Goal: Task Accomplishment & Management: Complete application form

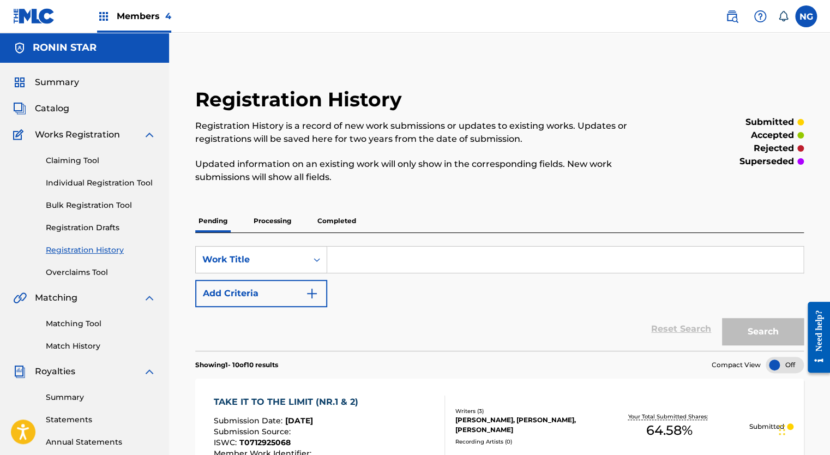
click at [76, 158] on link "Claiming Tool" at bounding box center [101, 160] width 110 height 11
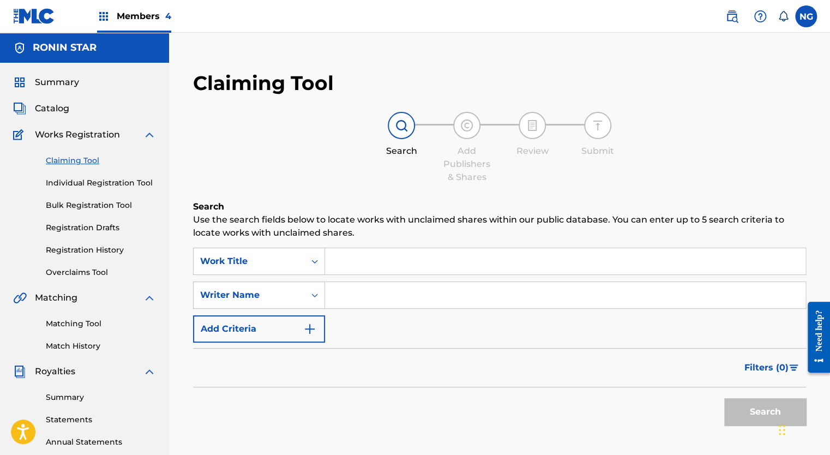
click at [392, 292] on input "Search Form" at bounding box center [565, 295] width 480 height 26
type input "[PERSON_NAME]"
click at [756, 416] on button "Search" at bounding box center [765, 411] width 82 height 27
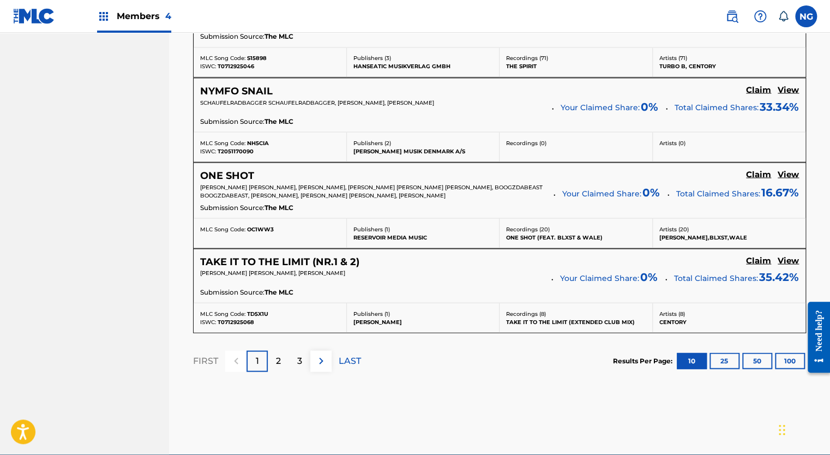
scroll to position [964, 0]
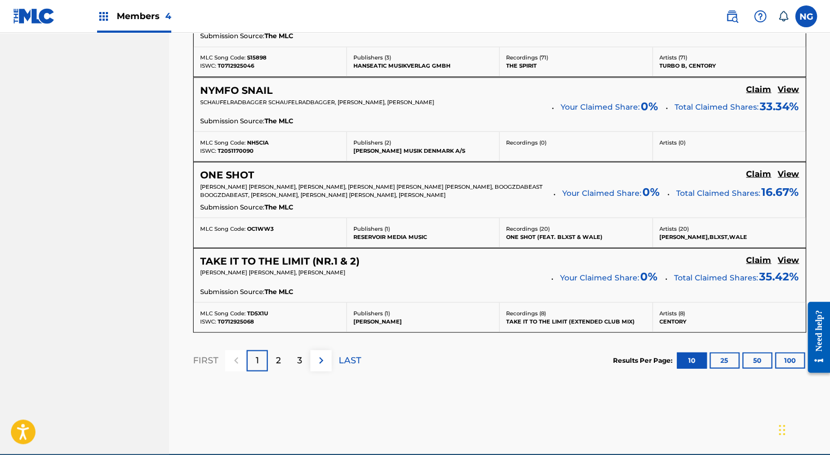
click at [321, 359] on img at bounding box center [321, 359] width 13 height 13
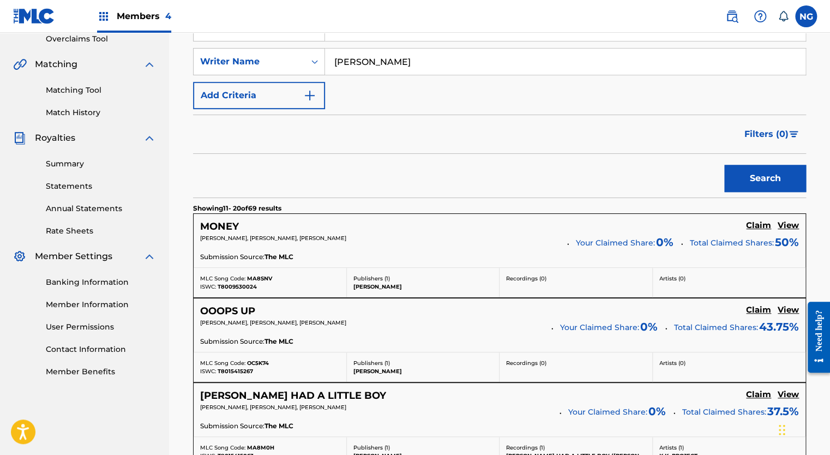
scroll to position [236, 0]
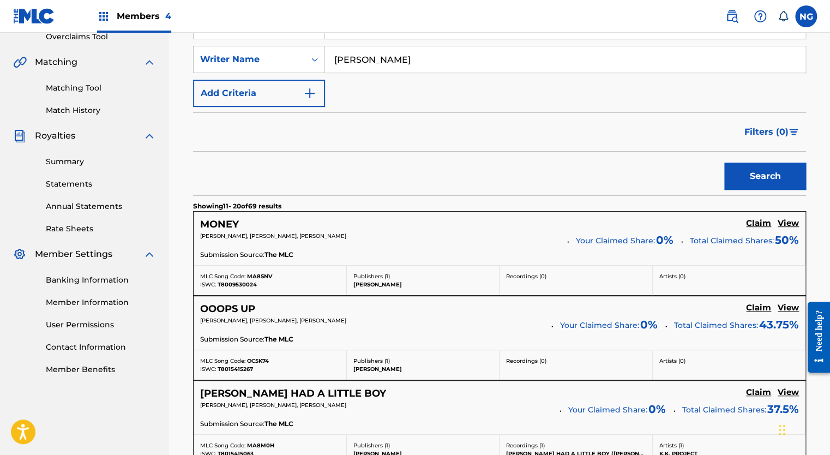
click at [760, 224] on h5 "Claim" at bounding box center [758, 223] width 25 height 10
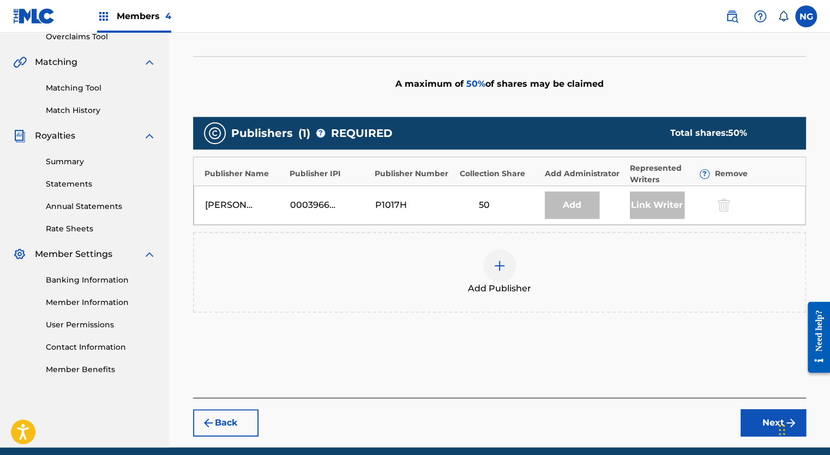
click at [498, 267] on img at bounding box center [499, 265] width 13 height 13
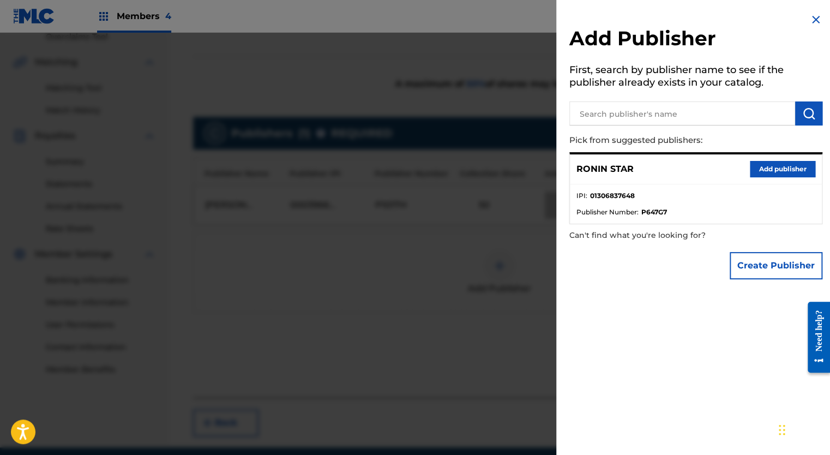
click at [779, 171] on button "Add publisher" at bounding box center [782, 169] width 65 height 16
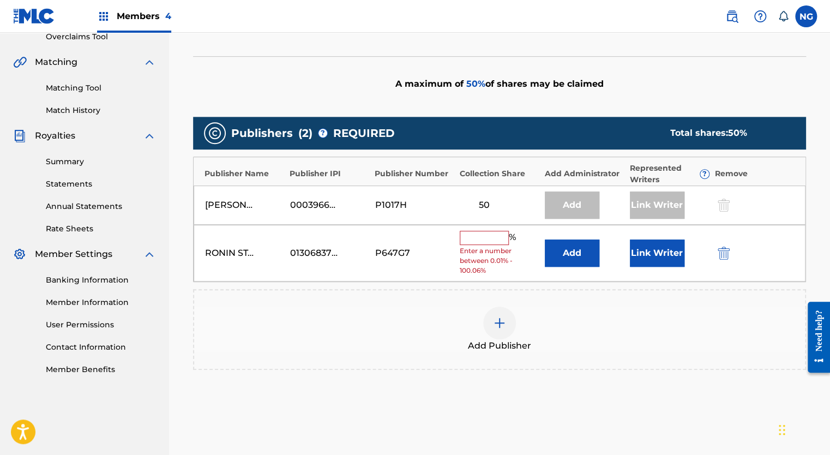
click at [492, 238] on input "text" at bounding box center [484, 238] width 49 height 14
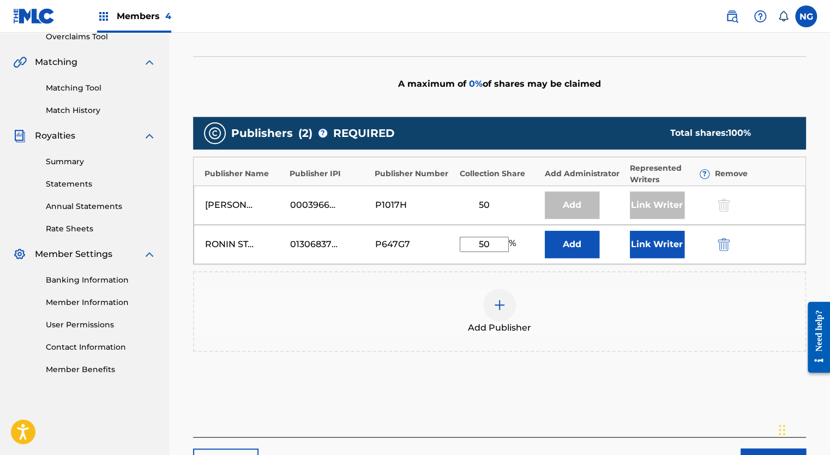
type input "50"
click at [658, 241] on button "Link Writer" at bounding box center [657, 244] width 55 height 27
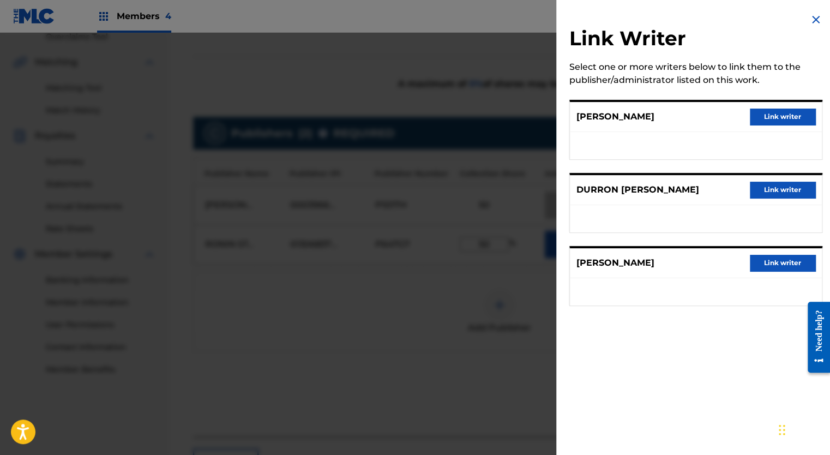
click at [787, 188] on button "Link writer" at bounding box center [782, 190] width 65 height 16
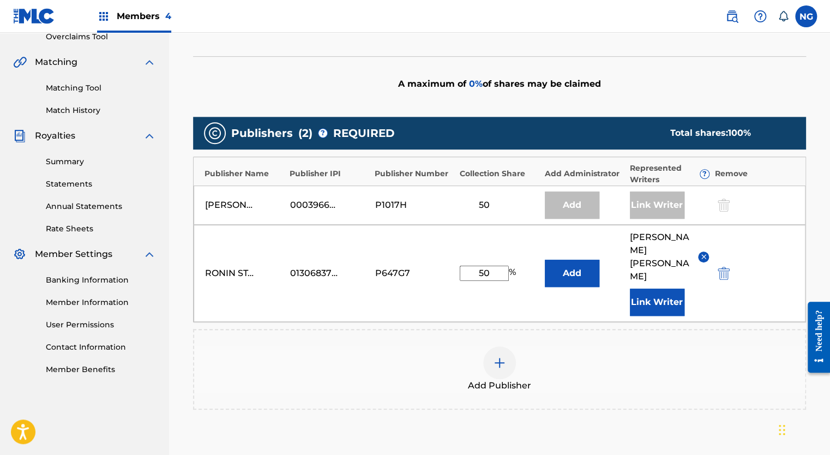
scroll to position [363, 0]
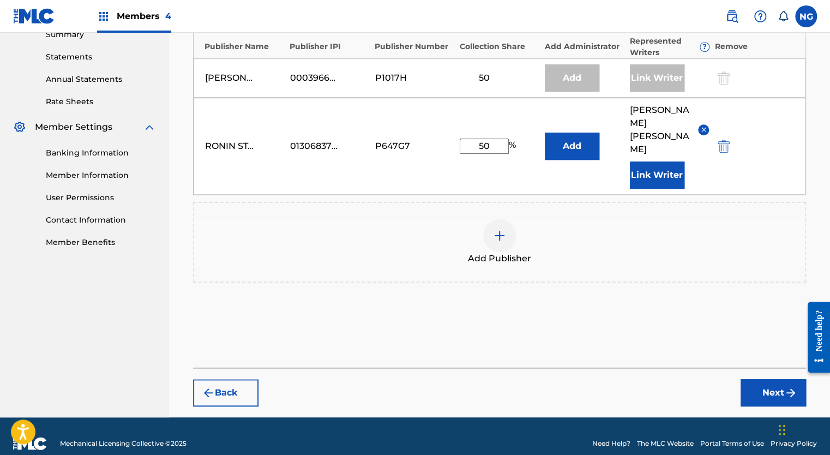
click at [768, 383] on button "Next" at bounding box center [772, 392] width 65 height 27
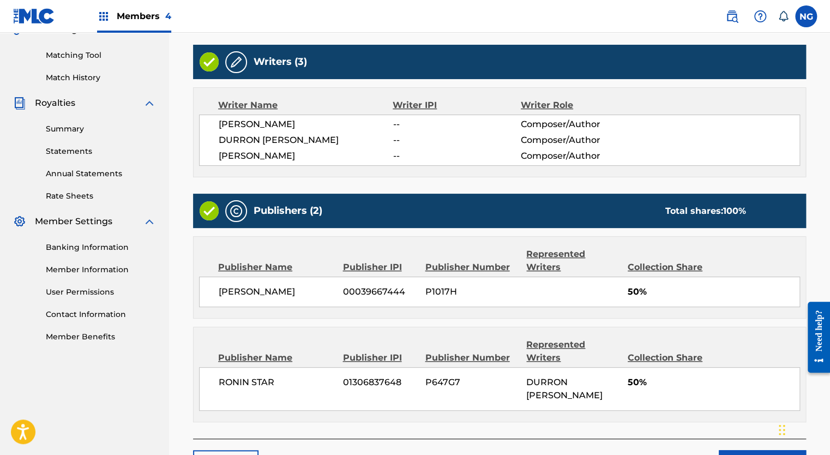
scroll to position [352, 0]
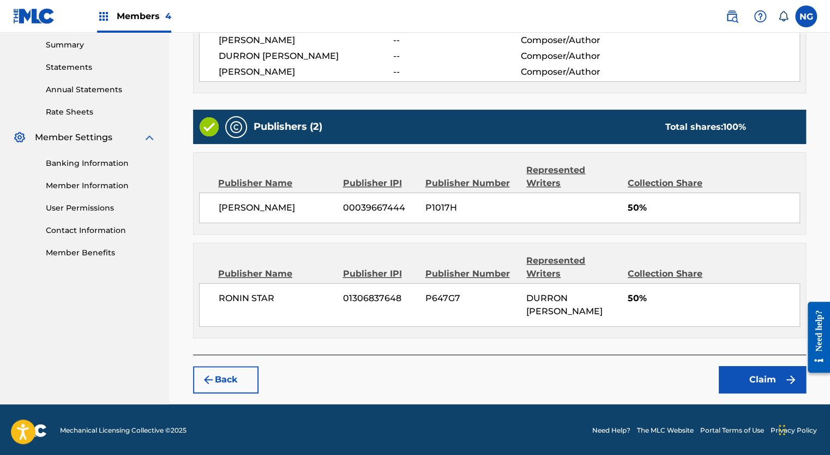
click at [755, 374] on button "Claim" at bounding box center [762, 379] width 87 height 27
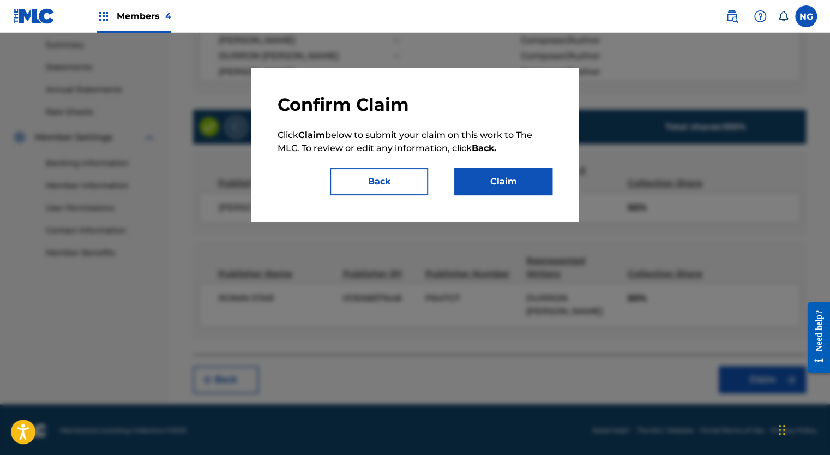
click at [513, 182] on button "Claim" at bounding box center [503, 181] width 98 height 27
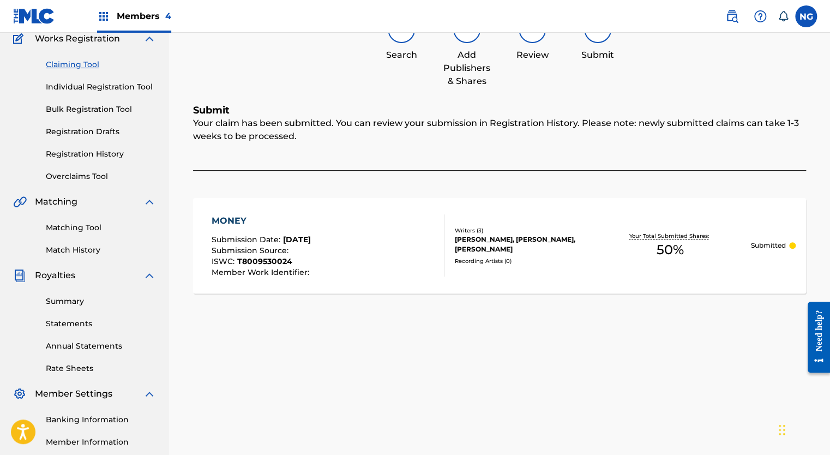
scroll to position [0, 0]
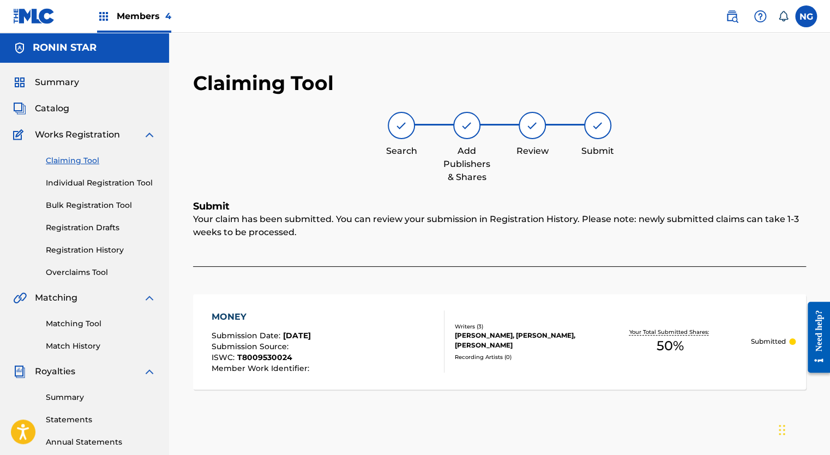
click at [91, 158] on link "Claiming Tool" at bounding box center [101, 160] width 110 height 11
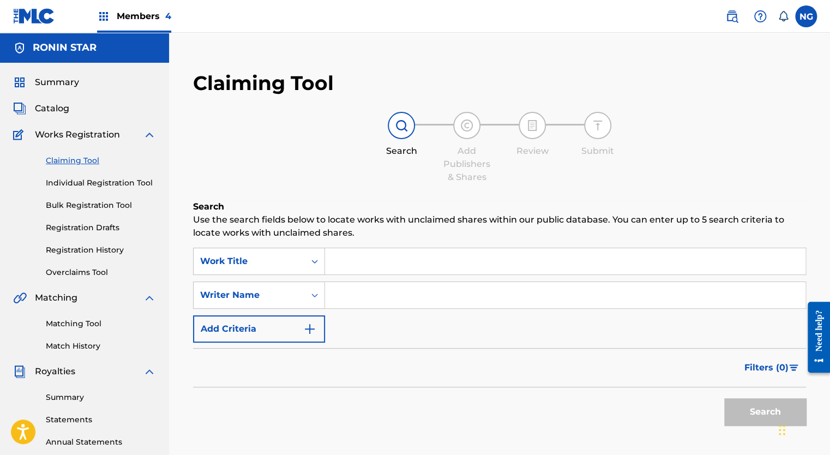
click at [393, 296] on input "Search Form" at bounding box center [565, 295] width 480 height 26
type input "[PERSON_NAME]"
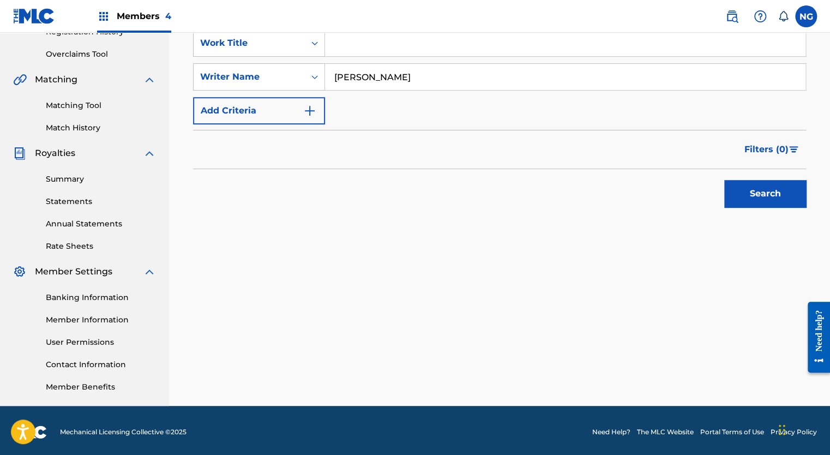
scroll to position [220, 0]
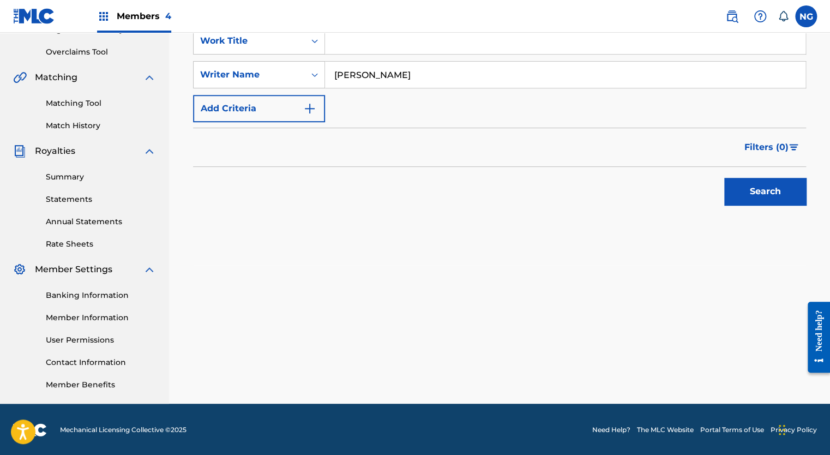
click at [770, 196] on button "Search" at bounding box center [765, 191] width 82 height 27
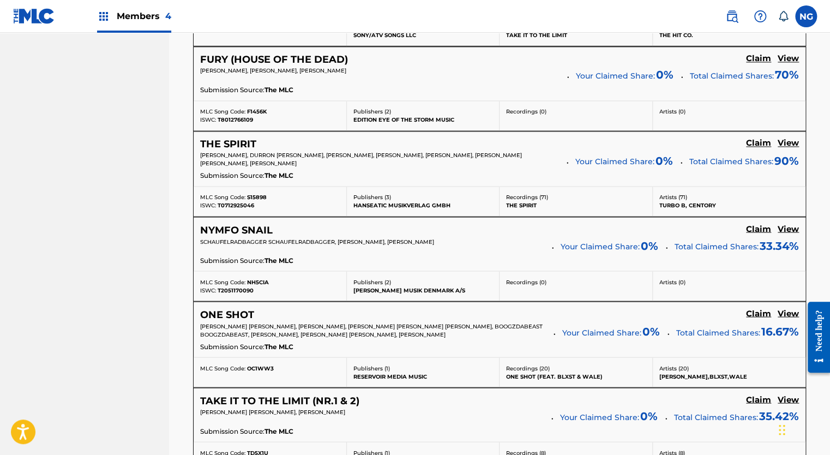
scroll to position [1011, 0]
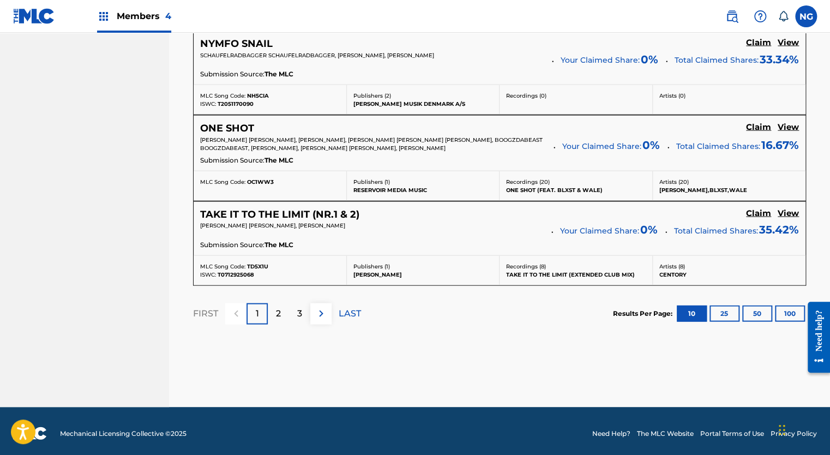
click at [280, 308] on p "2" at bounding box center [278, 312] width 5 height 13
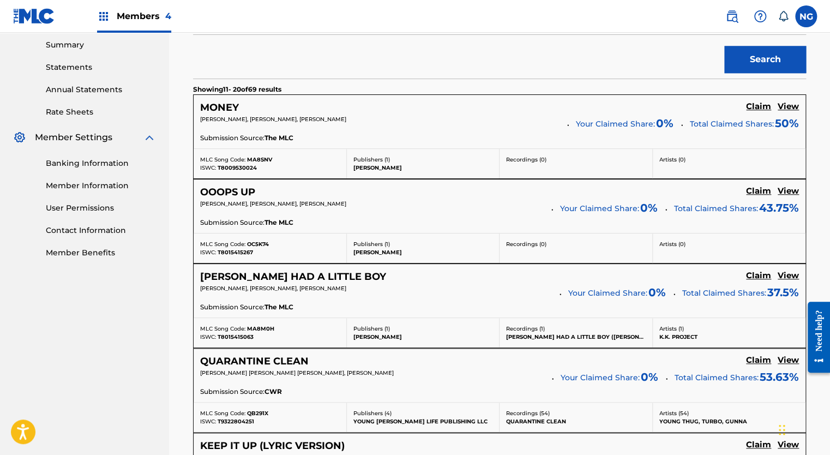
scroll to position [351, 0]
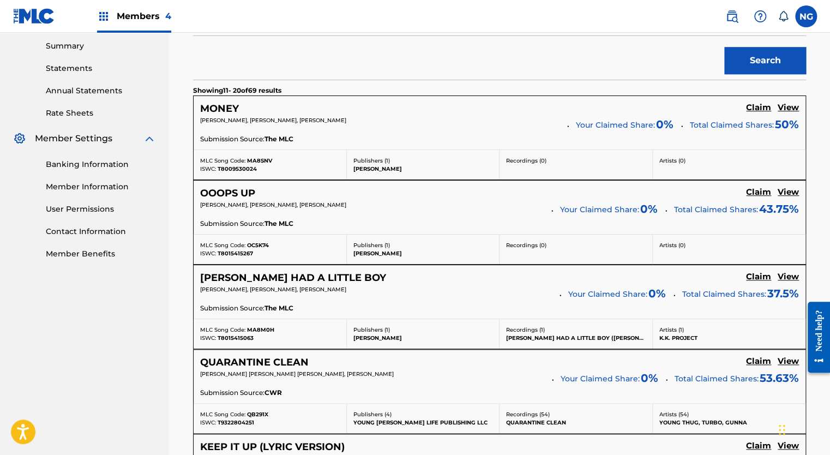
click at [761, 113] on h5 "Claim" at bounding box center [758, 108] width 25 height 10
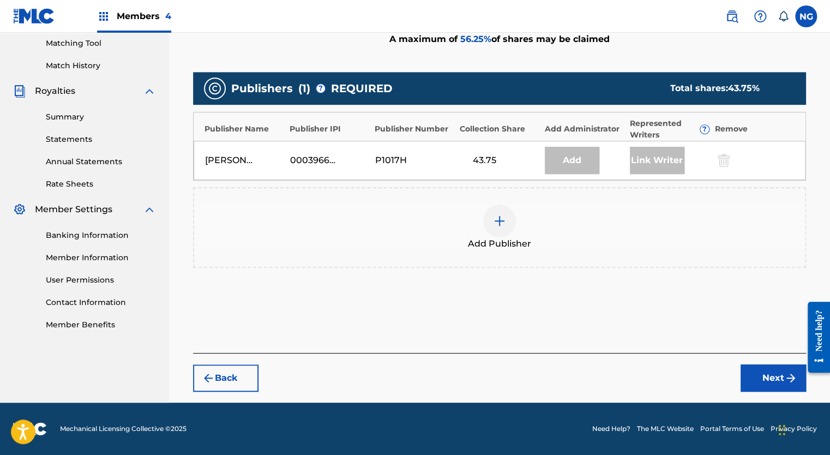
scroll to position [279, 0]
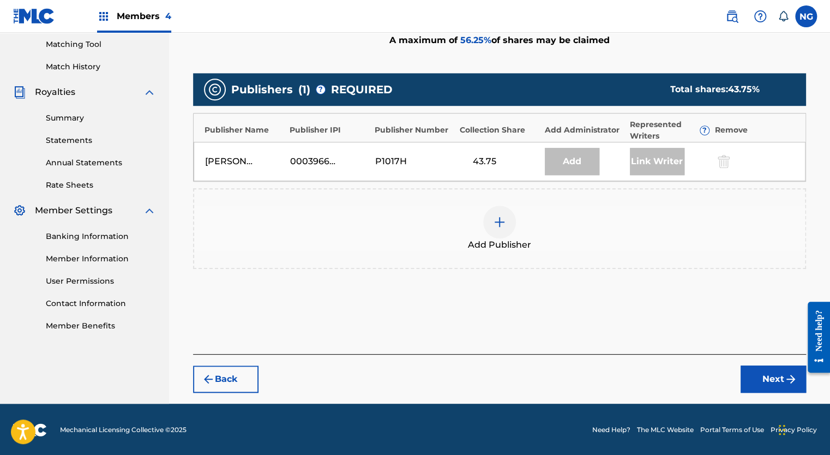
click at [496, 220] on img at bounding box center [499, 221] width 13 height 13
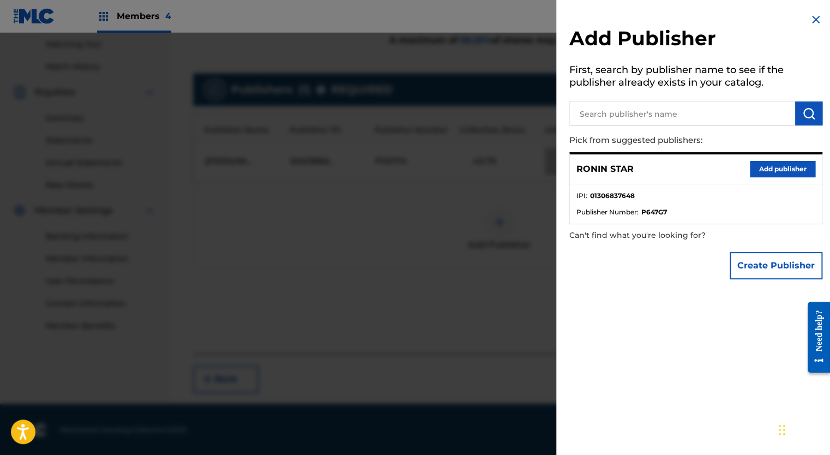
click at [782, 169] on button "Add publisher" at bounding box center [782, 169] width 65 height 16
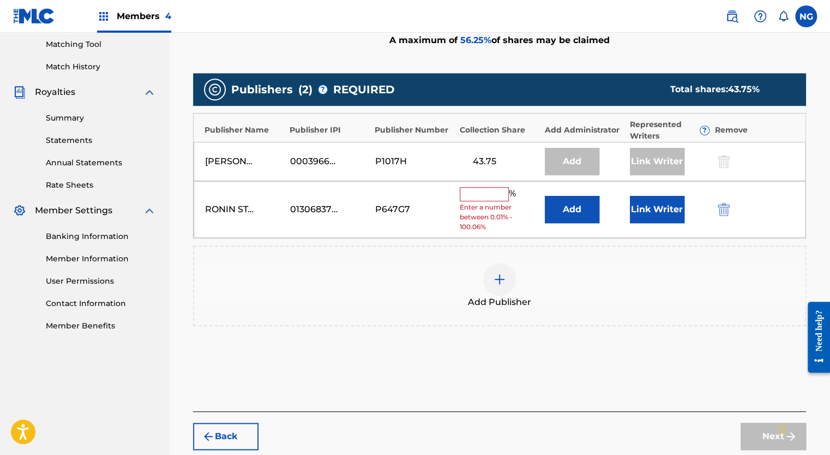
click at [492, 193] on input "text" at bounding box center [484, 194] width 49 height 14
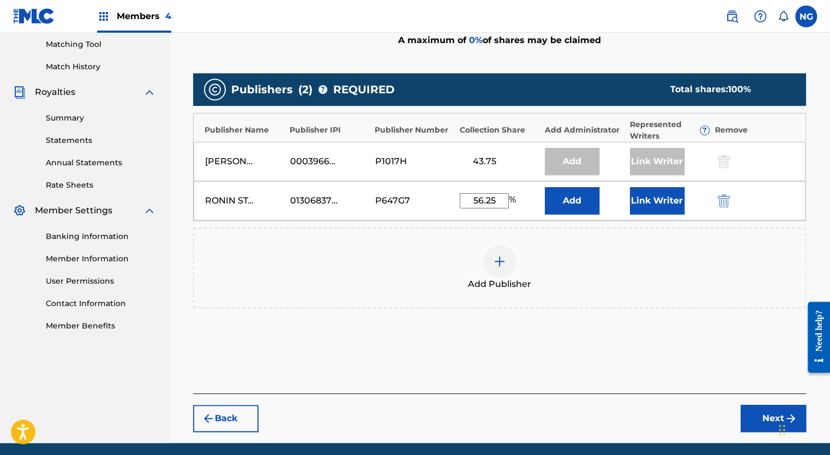
type input "56.25"
click at [653, 201] on button "Link Writer" at bounding box center [657, 200] width 55 height 27
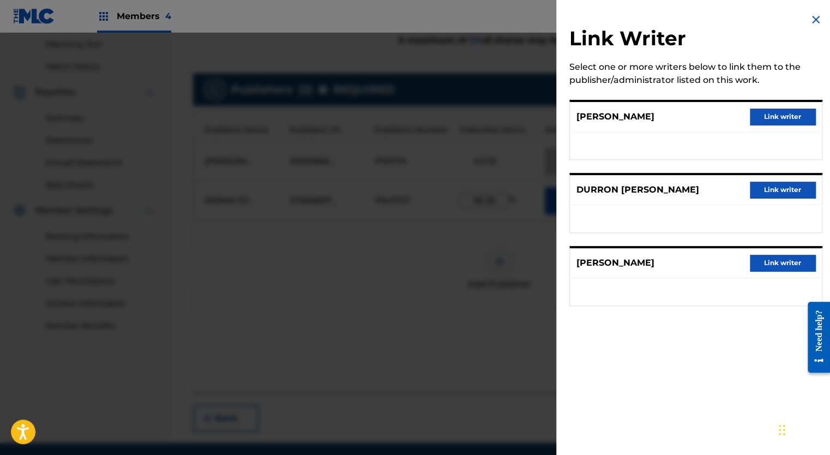
click at [780, 191] on button "Link writer" at bounding box center [782, 190] width 65 height 16
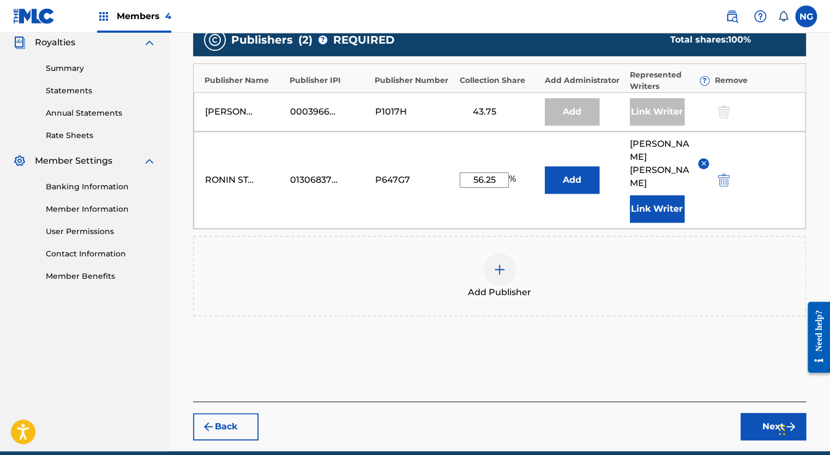
scroll to position [363, 0]
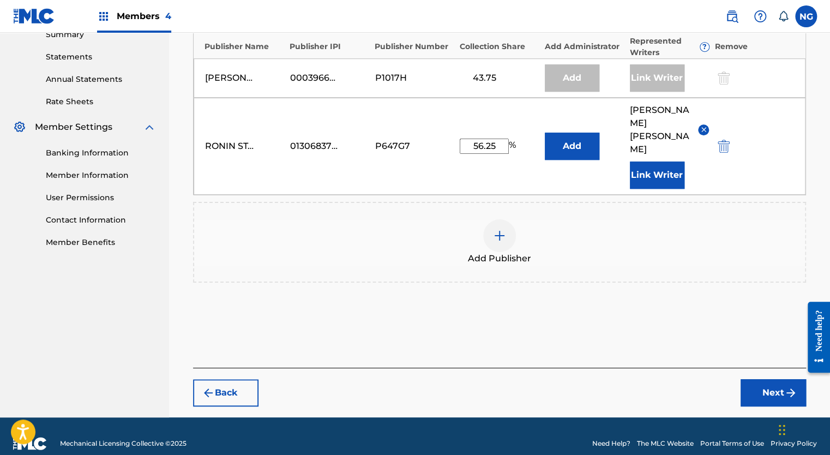
click at [786, 386] on img "submit" at bounding box center [790, 392] width 13 height 13
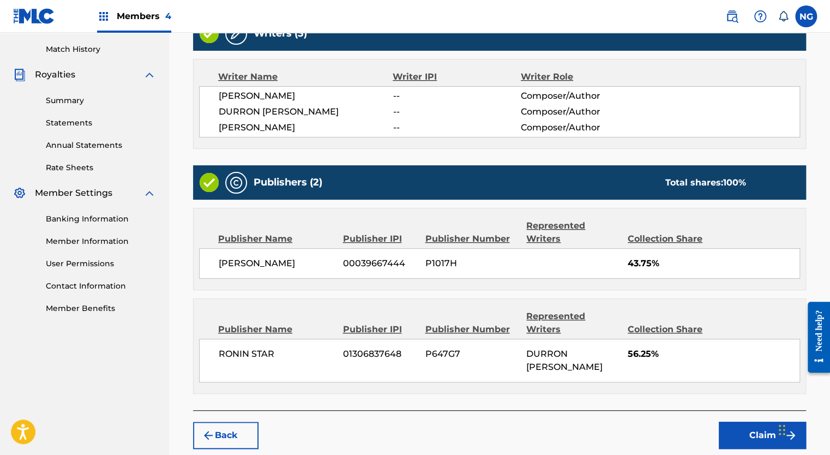
scroll to position [352, 0]
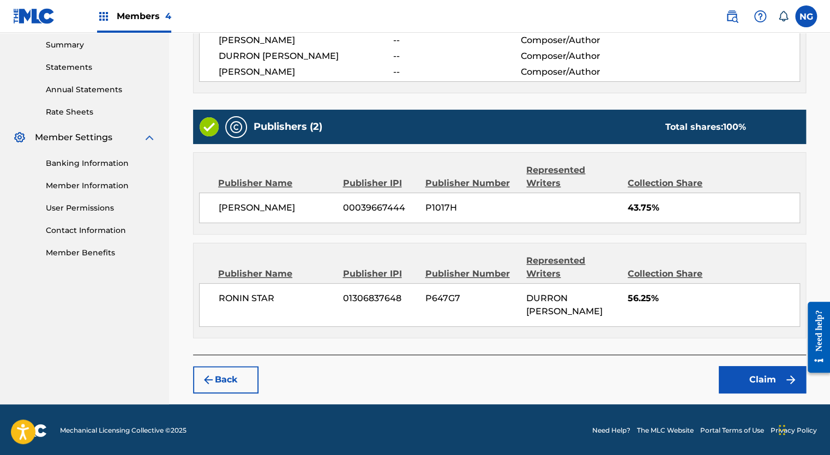
click at [744, 375] on button "Claim" at bounding box center [762, 379] width 87 height 27
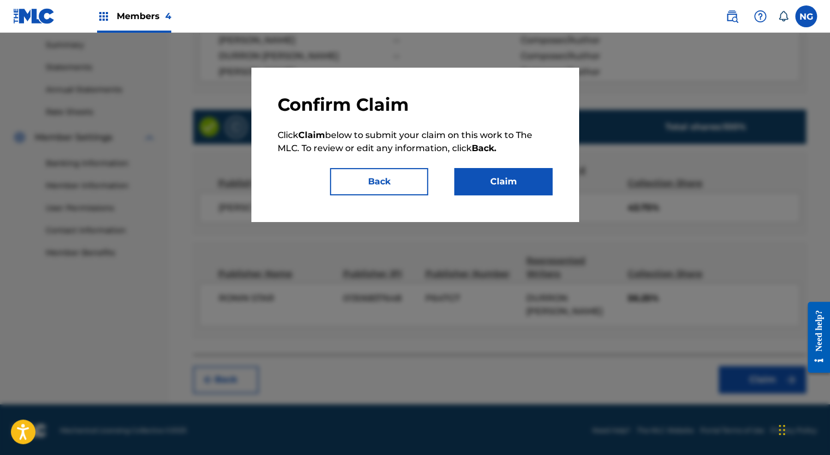
click at [521, 185] on button "Claim" at bounding box center [503, 181] width 98 height 27
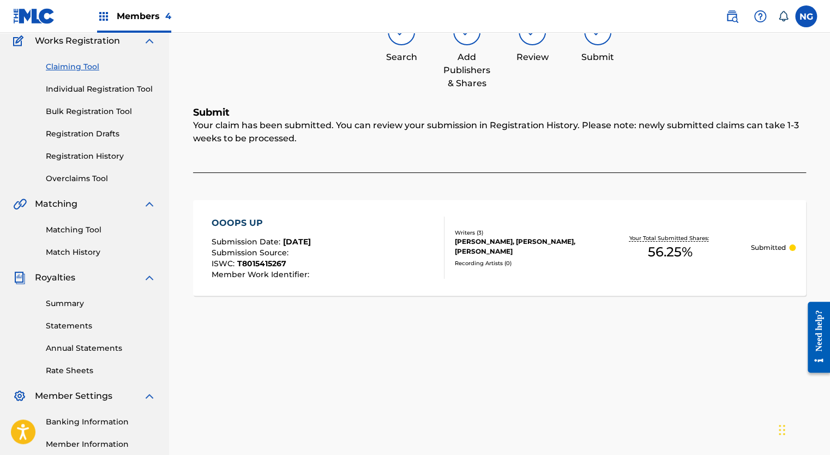
scroll to position [88, 0]
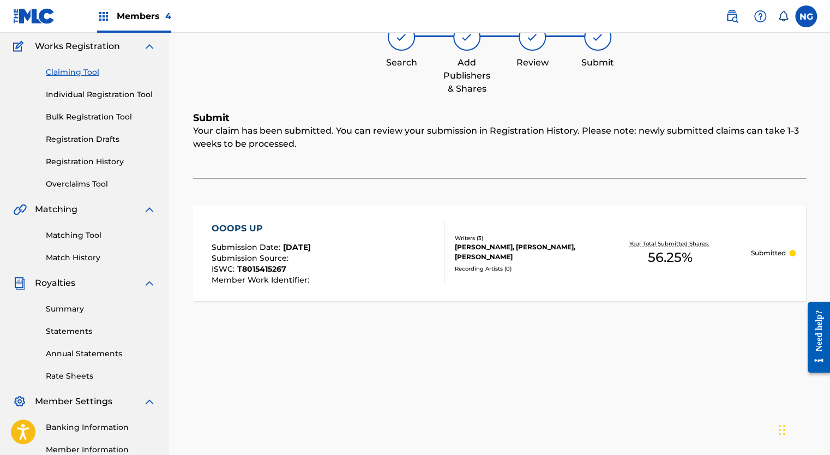
click at [77, 72] on link "Claiming Tool" at bounding box center [101, 72] width 110 height 11
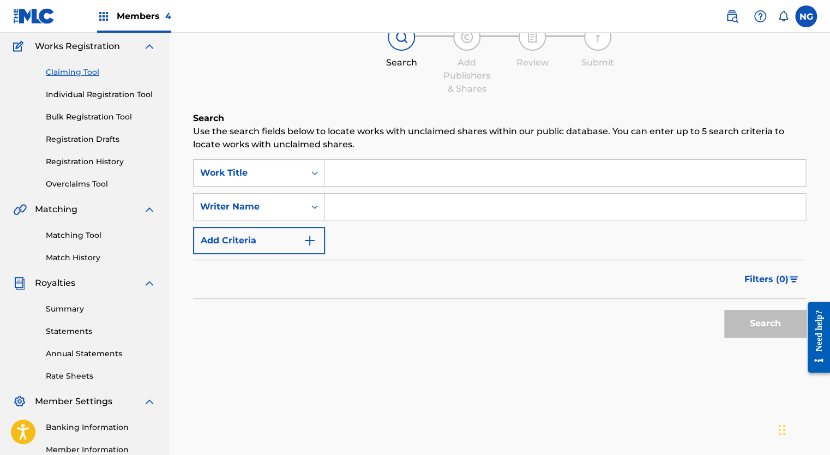
scroll to position [0, 0]
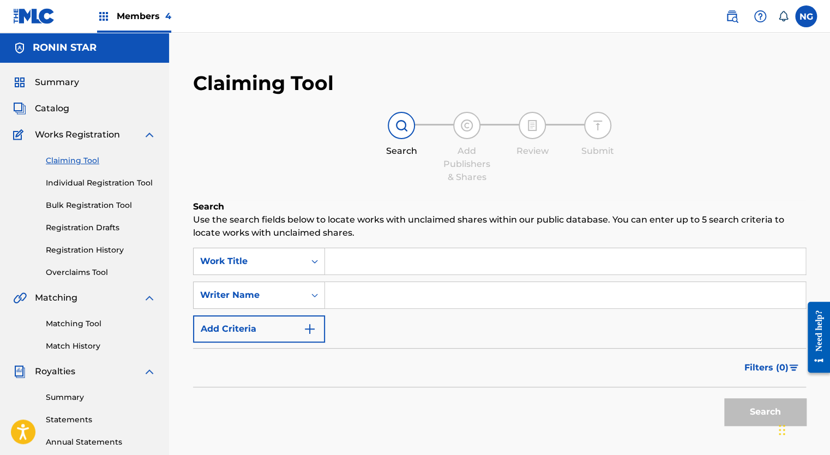
click at [547, 308] on input "Search Form" at bounding box center [565, 295] width 480 height 26
type input "[PERSON_NAME]"
click at [770, 417] on button "Search" at bounding box center [765, 411] width 82 height 27
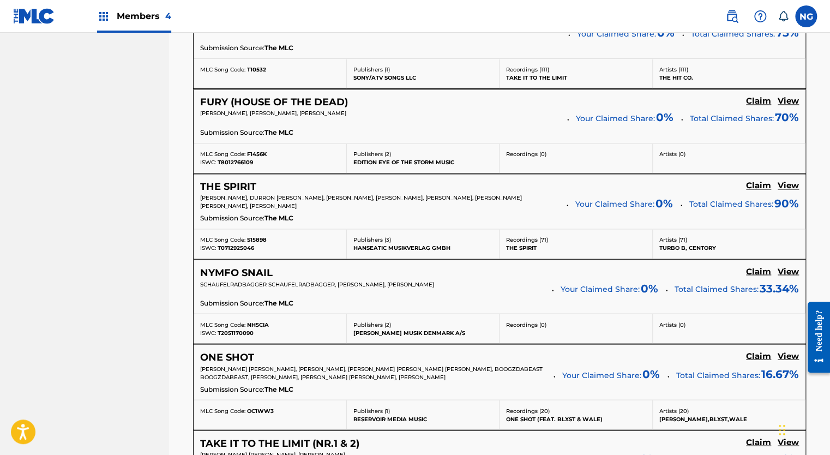
scroll to position [1011, 0]
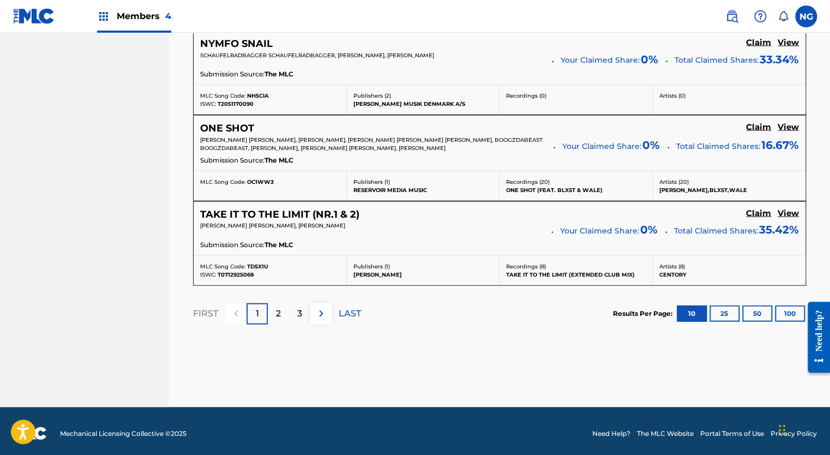
click at [277, 314] on p "2" at bounding box center [278, 312] width 5 height 13
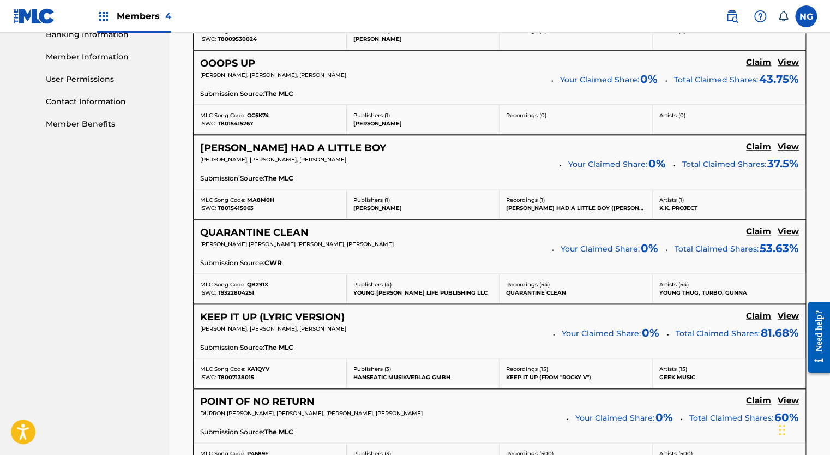
scroll to position [476, 0]
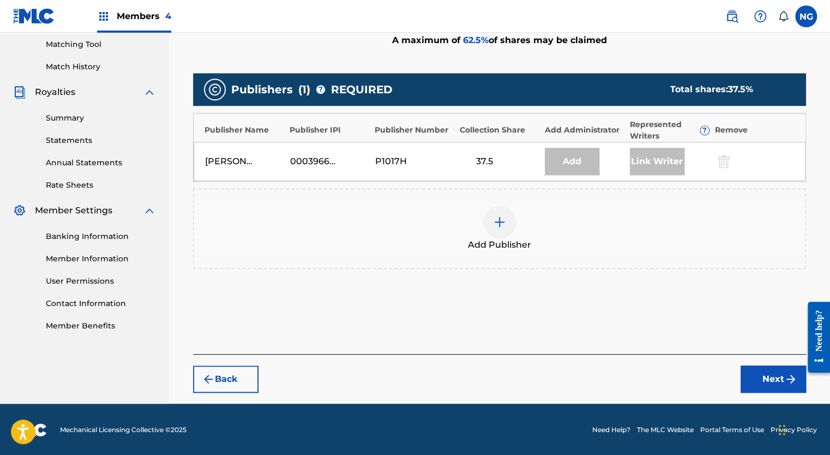
click at [496, 228] on div at bounding box center [499, 222] width 33 height 33
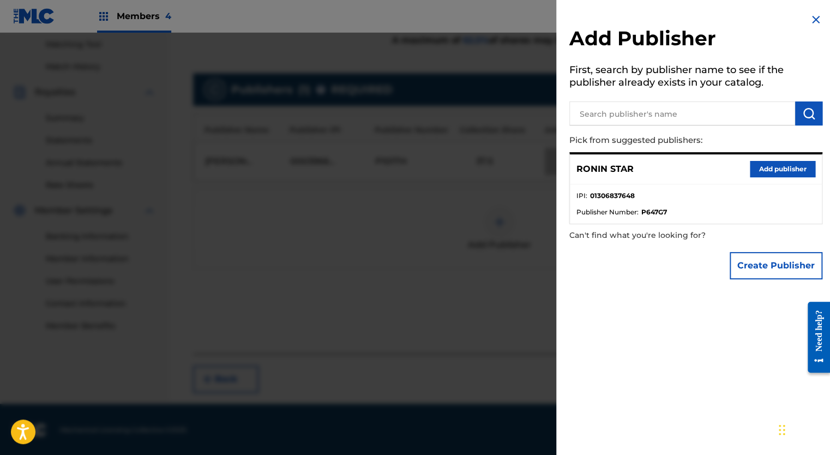
click at [776, 173] on button "Add publisher" at bounding box center [782, 169] width 65 height 16
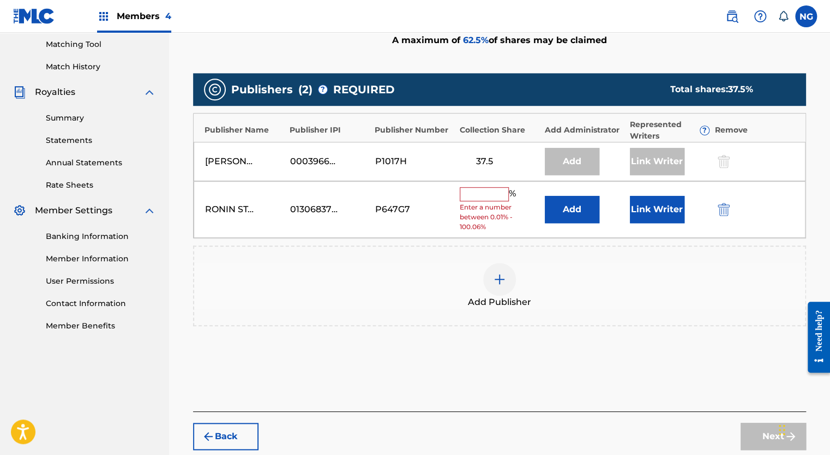
click at [492, 195] on input "text" at bounding box center [484, 194] width 49 height 14
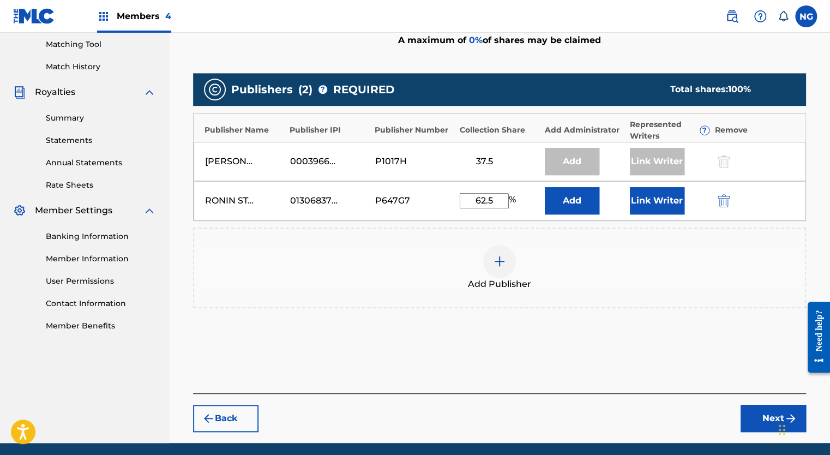
type input "62.5"
click at [650, 202] on button "Link Writer" at bounding box center [657, 200] width 55 height 27
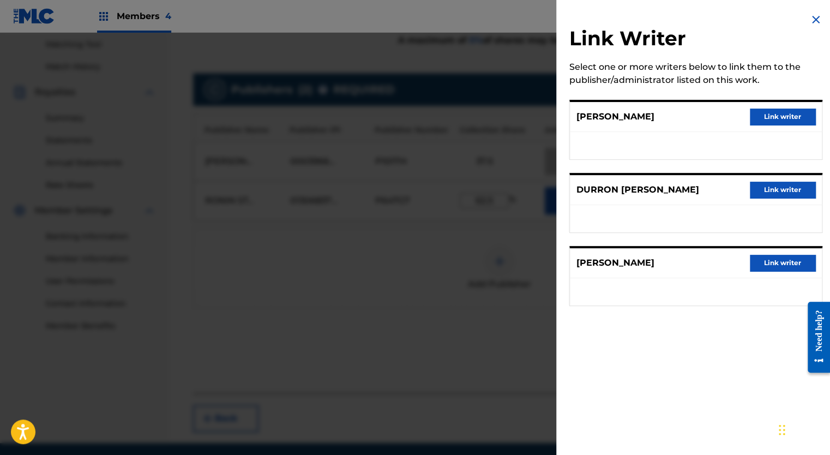
click at [783, 186] on button "Link writer" at bounding box center [782, 190] width 65 height 16
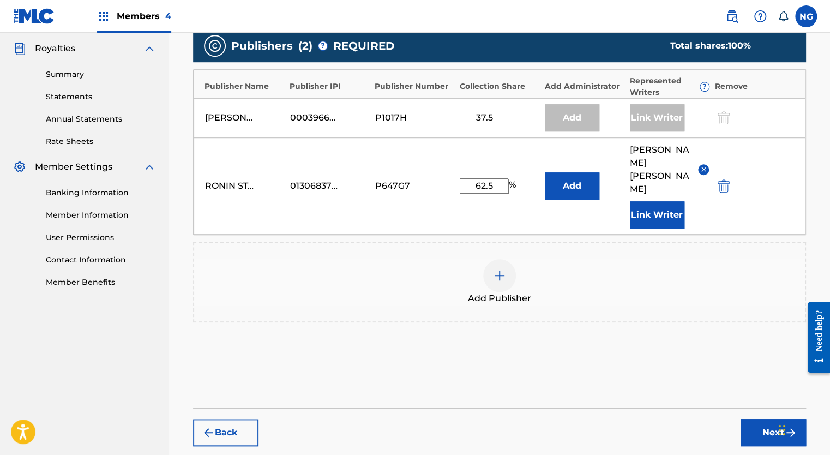
scroll to position [363, 0]
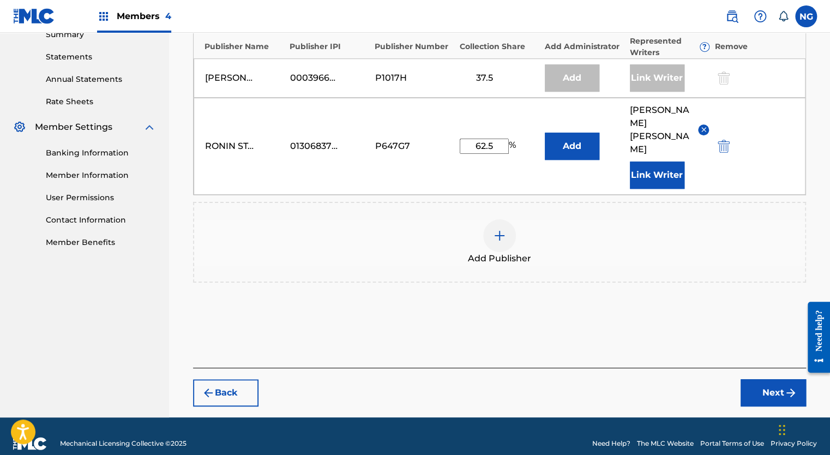
click at [777, 382] on button "Next" at bounding box center [772, 392] width 65 height 27
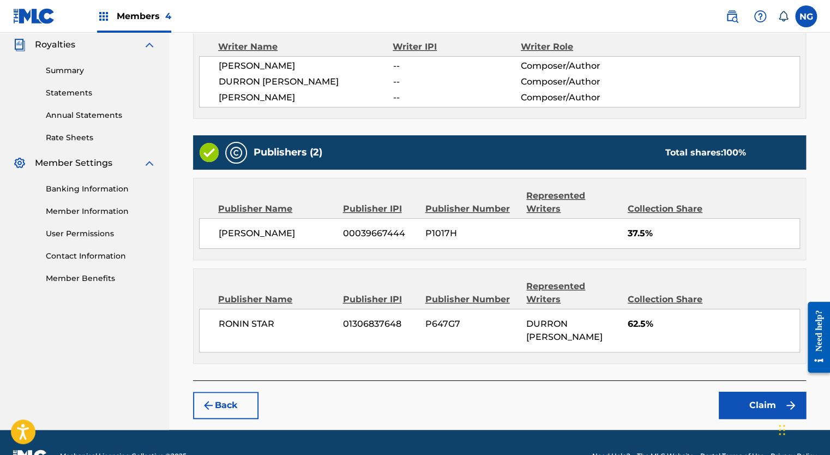
scroll to position [352, 0]
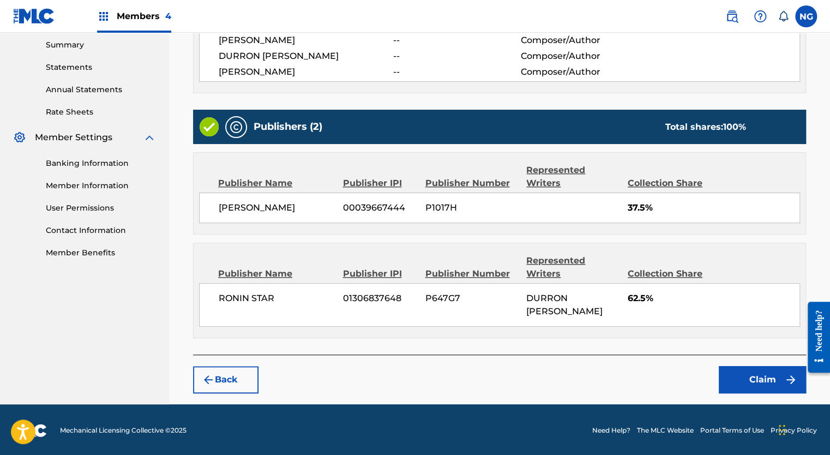
click at [767, 378] on button "Claim" at bounding box center [762, 379] width 87 height 27
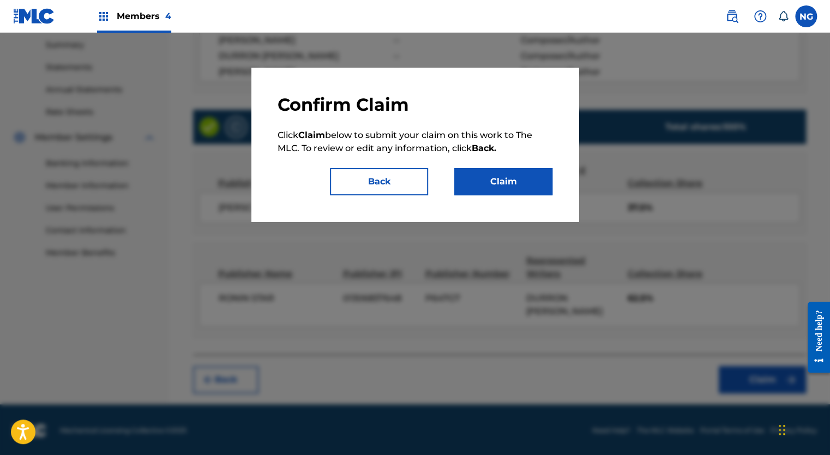
click at [508, 182] on button "Claim" at bounding box center [503, 181] width 98 height 27
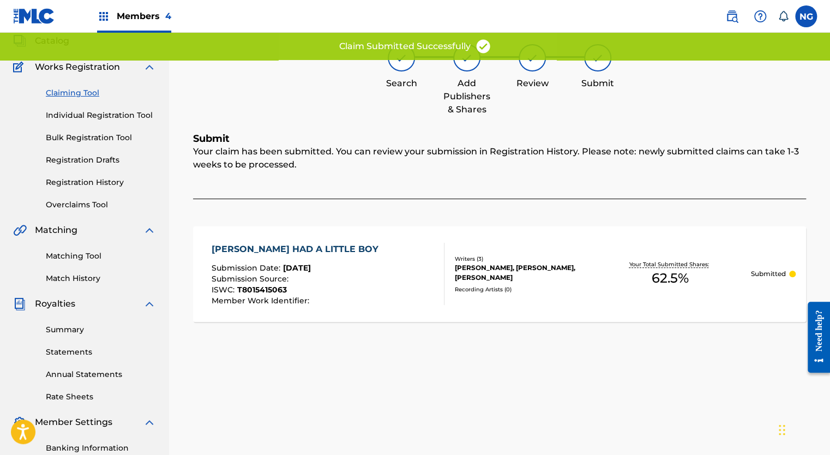
scroll to position [0, 0]
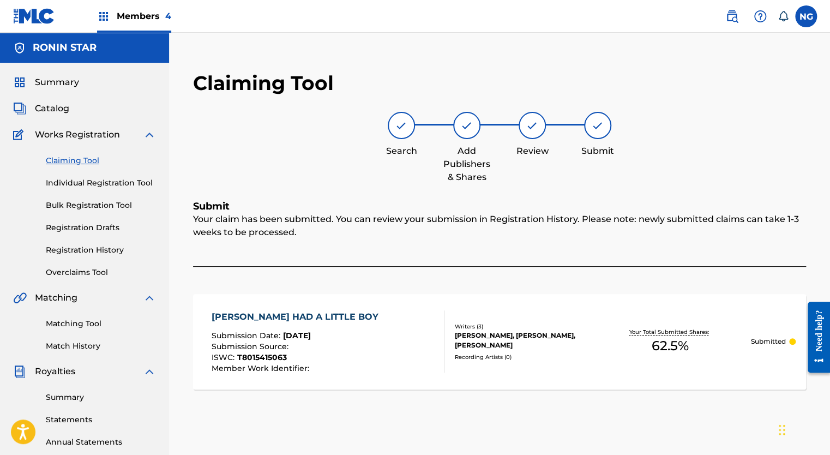
click at [74, 159] on link "Claiming Tool" at bounding box center [101, 160] width 110 height 11
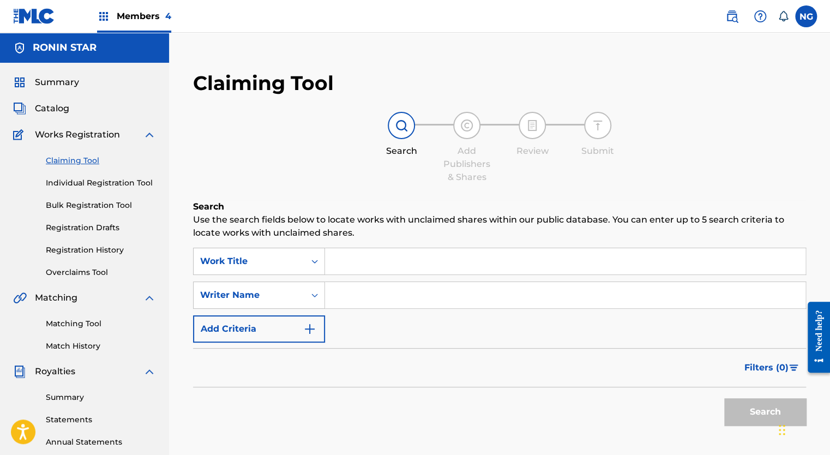
click at [351, 297] on input "Search Form" at bounding box center [565, 295] width 480 height 26
type input "[PERSON_NAME]"
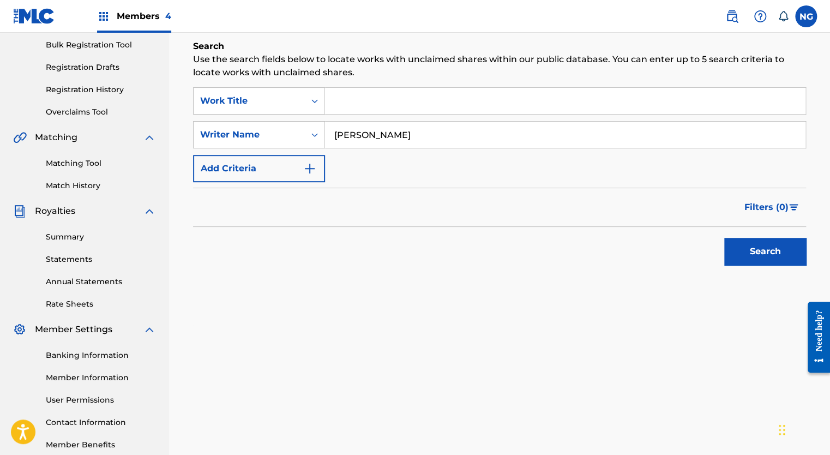
scroll to position [161, 0]
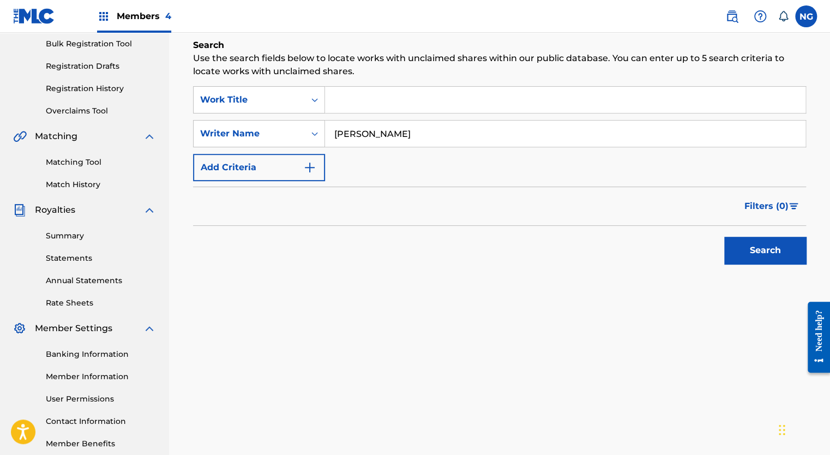
click at [758, 251] on button "Search" at bounding box center [765, 250] width 82 height 27
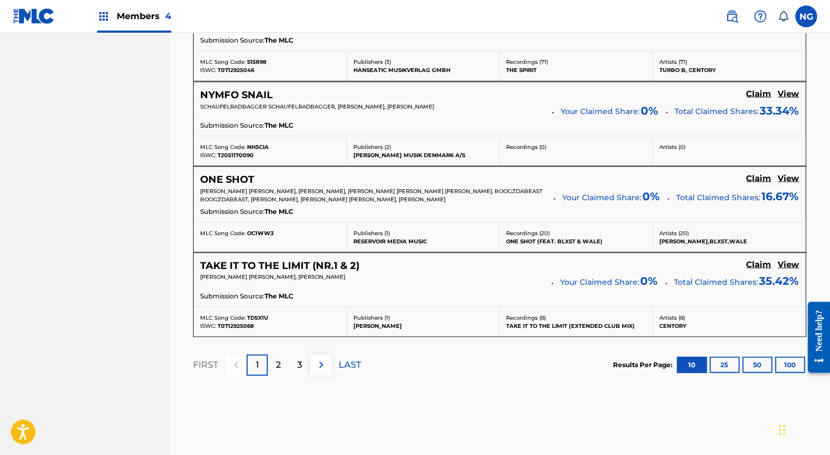
scroll to position [1011, 0]
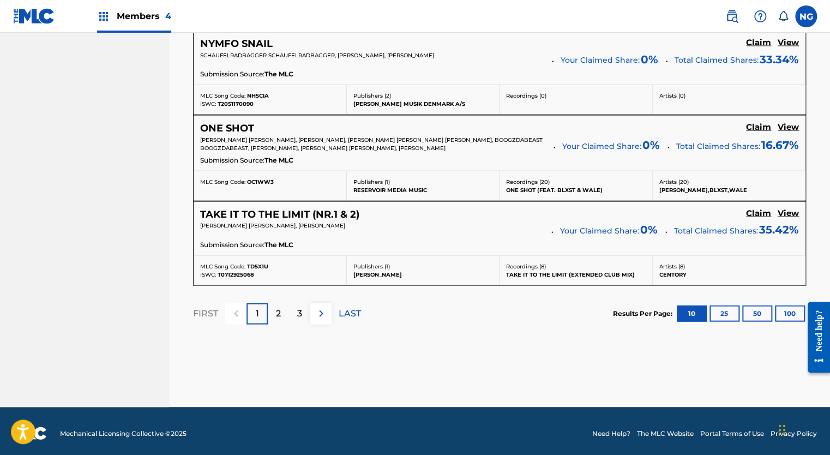
click at [279, 316] on div "2" at bounding box center [278, 313] width 21 height 21
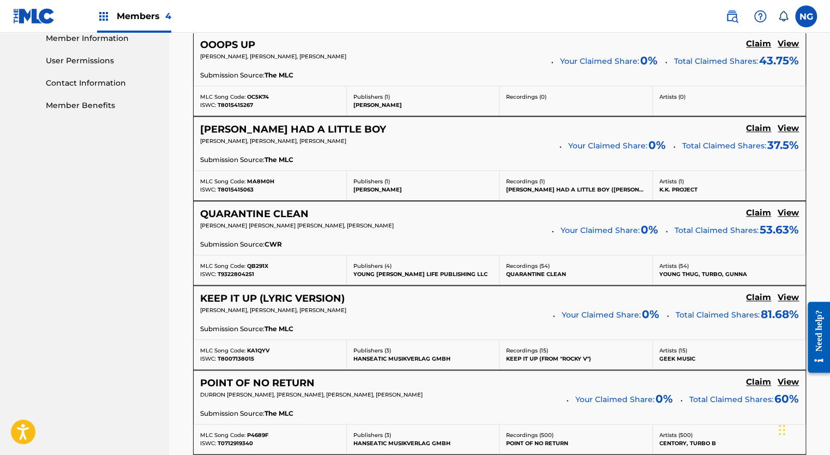
scroll to position [510, 0]
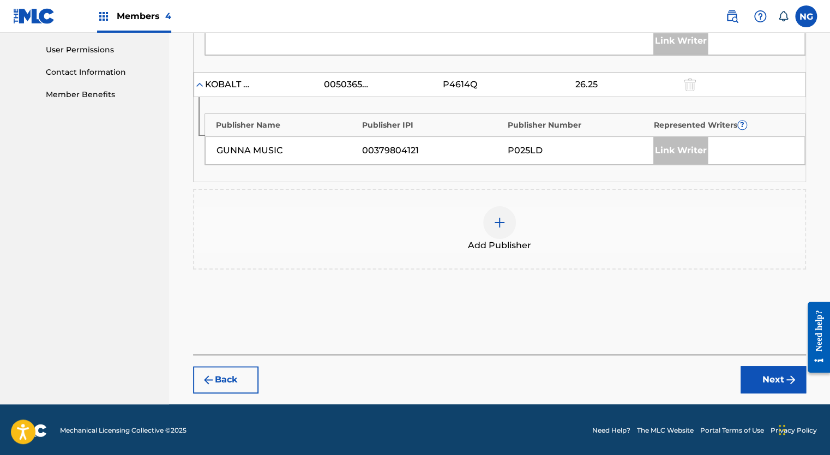
scroll to position [483, 0]
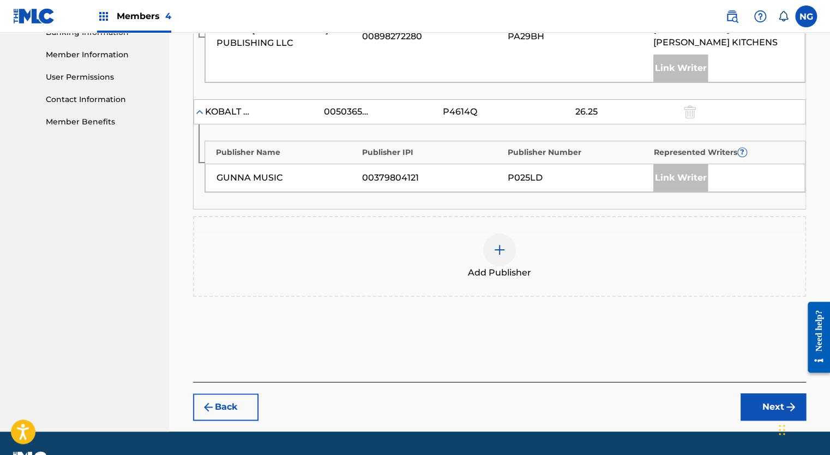
click at [498, 243] on img at bounding box center [499, 249] width 13 height 13
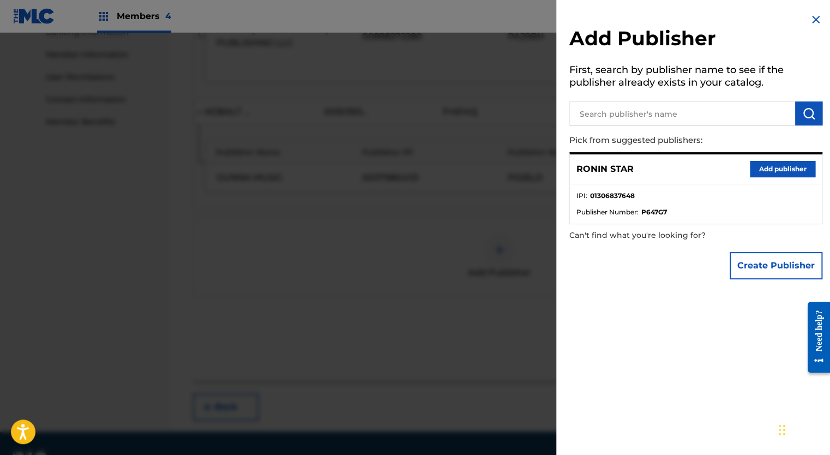
click at [750, 167] on button "Add publisher" at bounding box center [782, 169] width 65 height 16
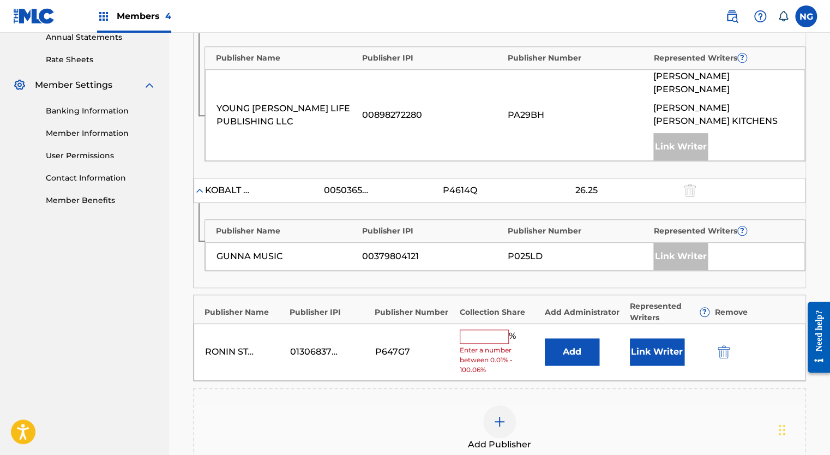
scroll to position [405, 0]
click at [489, 329] on input "text" at bounding box center [484, 336] width 49 height 14
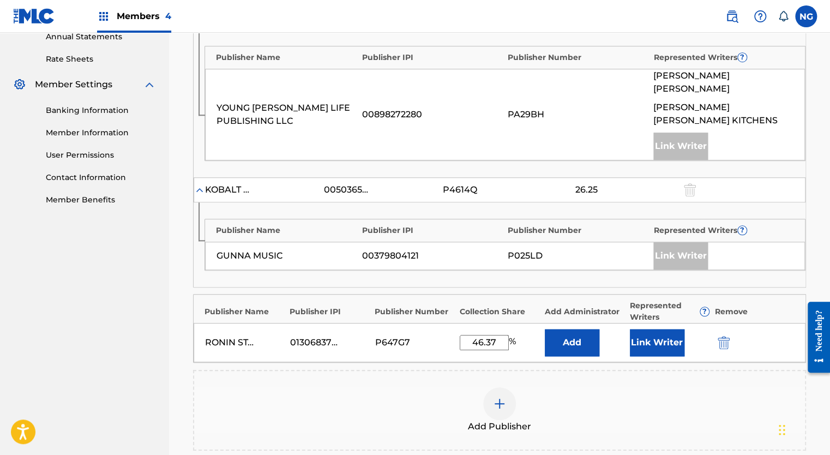
type input "46.37"
click at [660, 329] on button "Link Writer" at bounding box center [657, 342] width 55 height 27
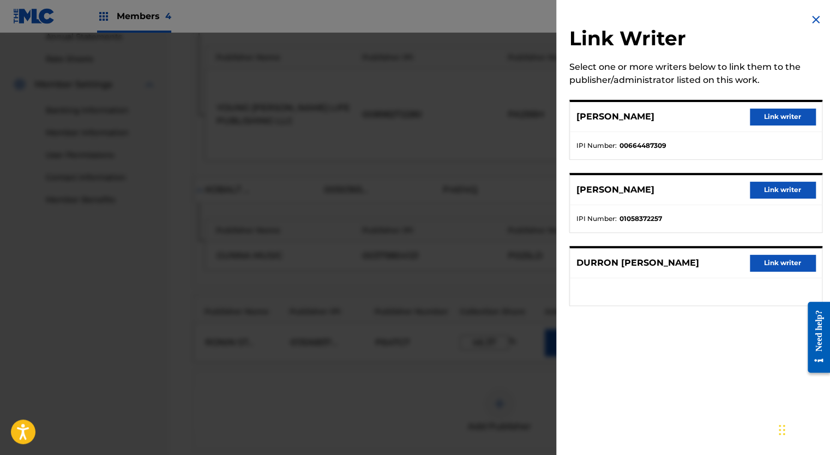
drag, startPoint x: 789, startPoint y: 258, endPoint x: 742, endPoint y: 250, distance: 48.1
click at [742, 250] on div "DURRON [PERSON_NAME] Link writer" at bounding box center [696, 263] width 252 height 30
click at [763, 260] on button "Link writer" at bounding box center [782, 263] width 65 height 16
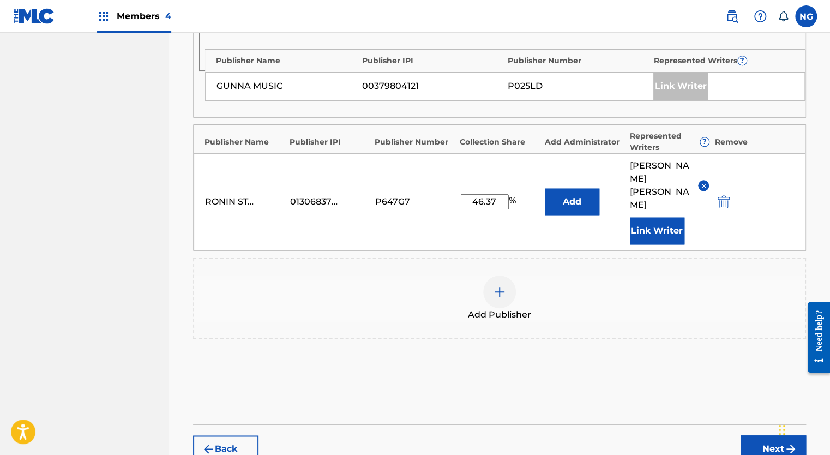
scroll to position [603, 0]
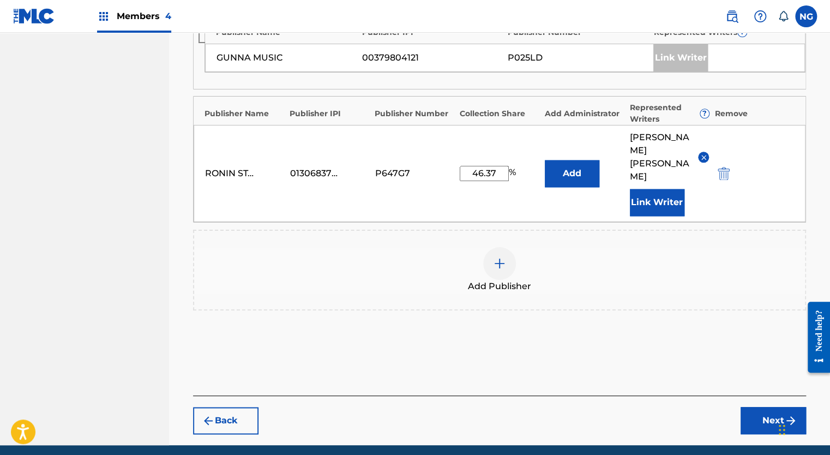
click at [777, 407] on button "Next" at bounding box center [772, 420] width 65 height 27
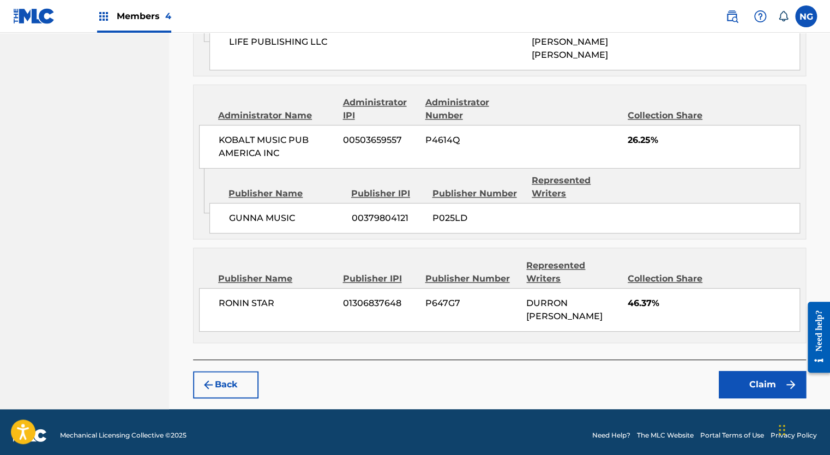
scroll to position [613, 0]
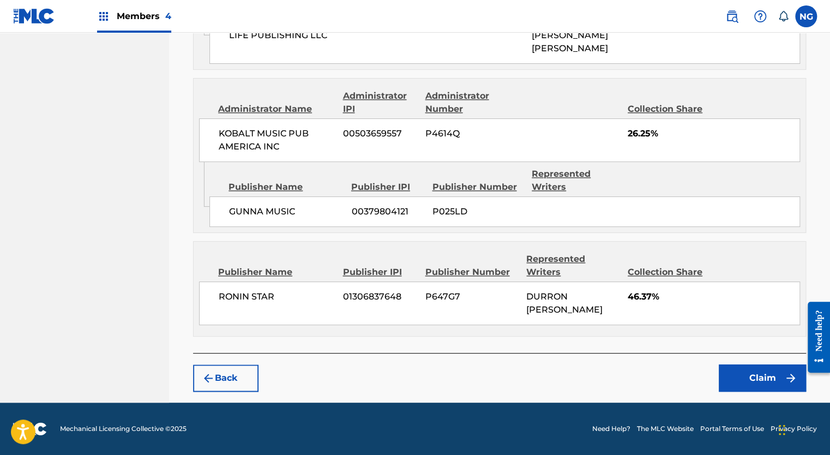
click at [768, 381] on button "Claim" at bounding box center [762, 377] width 87 height 27
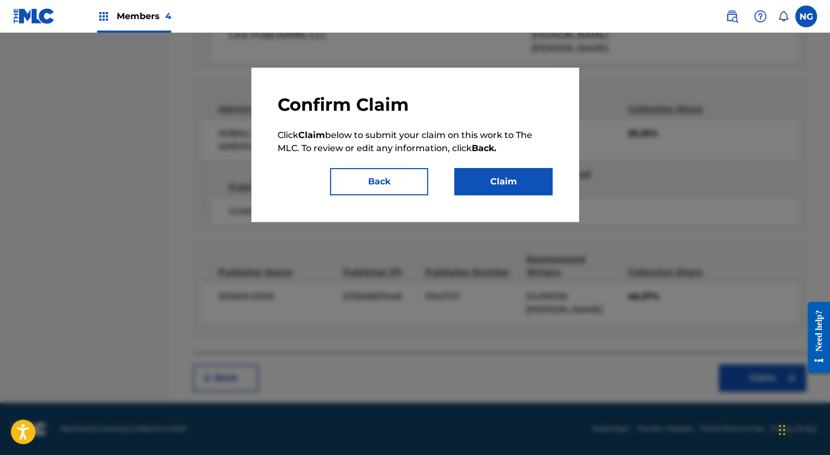
click at [493, 189] on button "Claim" at bounding box center [503, 181] width 98 height 27
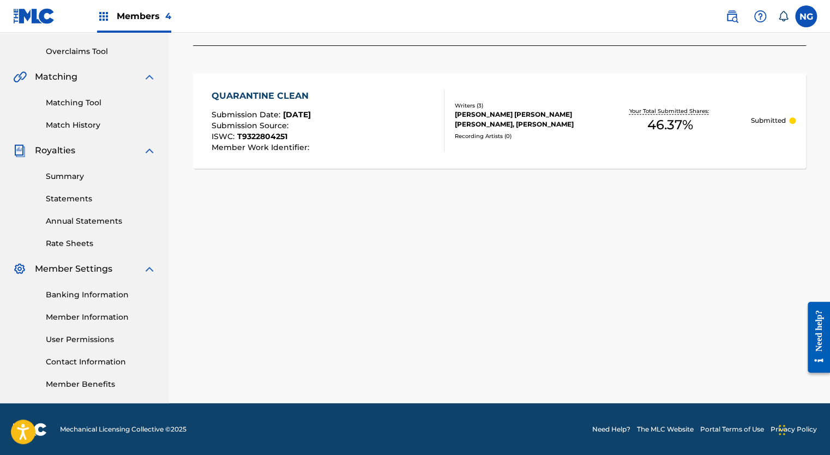
scroll to position [0, 0]
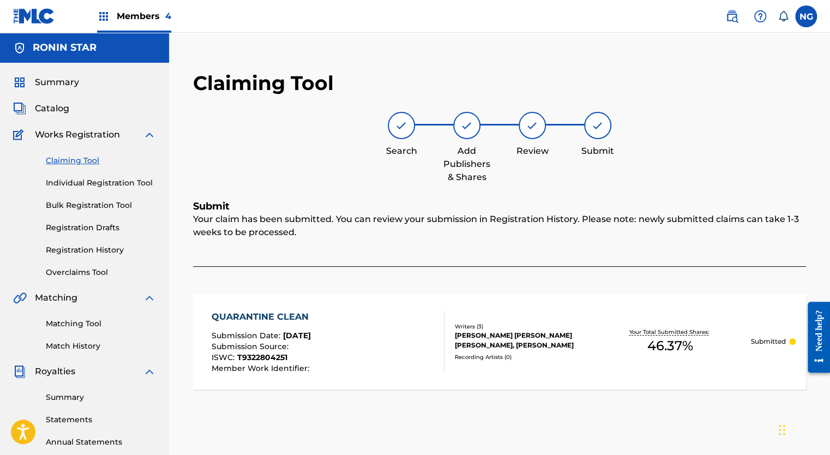
click at [73, 164] on link "Claiming Tool" at bounding box center [101, 160] width 110 height 11
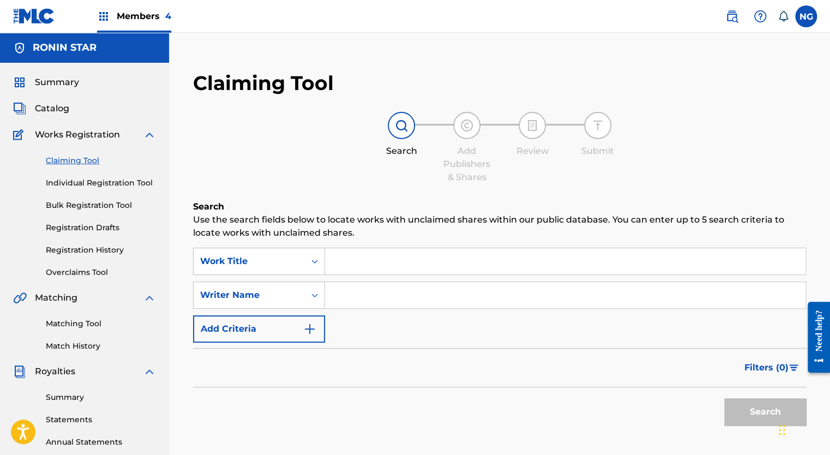
click at [343, 300] on input "Search Form" at bounding box center [565, 295] width 480 height 26
type input "[PERSON_NAME]"
click at [761, 413] on button "Search" at bounding box center [765, 411] width 82 height 27
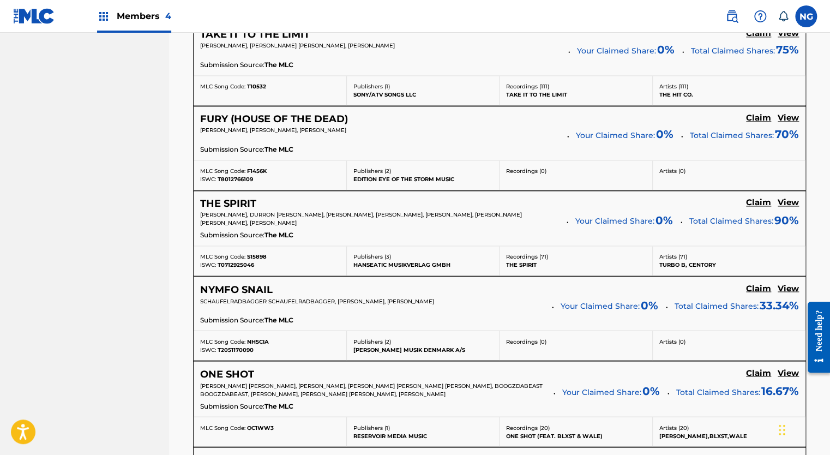
scroll to position [1011, 0]
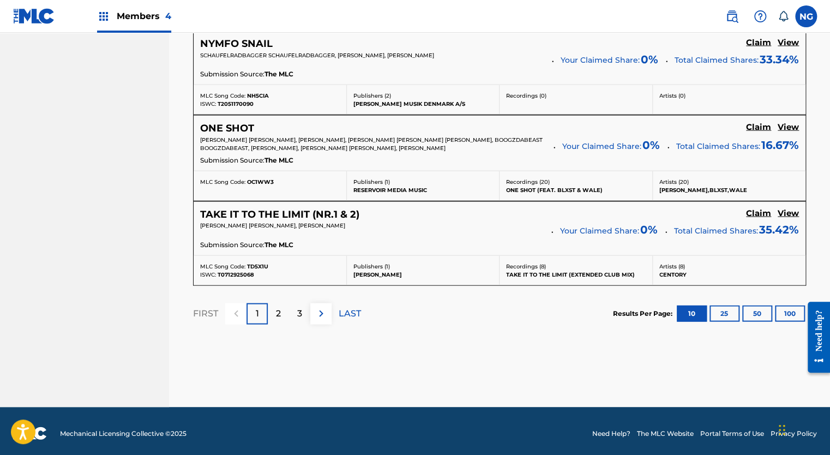
click at [280, 310] on p "2" at bounding box center [278, 312] width 5 height 13
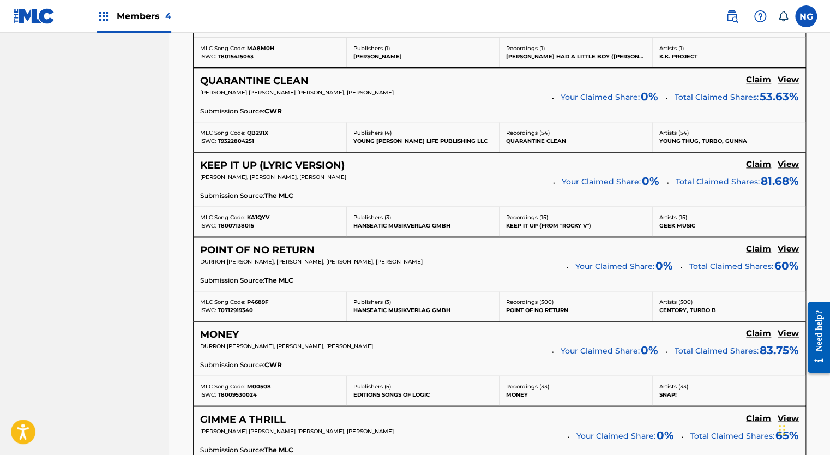
scroll to position [628, 0]
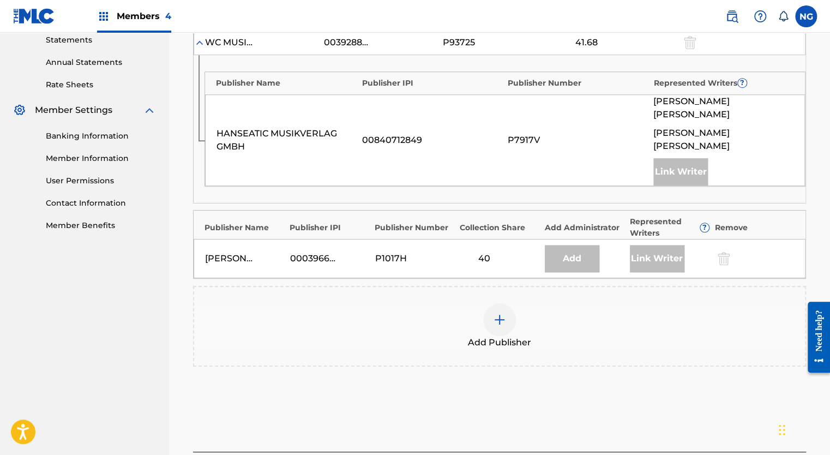
scroll to position [379, 0]
click at [501, 313] on img at bounding box center [499, 319] width 13 height 13
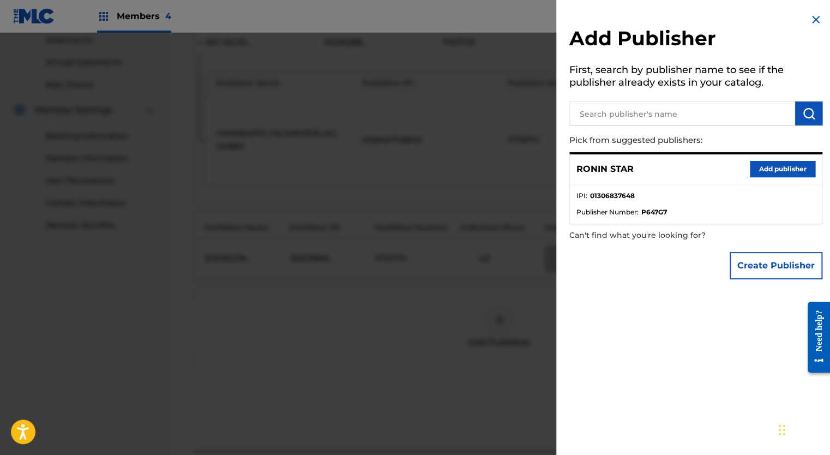
click at [766, 168] on button "Add publisher" at bounding box center [782, 169] width 65 height 16
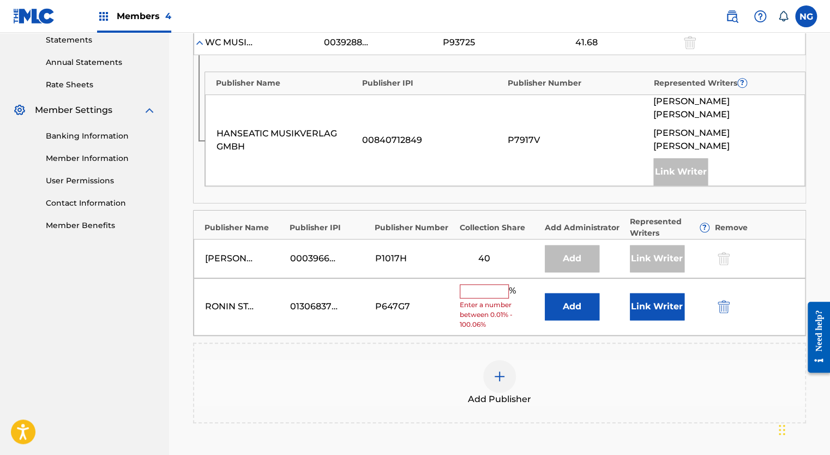
click at [493, 284] on input "text" at bounding box center [484, 291] width 49 height 14
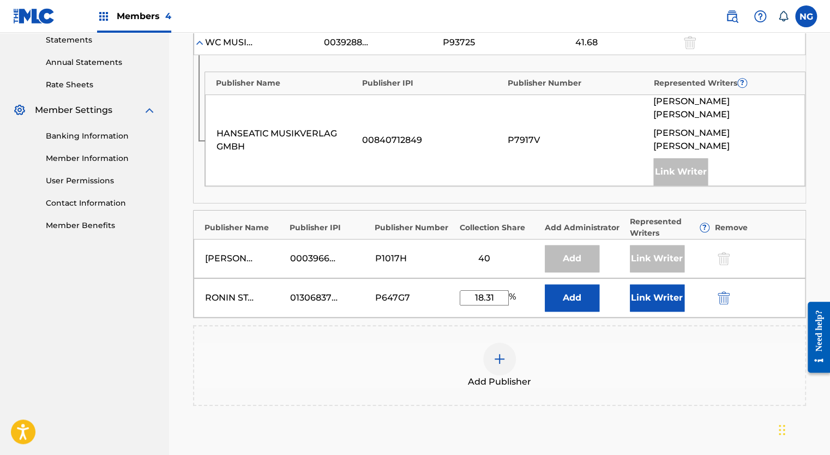
type input "18.31"
click at [656, 284] on button "Link Writer" at bounding box center [657, 297] width 55 height 27
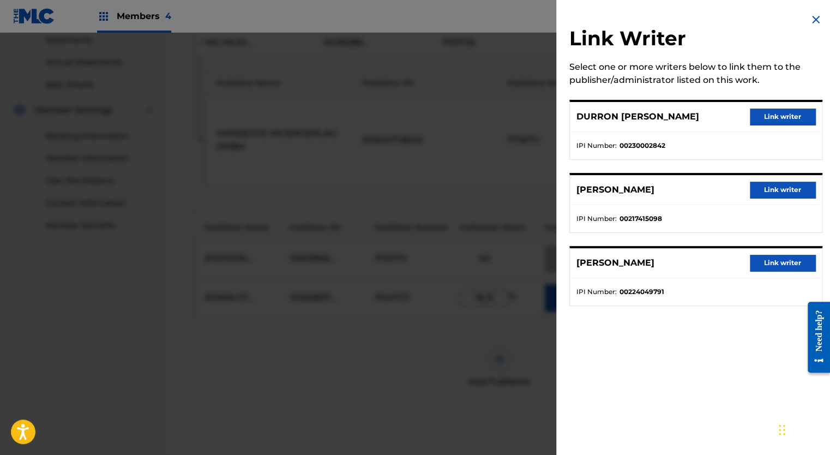
click at [780, 123] on button "Link writer" at bounding box center [782, 117] width 65 height 16
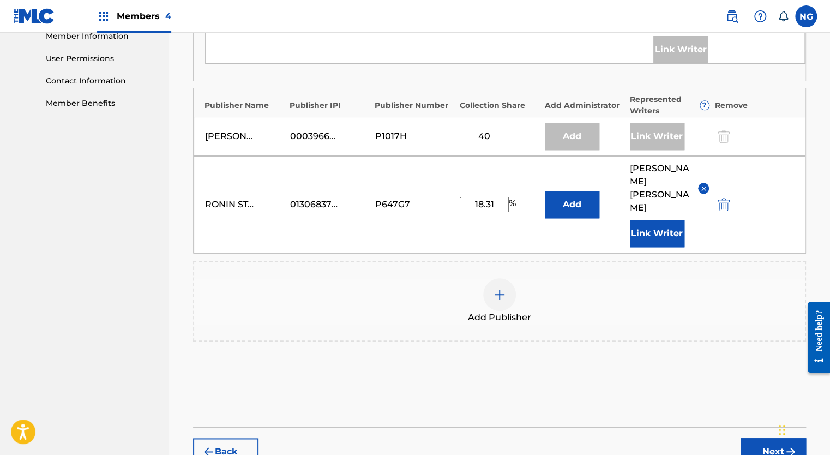
scroll to position [533, 0]
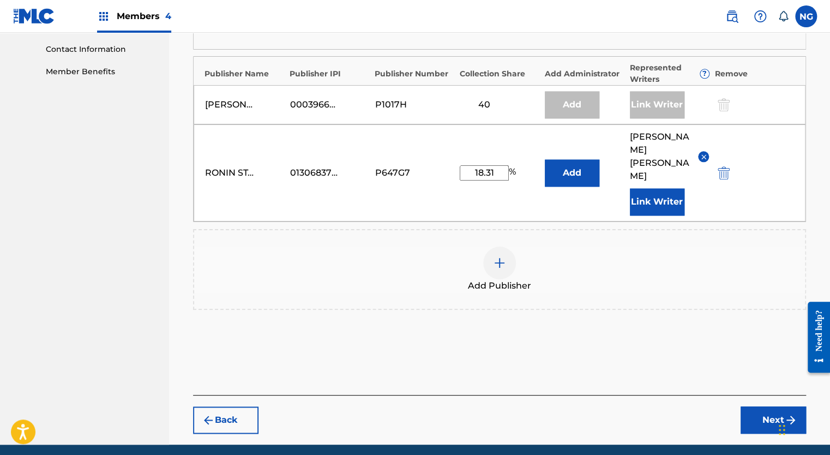
click at [767, 406] on button "Next" at bounding box center [772, 419] width 65 height 27
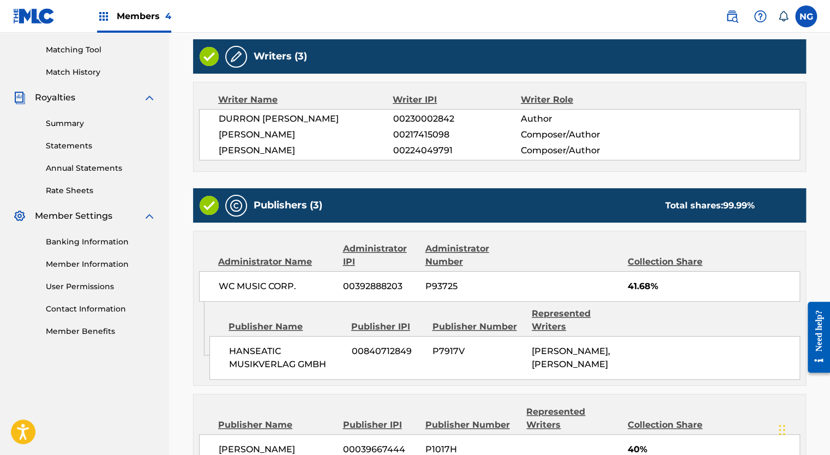
scroll to position [515, 0]
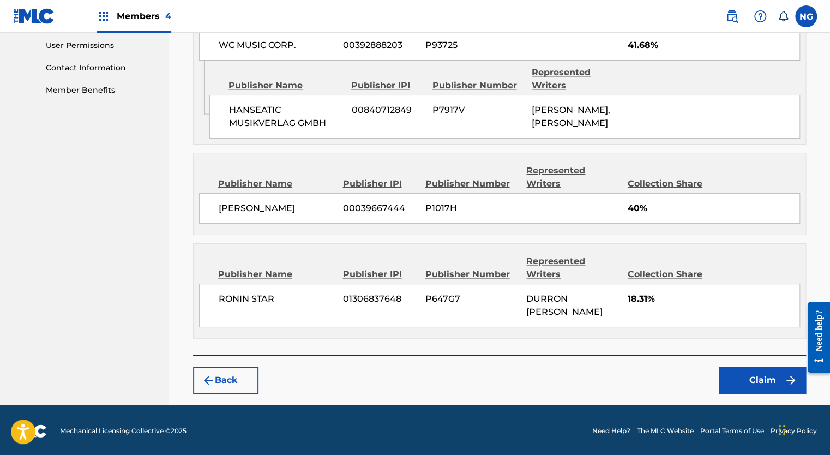
click at [769, 382] on button "Claim" at bounding box center [762, 379] width 87 height 27
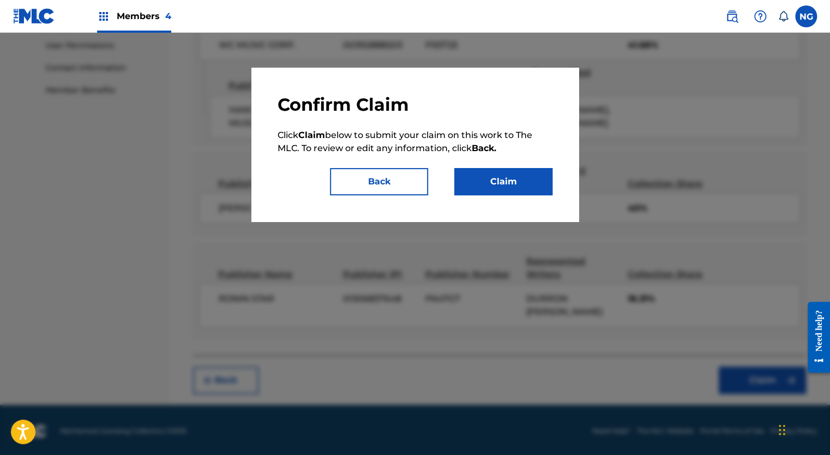
click at [523, 186] on button "Claim" at bounding box center [503, 181] width 98 height 27
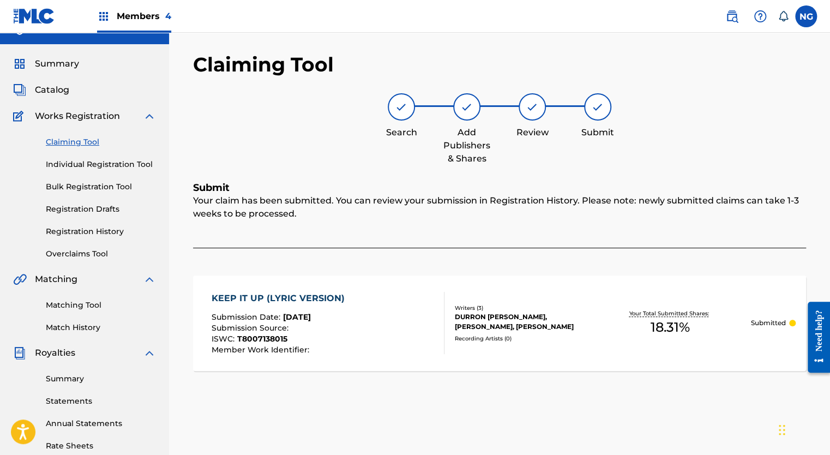
scroll to position [18, 0]
click at [86, 141] on link "Claiming Tool" at bounding box center [101, 142] width 110 height 11
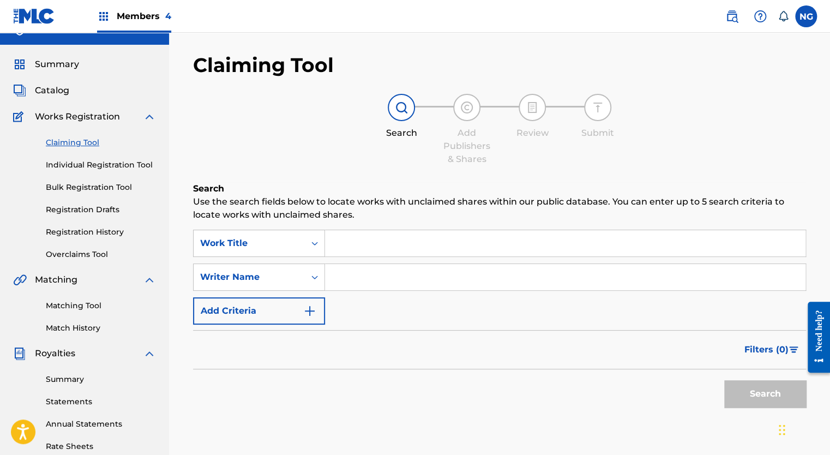
scroll to position [0, 0]
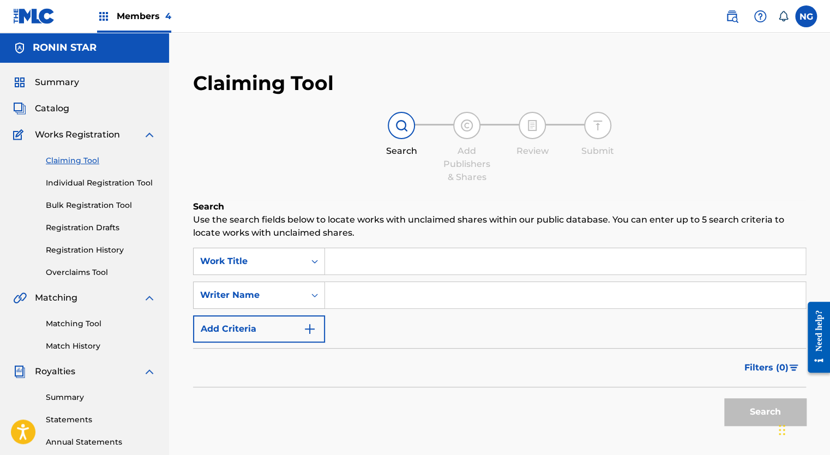
click at [351, 296] on input "Search Form" at bounding box center [565, 295] width 480 height 26
type input "[PERSON_NAME]"
click at [770, 407] on button "Search" at bounding box center [765, 411] width 82 height 27
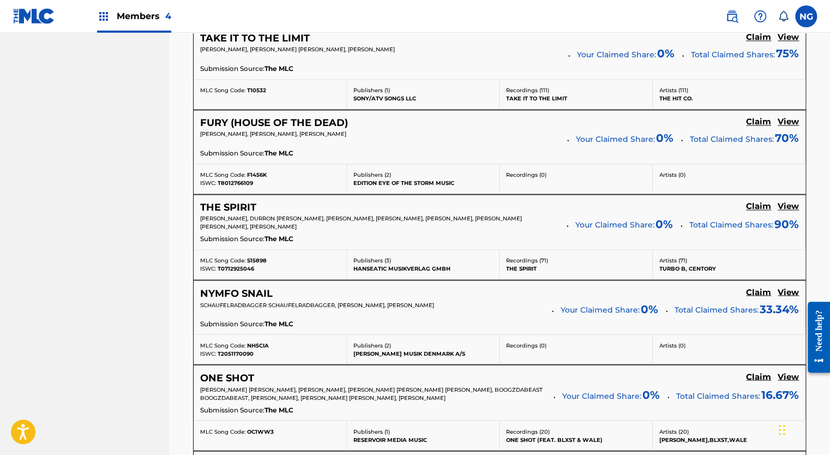
scroll to position [1011, 0]
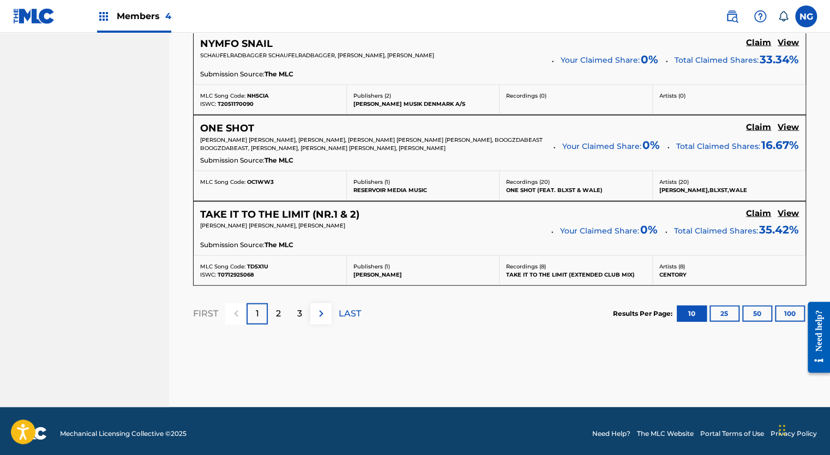
click at [279, 313] on p "2" at bounding box center [278, 312] width 5 height 13
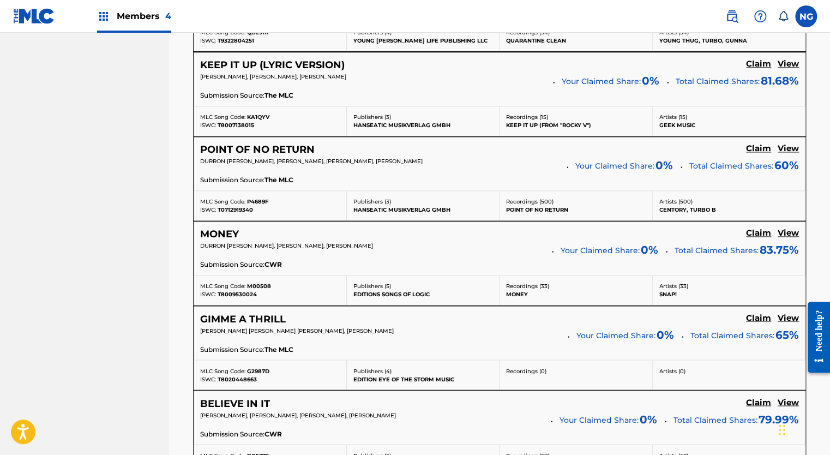
scroll to position [720, 0]
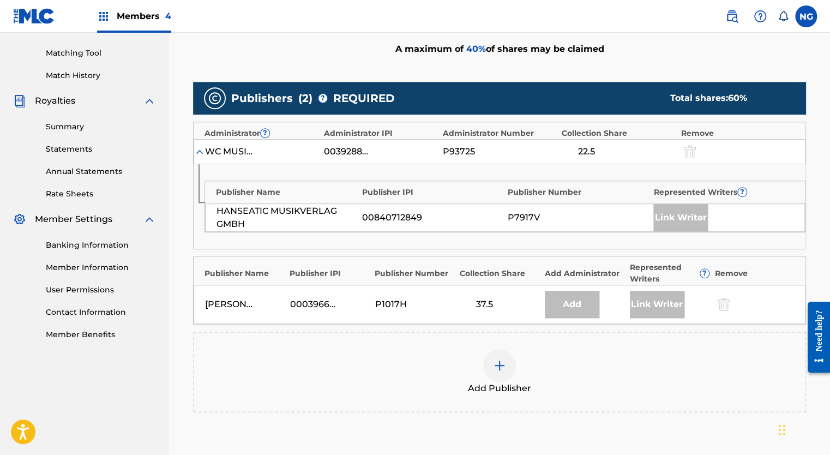
scroll to position [262, 0]
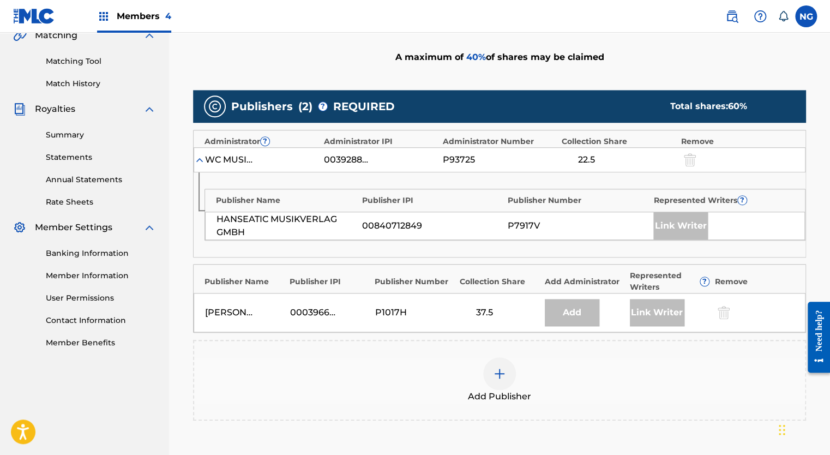
click at [499, 372] on img at bounding box center [499, 373] width 13 height 13
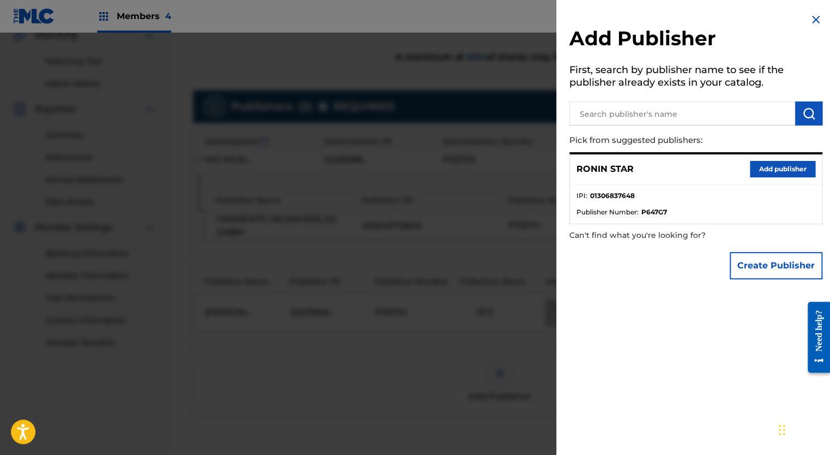
click at [771, 172] on button "Add publisher" at bounding box center [782, 169] width 65 height 16
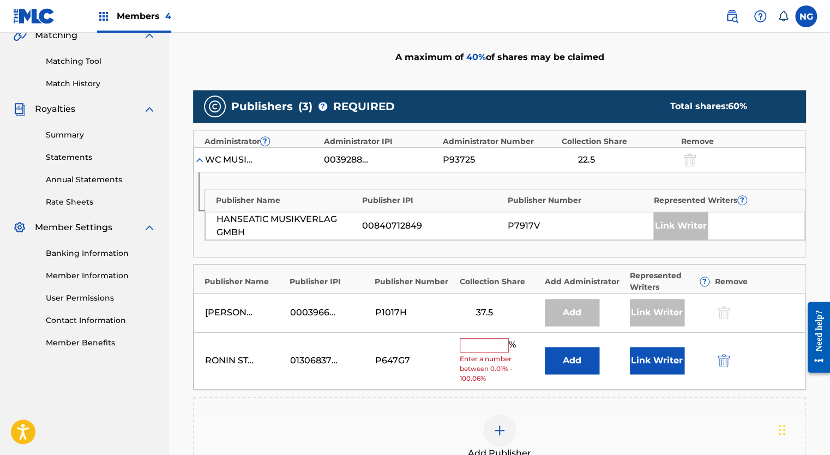
click at [494, 341] on input "text" at bounding box center [484, 345] width 49 height 14
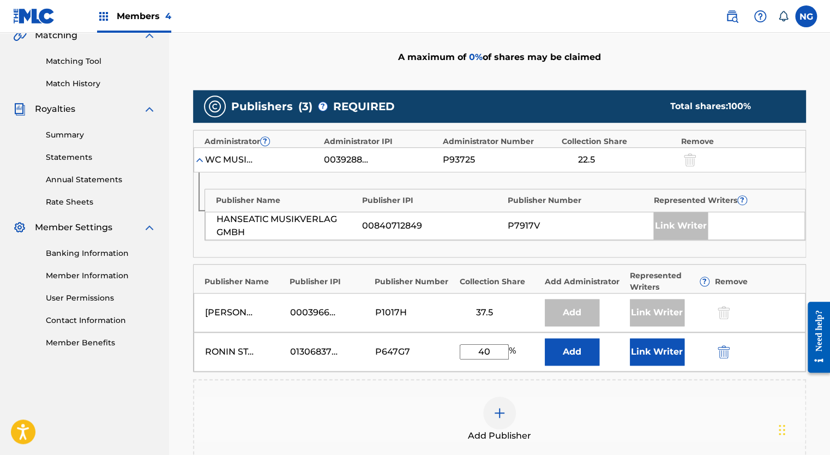
type input "40"
click at [663, 348] on button "Link Writer" at bounding box center [657, 351] width 55 height 27
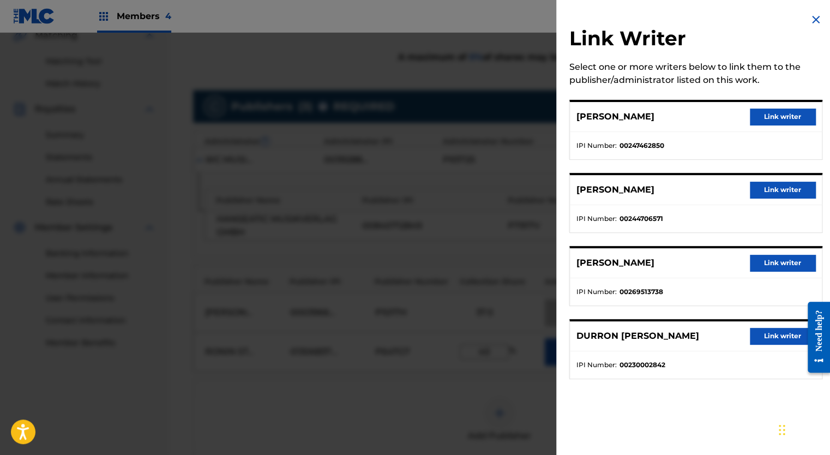
click at [777, 339] on button "Link writer" at bounding box center [782, 336] width 65 height 16
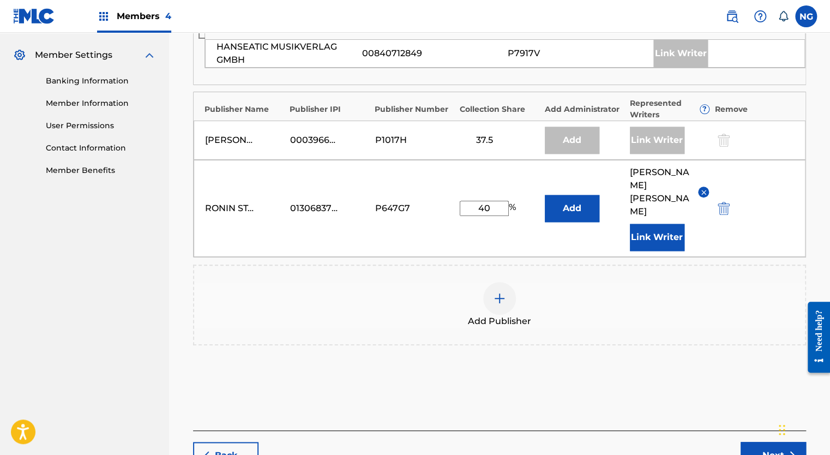
scroll to position [496, 0]
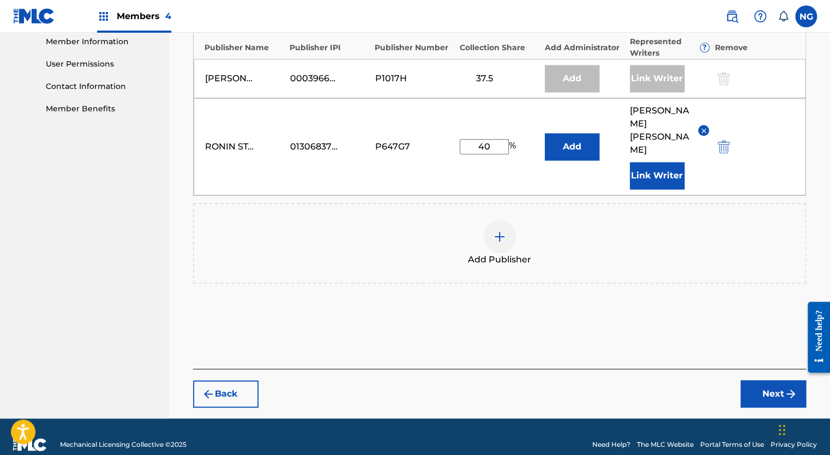
click at [762, 380] on button "Next" at bounding box center [772, 393] width 65 height 27
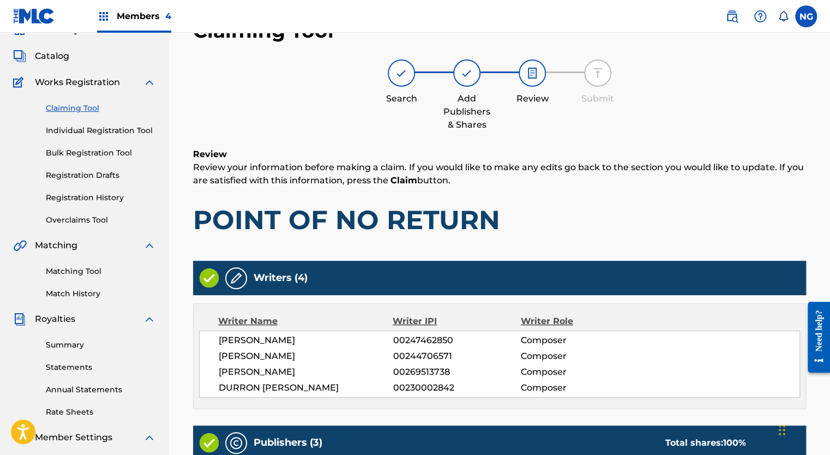
scroll to position [49, 0]
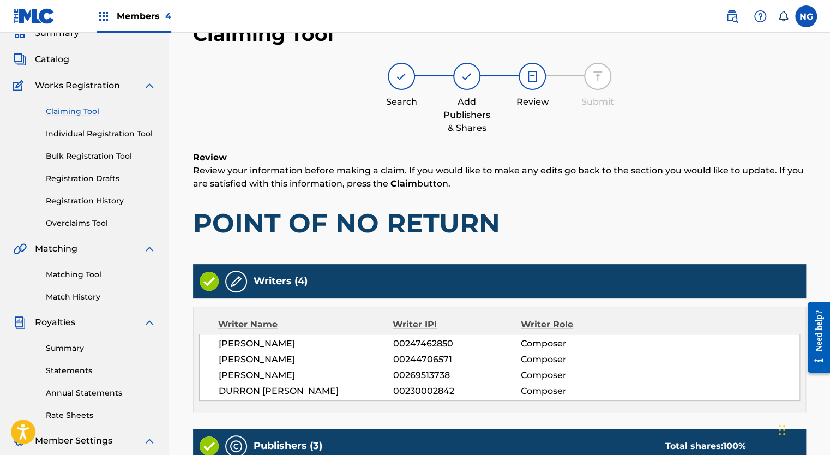
click at [80, 109] on link "Claiming Tool" at bounding box center [101, 111] width 110 height 11
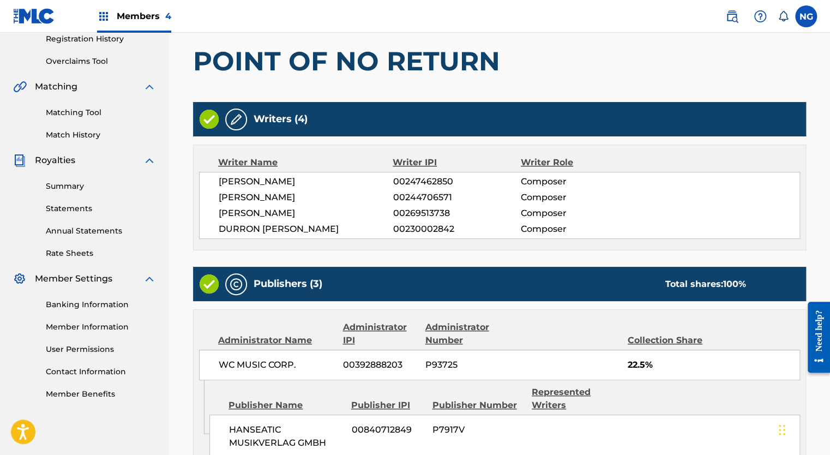
scroll to position [210, 0]
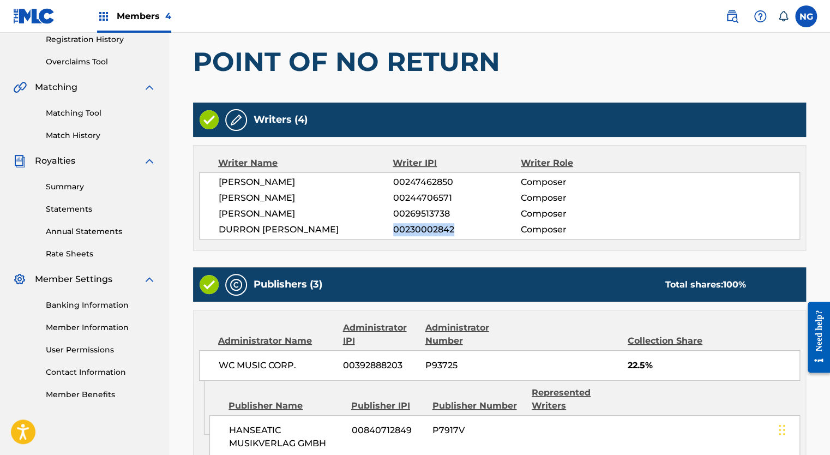
drag, startPoint x: 454, startPoint y: 230, endPoint x: 393, endPoint y: 228, distance: 61.1
click at [393, 228] on span "00230002842" at bounding box center [457, 229] width 128 height 13
copy span "00230002842"
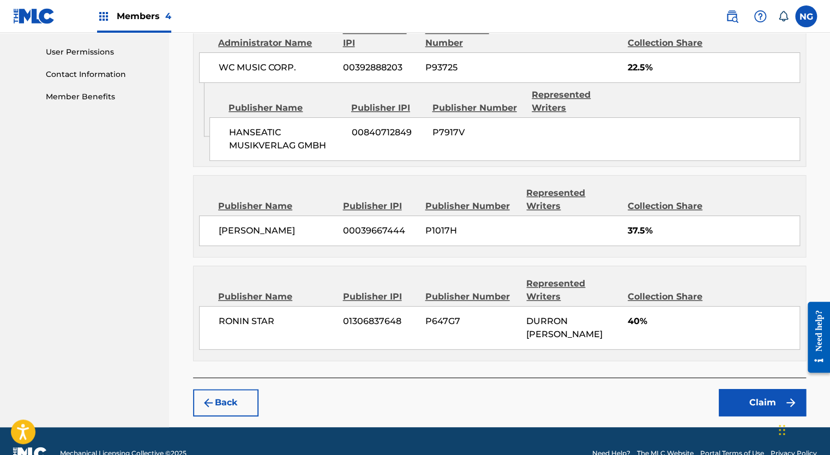
scroll to position [530, 0]
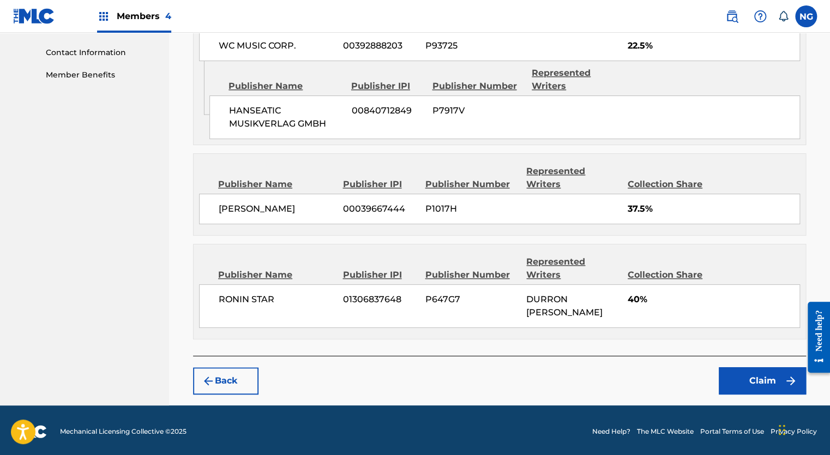
click at [766, 382] on button "Claim" at bounding box center [762, 380] width 87 height 27
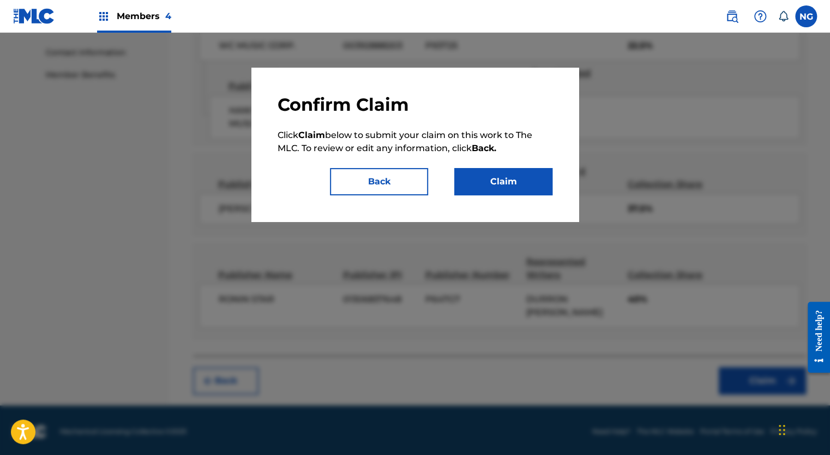
click at [508, 193] on button "Claim" at bounding box center [503, 181] width 98 height 27
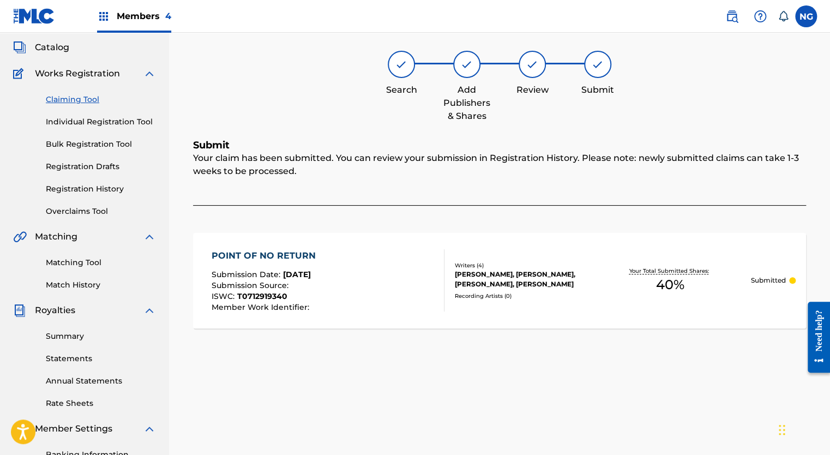
scroll to position [55, 0]
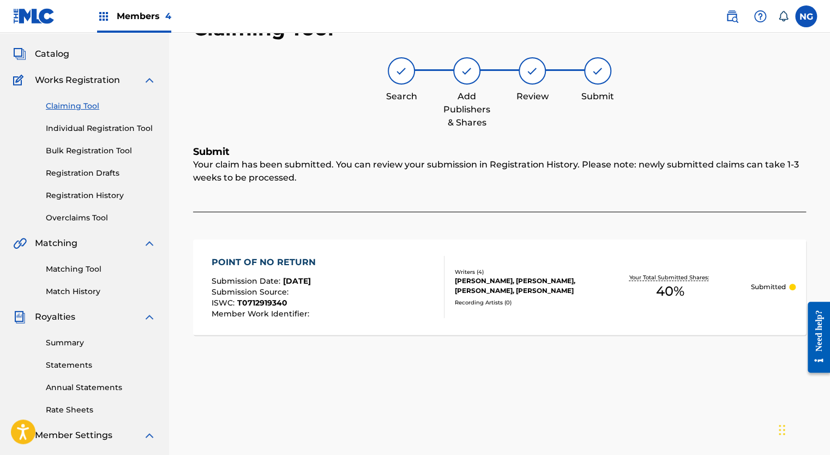
click at [73, 104] on link "Claiming Tool" at bounding box center [101, 105] width 110 height 11
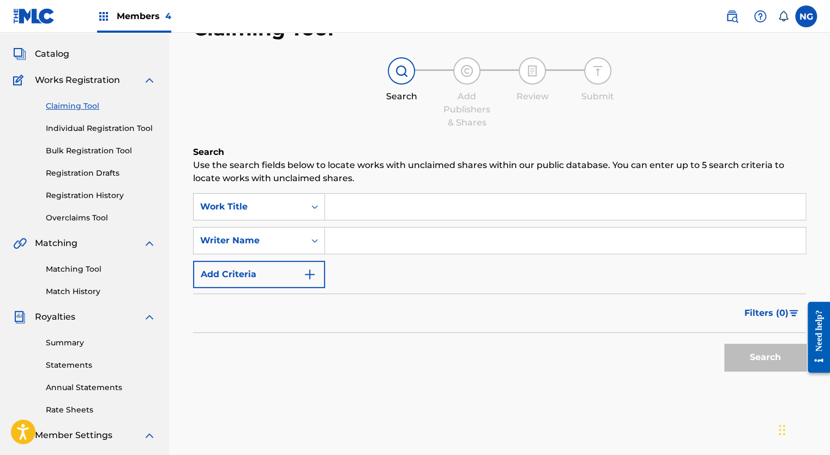
scroll to position [0, 0]
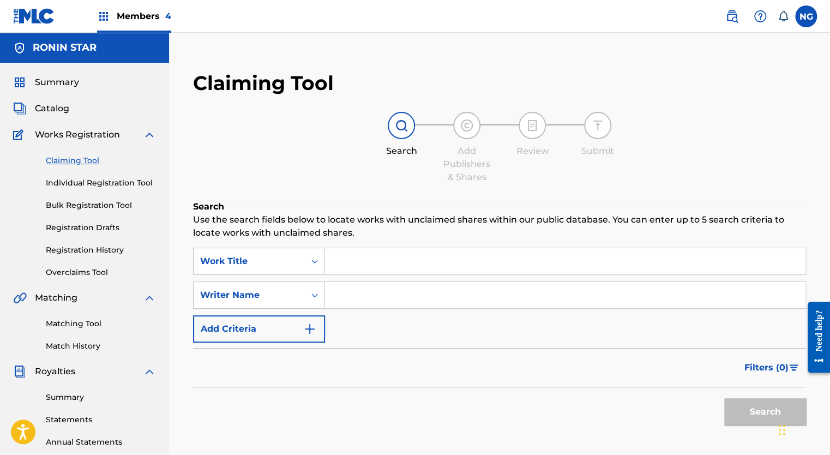
click at [363, 306] on input "Search Form" at bounding box center [565, 295] width 480 height 26
type input "[PERSON_NAME]"
click at [762, 413] on button "Search" at bounding box center [765, 411] width 82 height 27
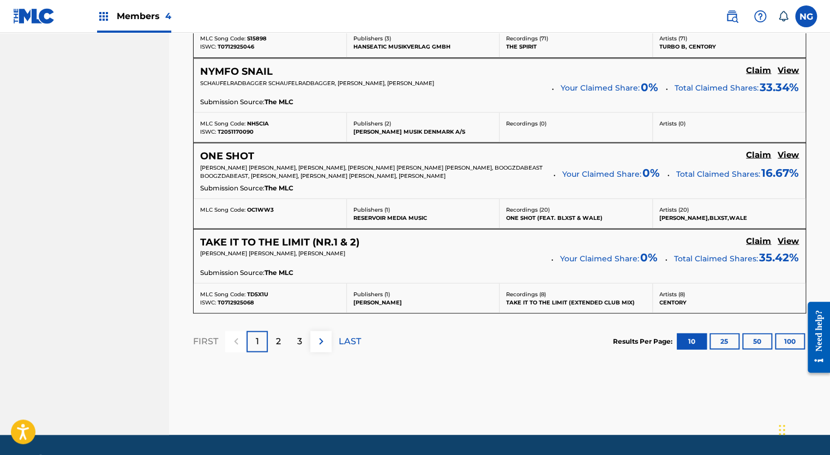
scroll to position [990, 0]
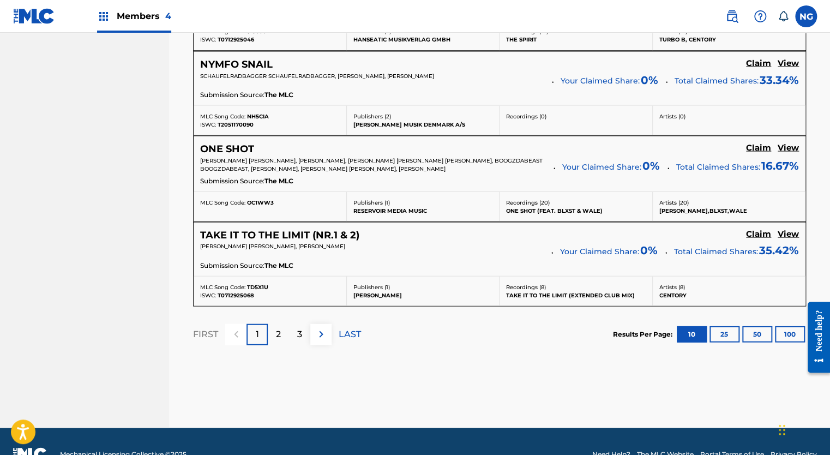
click at [276, 332] on p "2" at bounding box center [278, 333] width 5 height 13
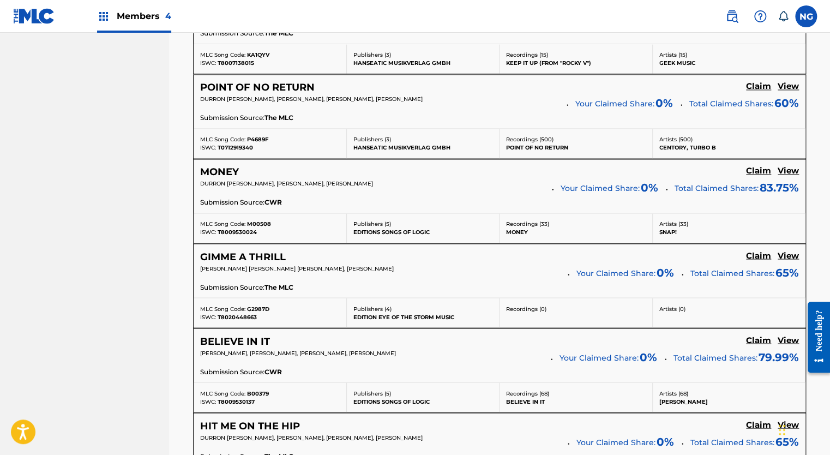
scroll to position [796, 0]
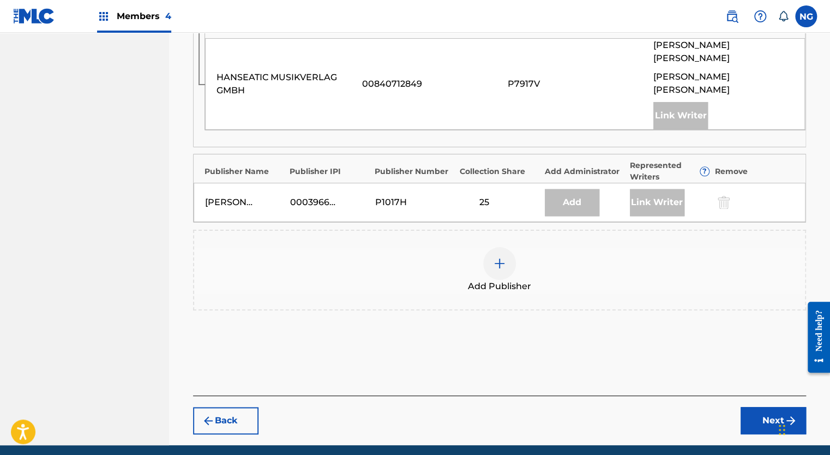
click at [498, 257] on img at bounding box center [499, 263] width 13 height 13
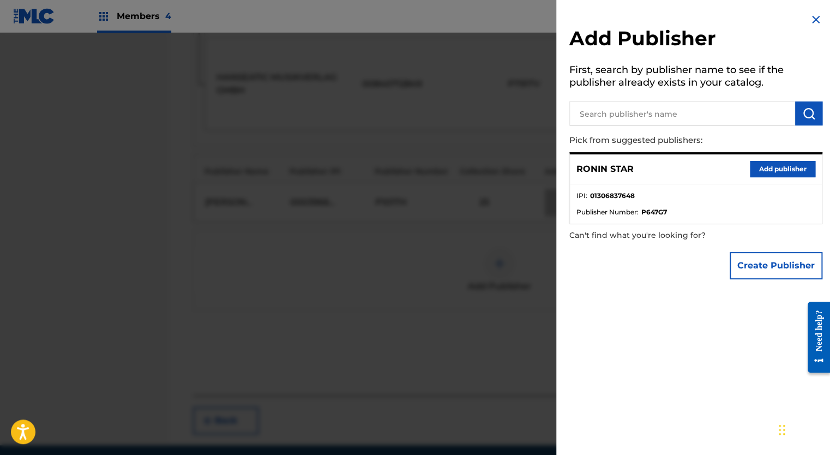
click at [761, 172] on button "Add publisher" at bounding box center [782, 169] width 65 height 16
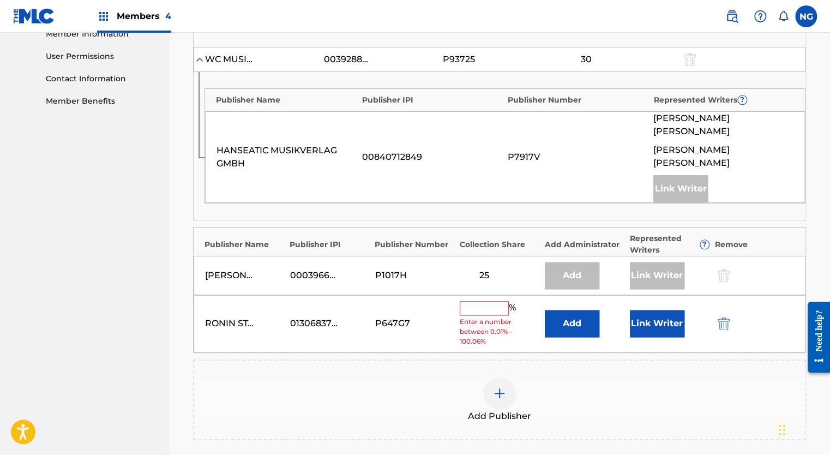
scroll to position [504, 0]
click at [491, 300] on input "text" at bounding box center [484, 307] width 49 height 14
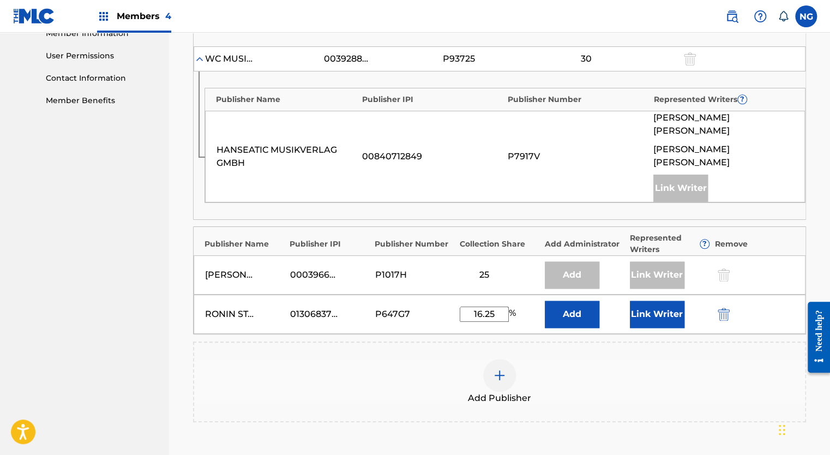
type input "16.25"
click at [662, 300] on button "Link Writer" at bounding box center [657, 313] width 55 height 27
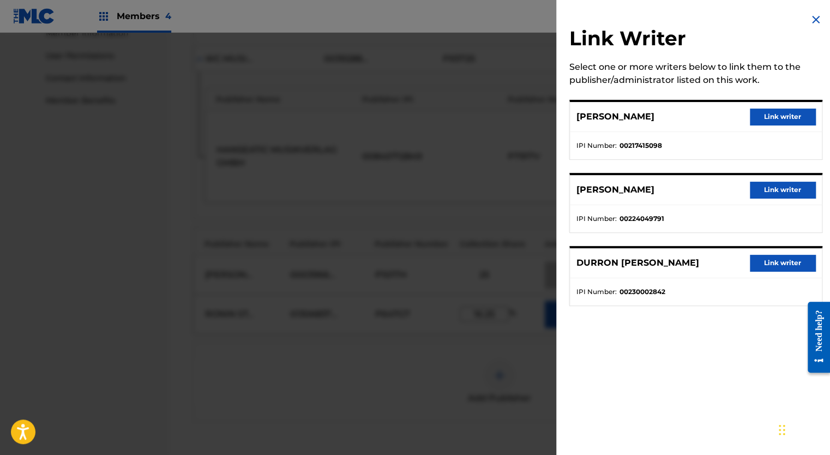
click at [784, 265] on button "Link writer" at bounding box center [782, 263] width 65 height 16
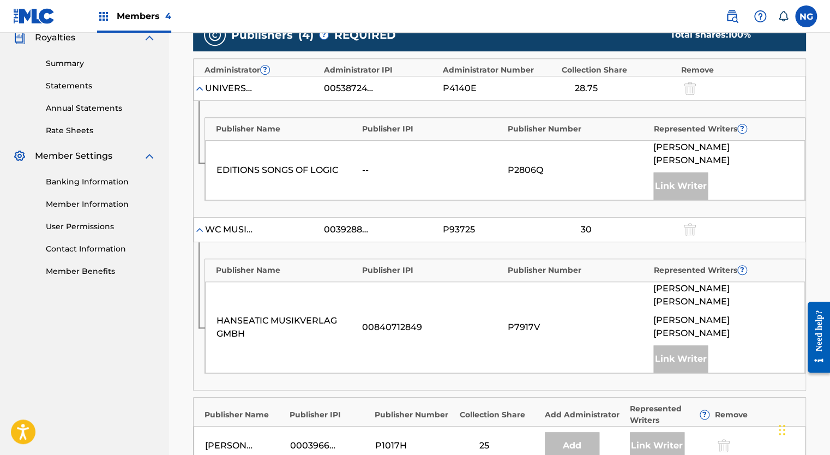
scroll to position [333, 0]
click at [246, 89] on div "UNIVERSAL MUSIC-MGB SONGS" at bounding box center [229, 88] width 49 height 13
click at [201, 87] on img at bounding box center [199, 88] width 11 height 11
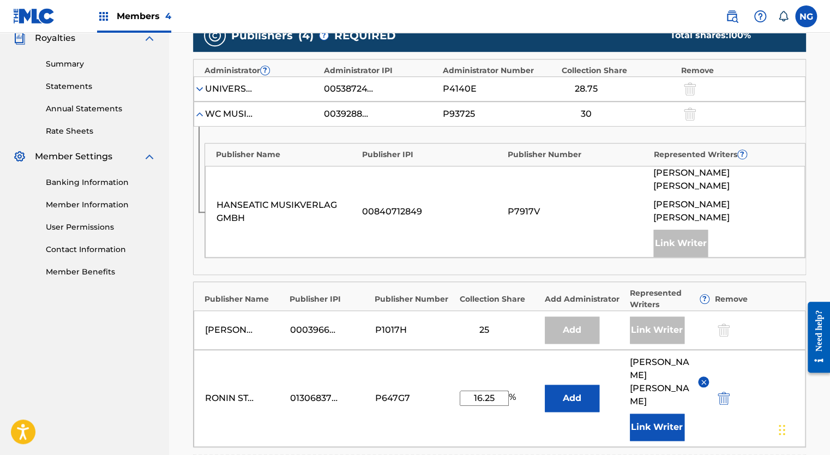
click at [201, 87] on img at bounding box center [199, 88] width 11 height 11
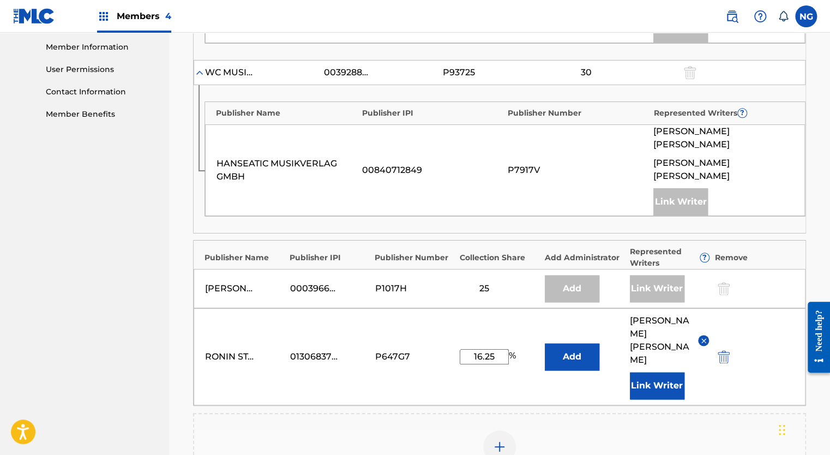
scroll to position [497, 0]
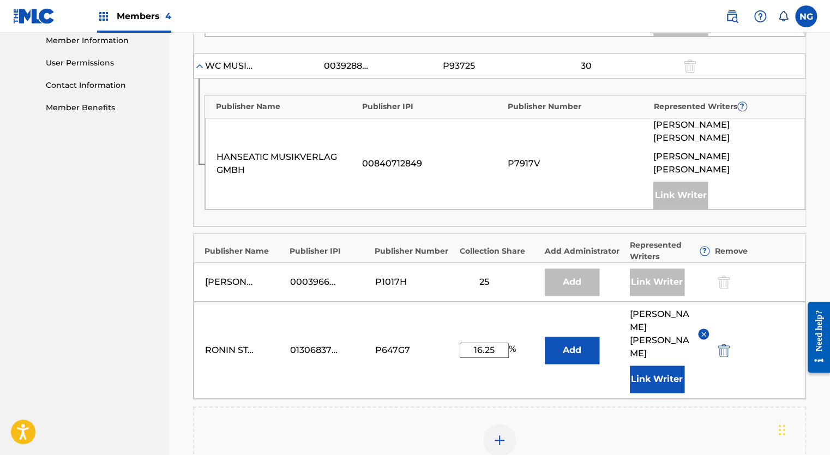
click at [697, 308] on div "DURRON [PERSON_NAME]" at bounding box center [670, 334] width 80 height 52
click at [706, 330] on img at bounding box center [704, 334] width 8 height 8
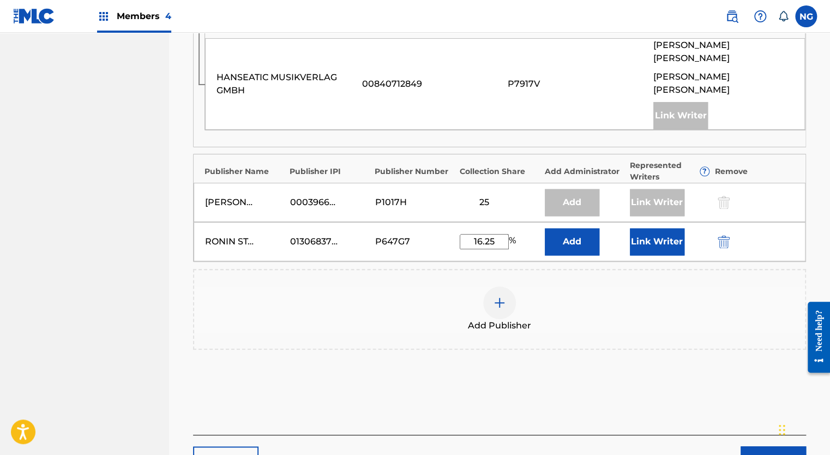
scroll to position [616, 0]
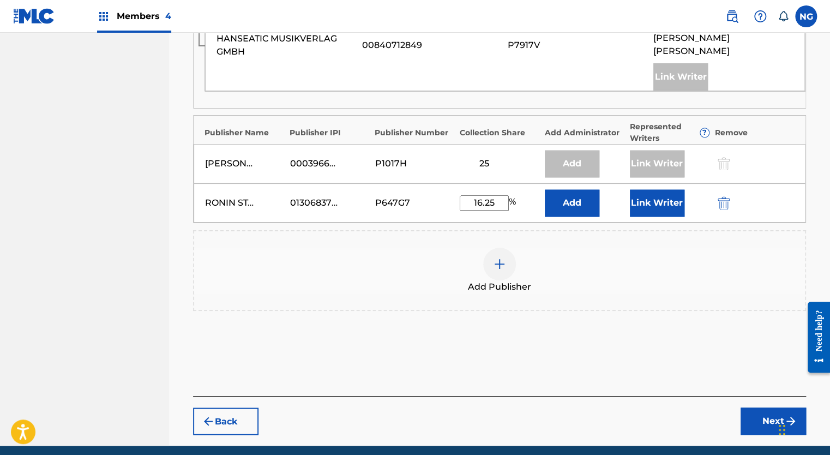
click at [779, 407] on button "Next" at bounding box center [772, 420] width 65 height 27
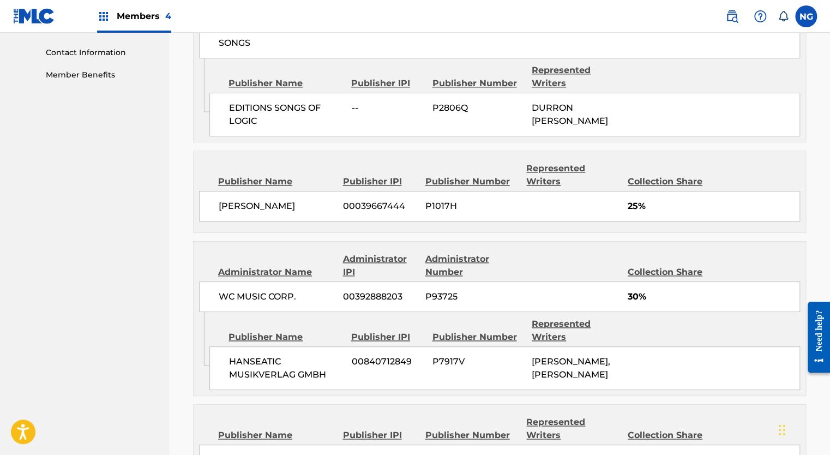
scroll to position [677, 0]
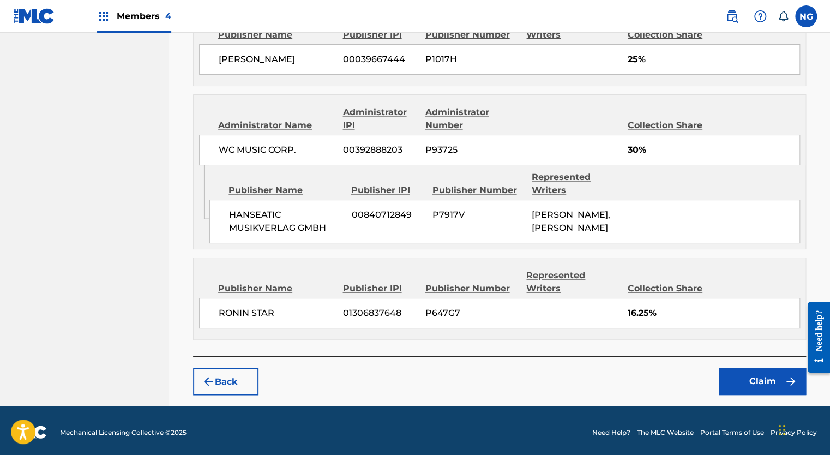
click at [751, 379] on button "Claim" at bounding box center [762, 380] width 87 height 27
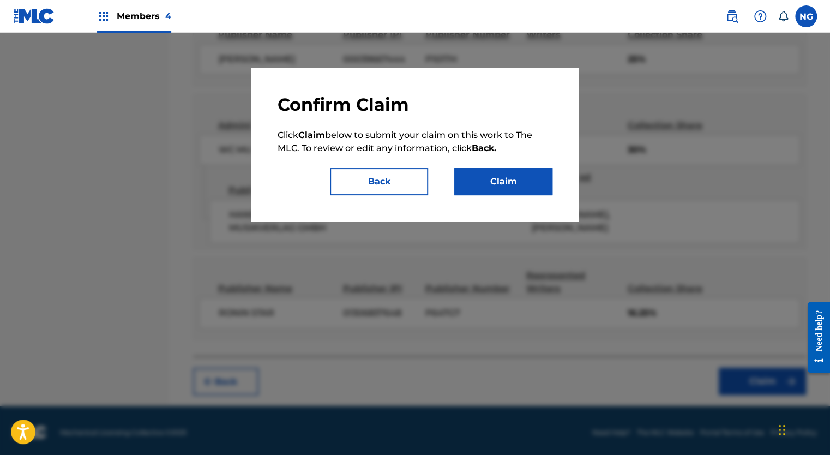
click at [513, 191] on button "Claim" at bounding box center [503, 181] width 98 height 27
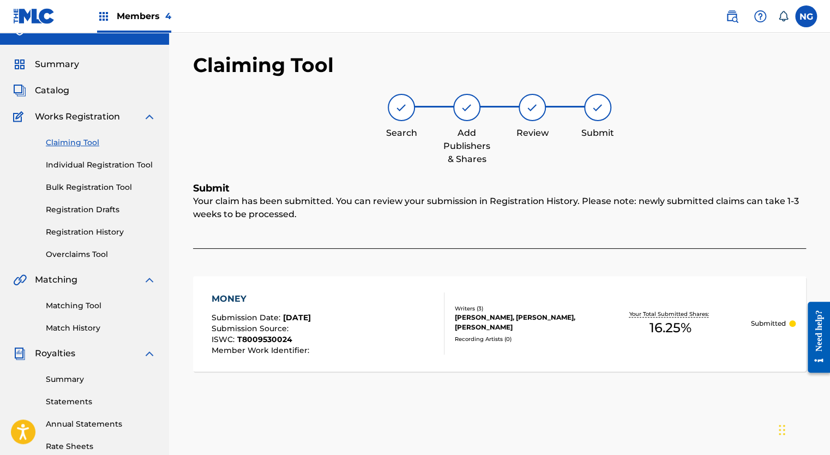
scroll to position [15, 0]
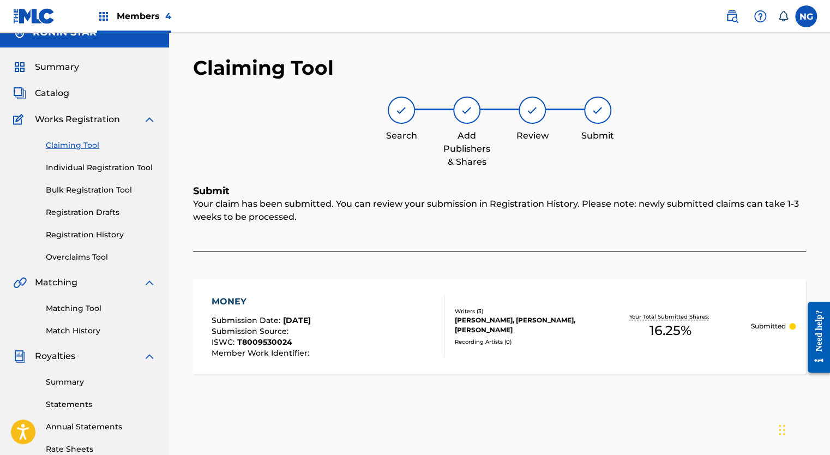
drag, startPoint x: 68, startPoint y: 146, endPoint x: 55, endPoint y: 144, distance: 12.6
click at [55, 144] on link "Claiming Tool" at bounding box center [101, 145] width 110 height 11
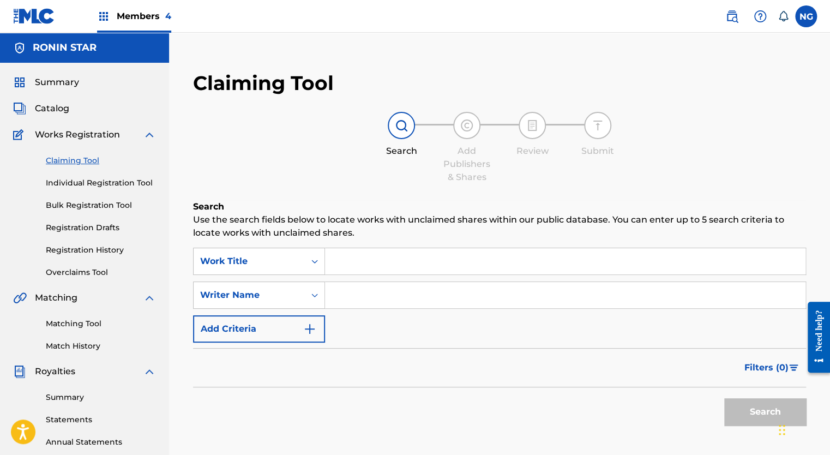
drag, startPoint x: 392, startPoint y: 291, endPoint x: 329, endPoint y: 300, distance: 63.3
click at [329, 300] on input "Search Form" at bounding box center [565, 295] width 480 height 26
type input "[PERSON_NAME]"
click at [733, 412] on button "Search" at bounding box center [765, 411] width 82 height 27
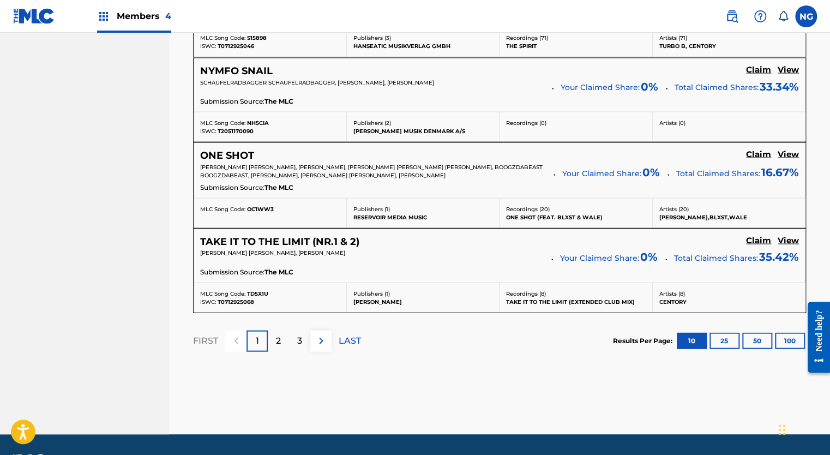
scroll to position [1011, 0]
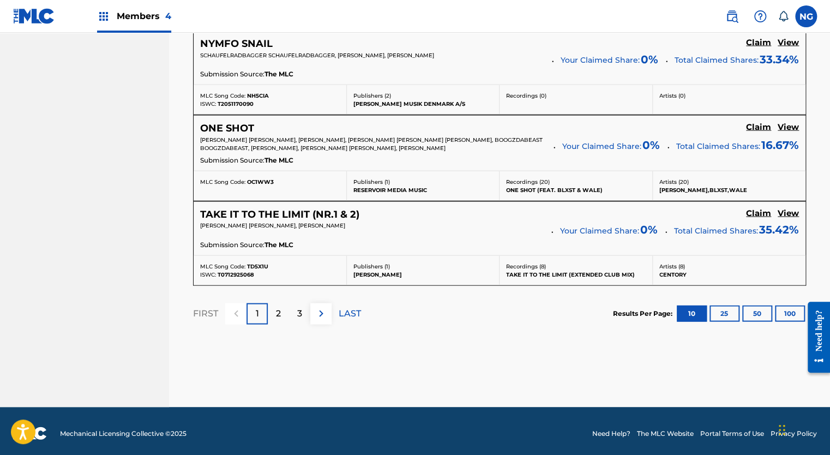
click at [276, 311] on p "2" at bounding box center [278, 312] width 5 height 13
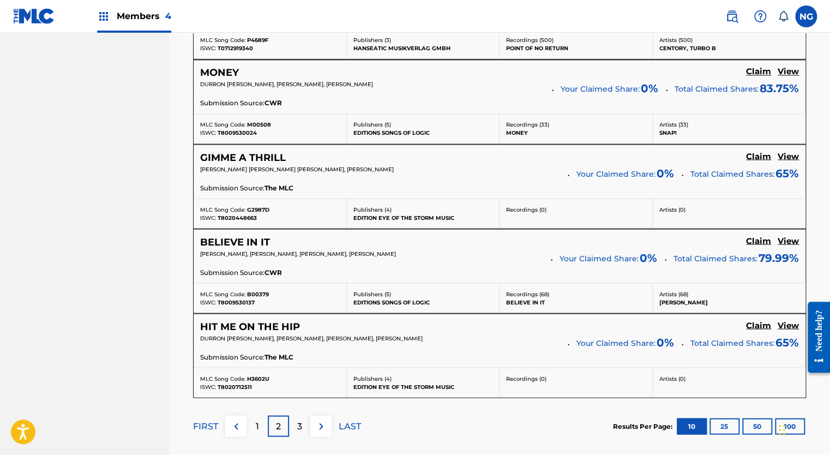
scroll to position [941, 0]
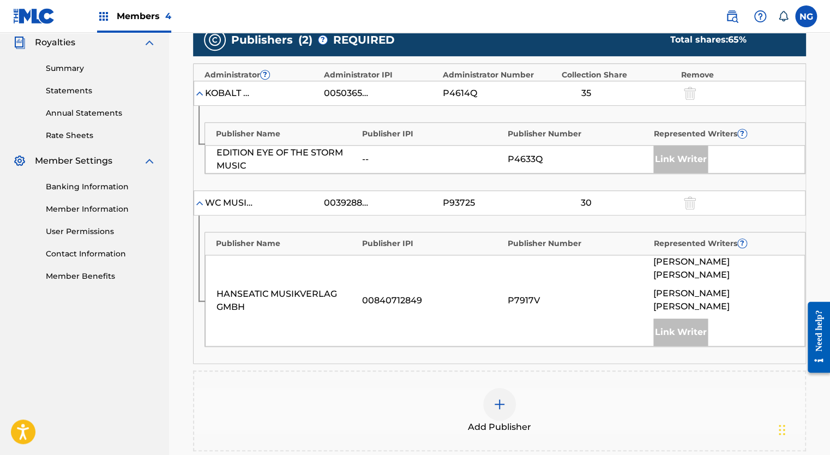
scroll to position [327, 0]
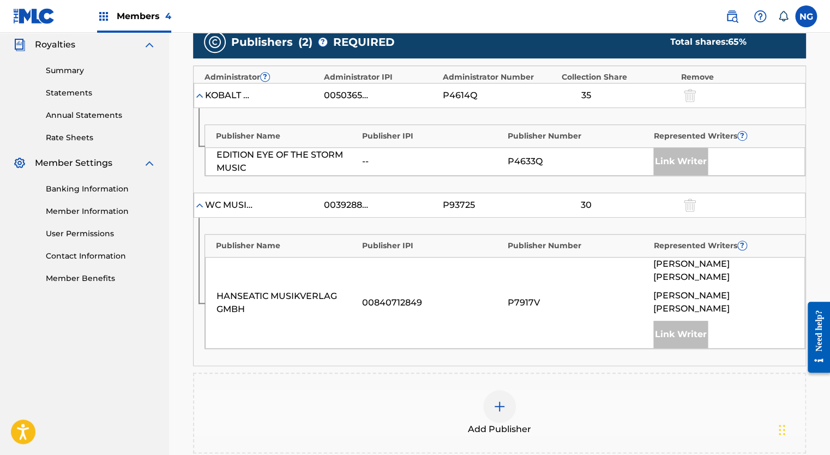
click at [502, 390] on div at bounding box center [499, 406] width 33 height 33
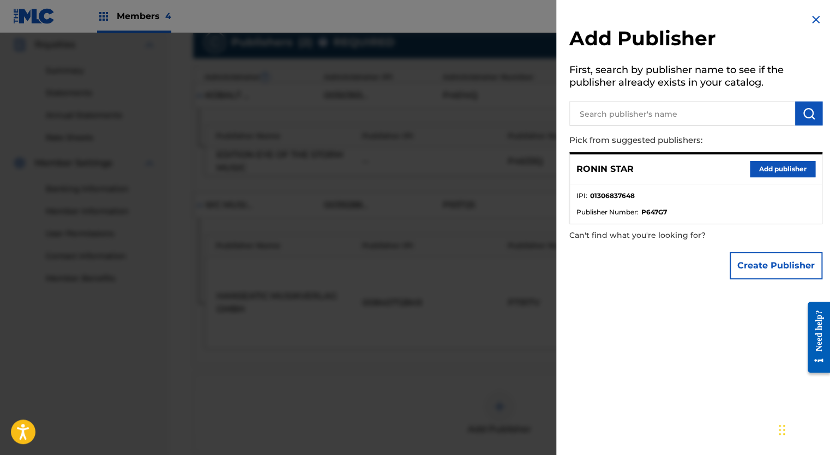
click at [779, 166] on button "Add publisher" at bounding box center [782, 169] width 65 height 16
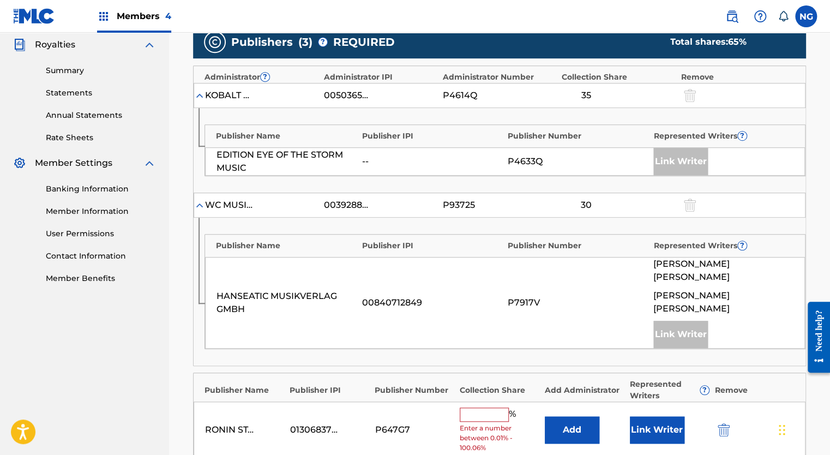
click at [488, 407] on input "text" at bounding box center [484, 414] width 49 height 14
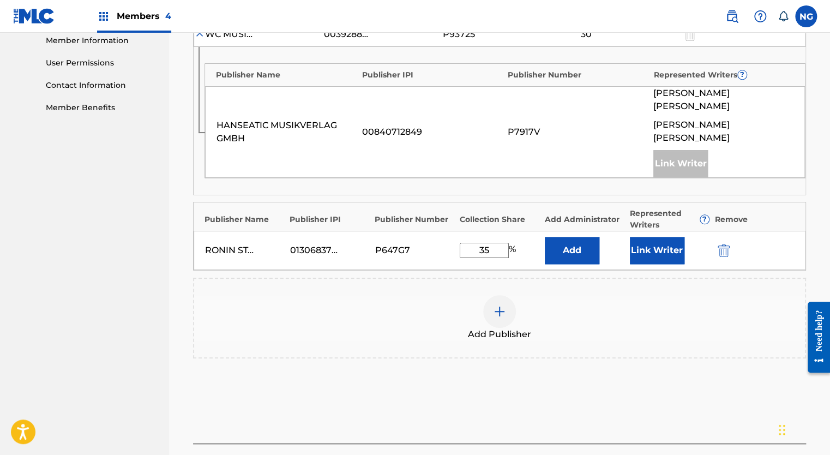
scroll to position [498, 0]
type input "35"
click at [663, 236] on button "Link Writer" at bounding box center [657, 249] width 55 height 27
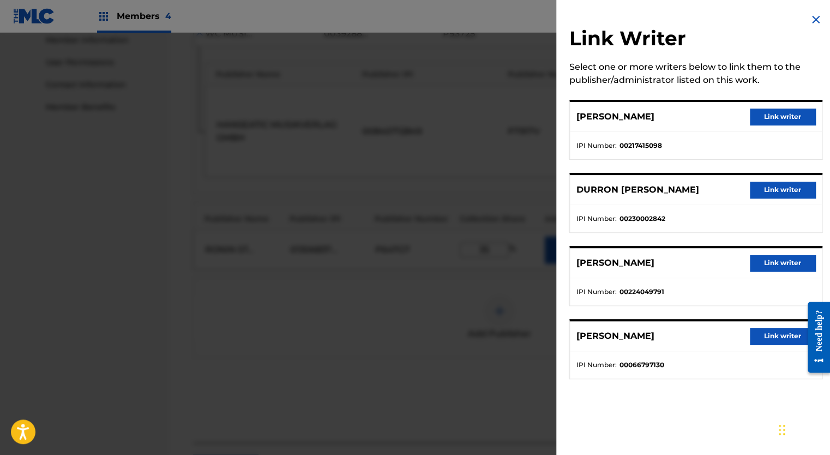
click at [775, 189] on button "Link writer" at bounding box center [782, 190] width 65 height 16
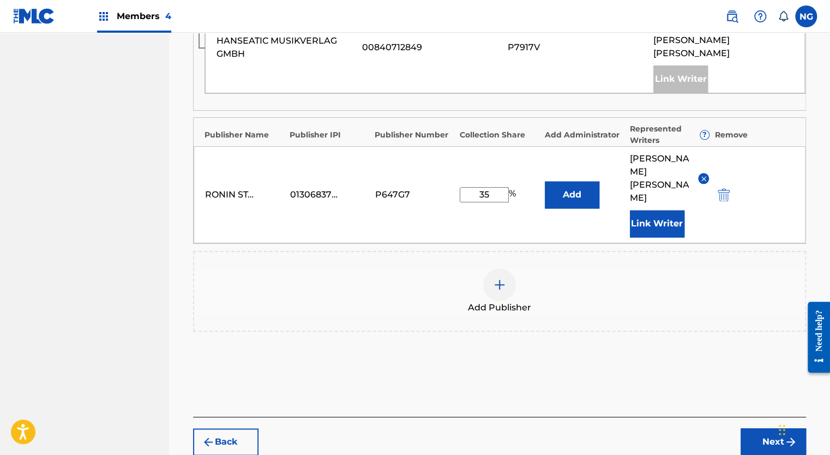
scroll to position [603, 0]
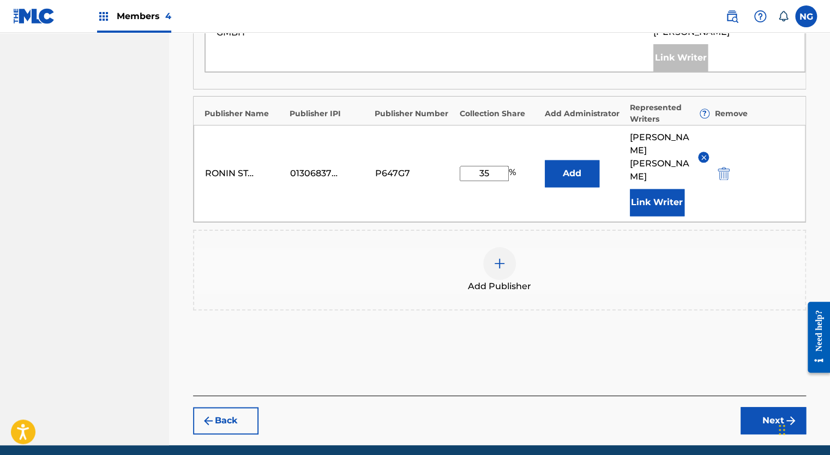
click at [764, 407] on button "Next" at bounding box center [772, 420] width 65 height 27
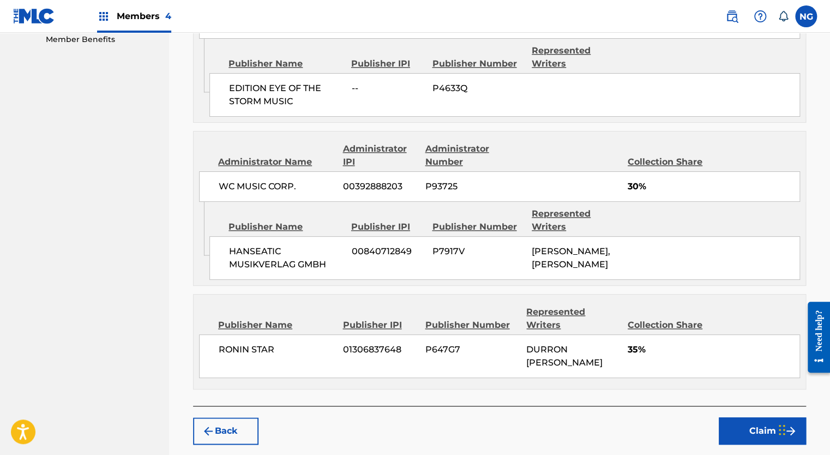
scroll to position [616, 0]
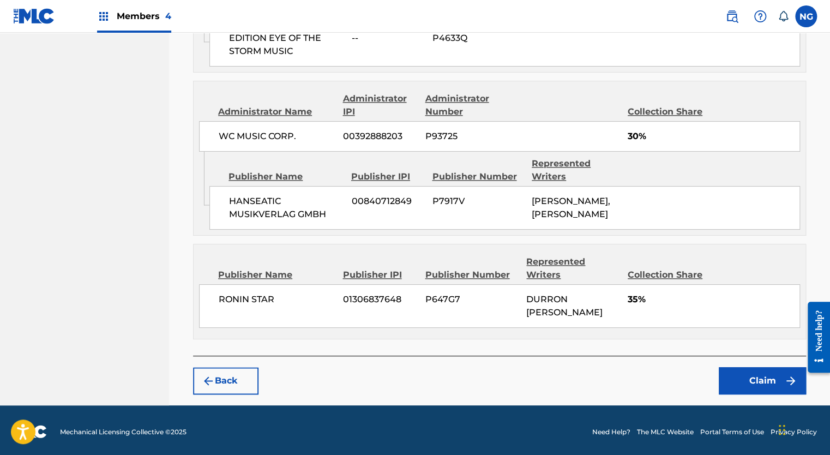
drag, startPoint x: 768, startPoint y: 377, endPoint x: 733, endPoint y: 385, distance: 35.7
click at [733, 385] on button "Claim" at bounding box center [762, 380] width 87 height 27
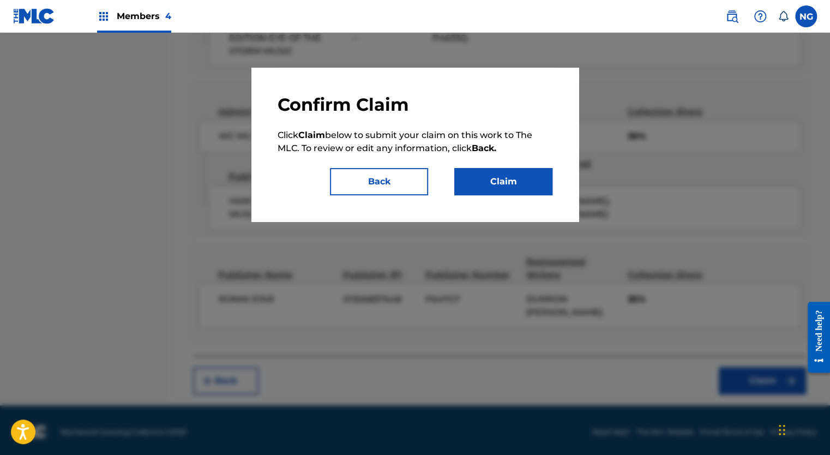
click at [504, 193] on button "Claim" at bounding box center [503, 181] width 98 height 27
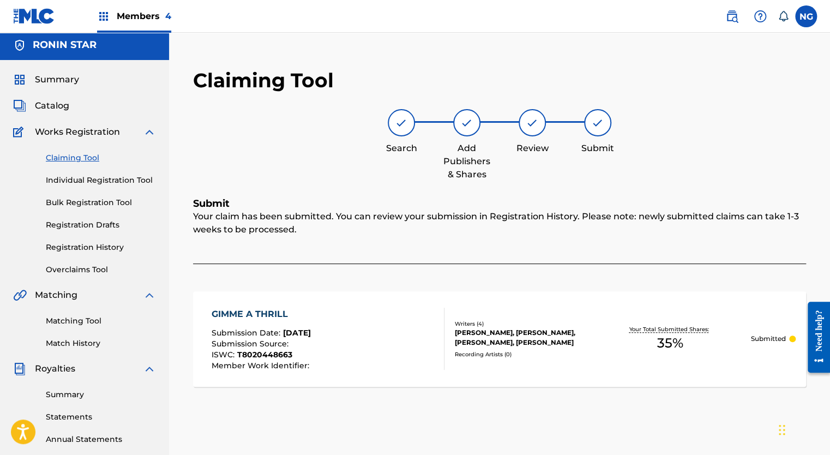
scroll to position [2, 0]
click at [80, 158] on link "Claiming Tool" at bounding box center [101, 158] width 110 height 11
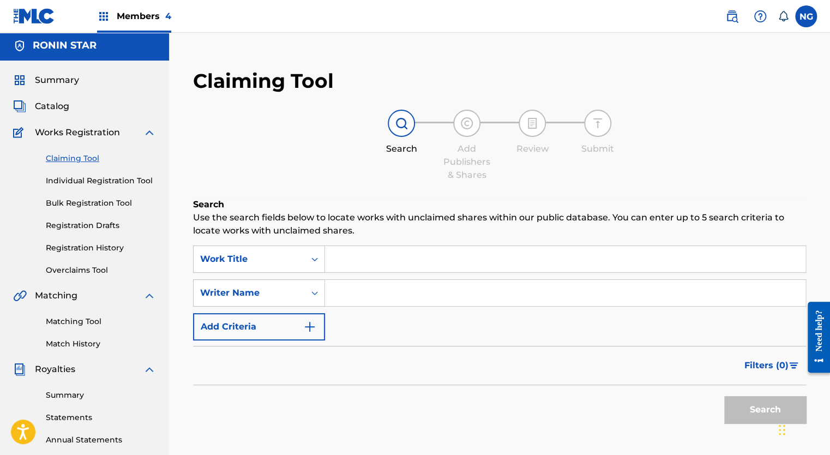
scroll to position [0, 0]
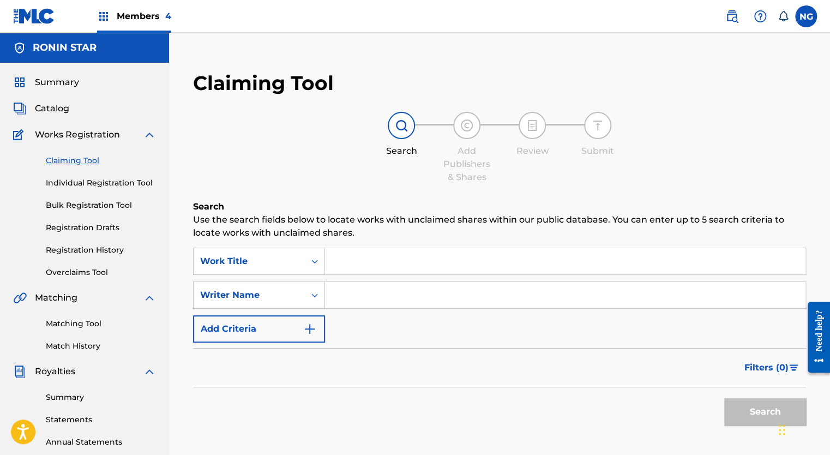
click at [392, 292] on input "Search Form" at bounding box center [565, 295] width 480 height 26
type input "[PERSON_NAME]"
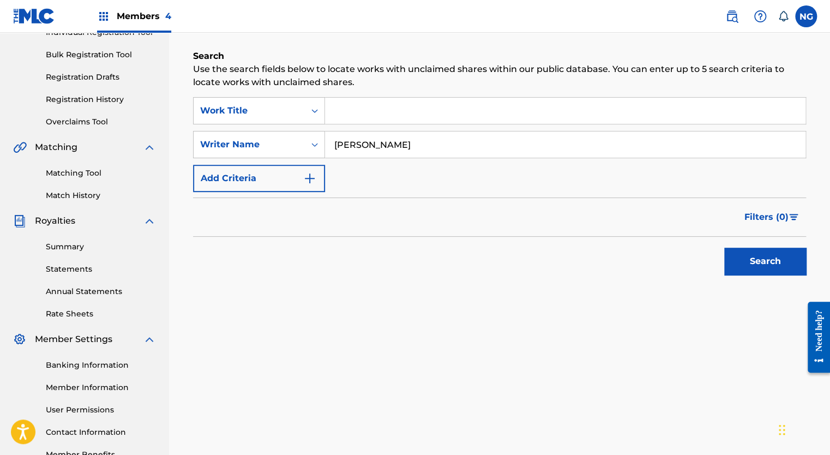
scroll to position [203, 0]
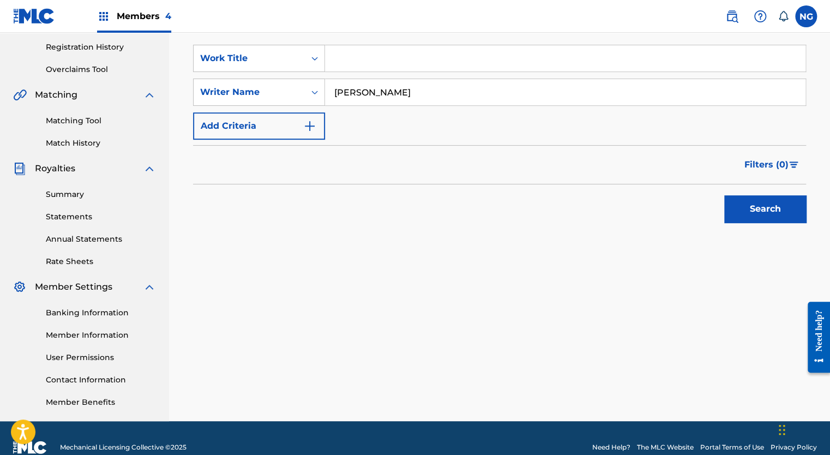
click at [763, 211] on button "Search" at bounding box center [765, 208] width 82 height 27
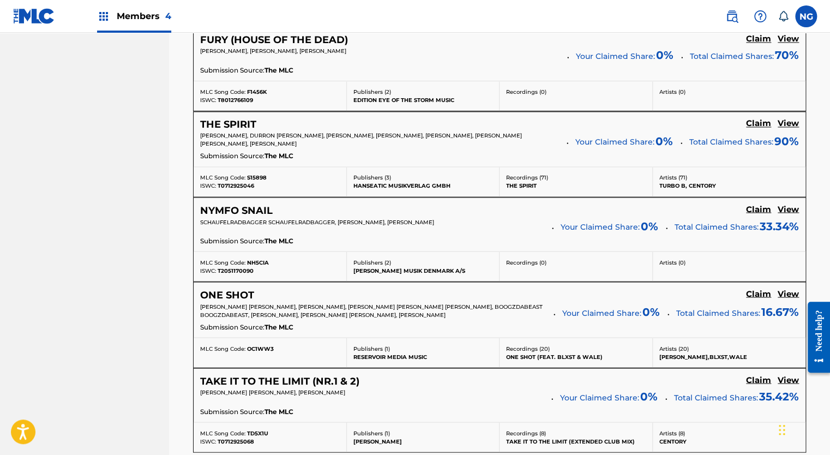
scroll to position [1011, 0]
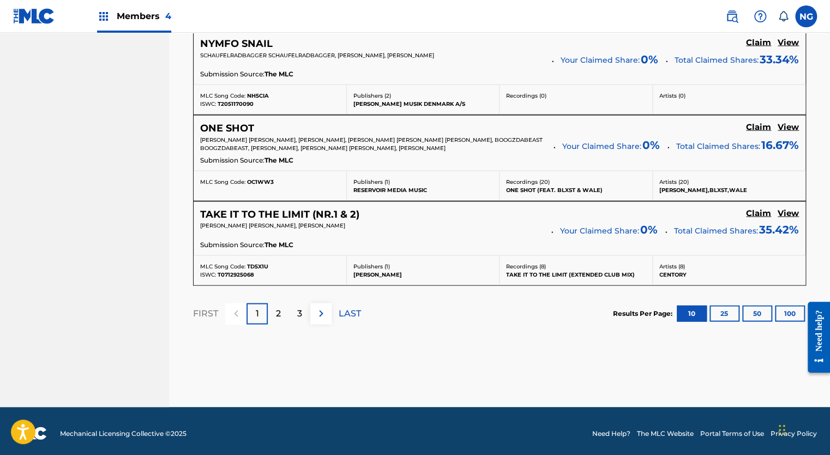
click at [274, 314] on div "2" at bounding box center [278, 313] width 21 height 21
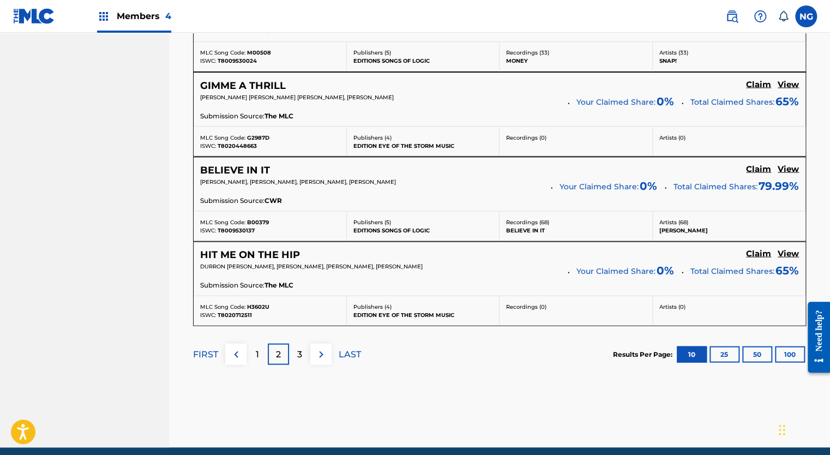
scroll to position [964, 0]
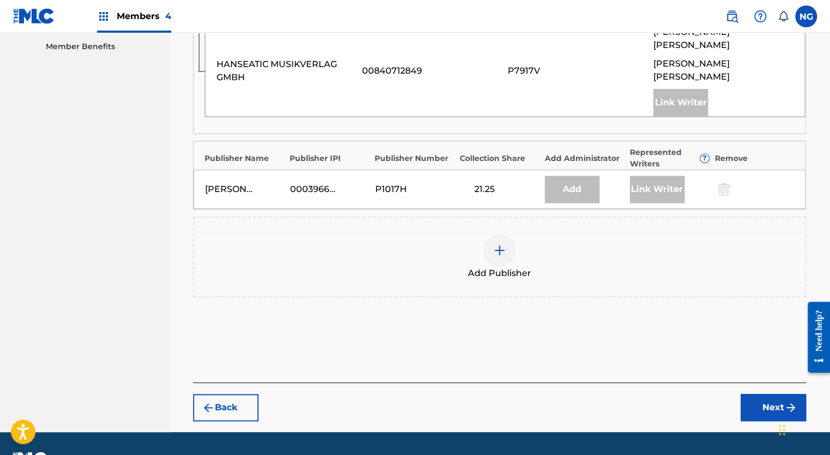
click at [499, 244] on img at bounding box center [499, 250] width 13 height 13
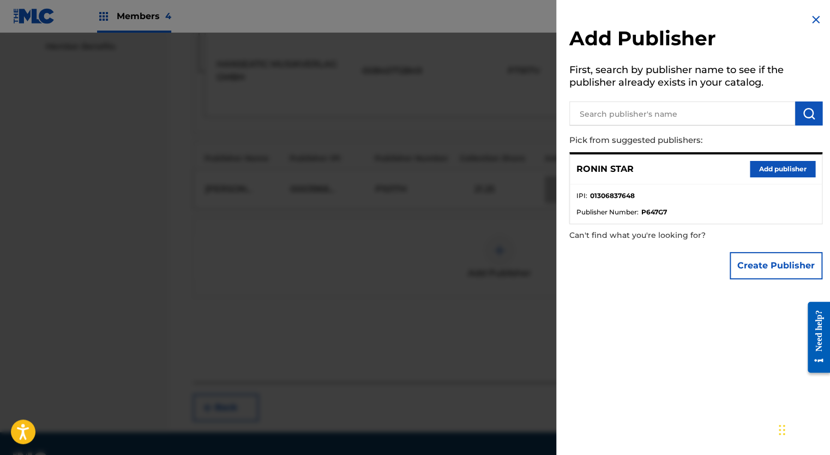
click at [755, 171] on button "Add publisher" at bounding box center [782, 169] width 65 height 16
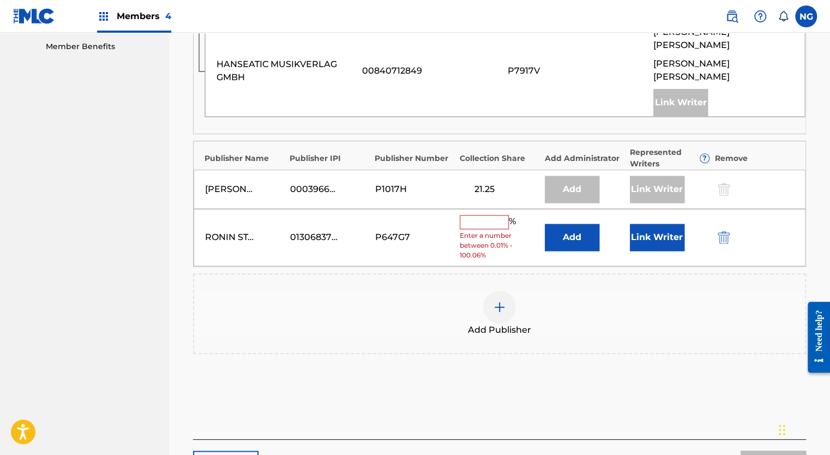
click at [661, 224] on button "Link Writer" at bounding box center [657, 237] width 55 height 27
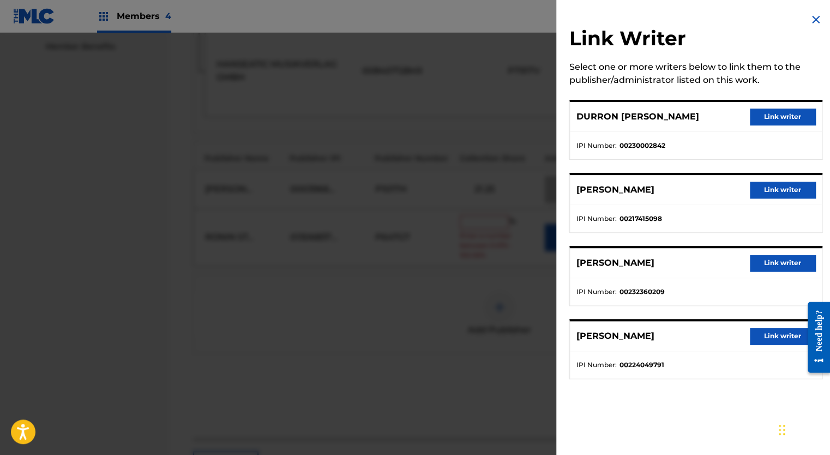
click at [782, 117] on button "Link writer" at bounding box center [782, 117] width 65 height 16
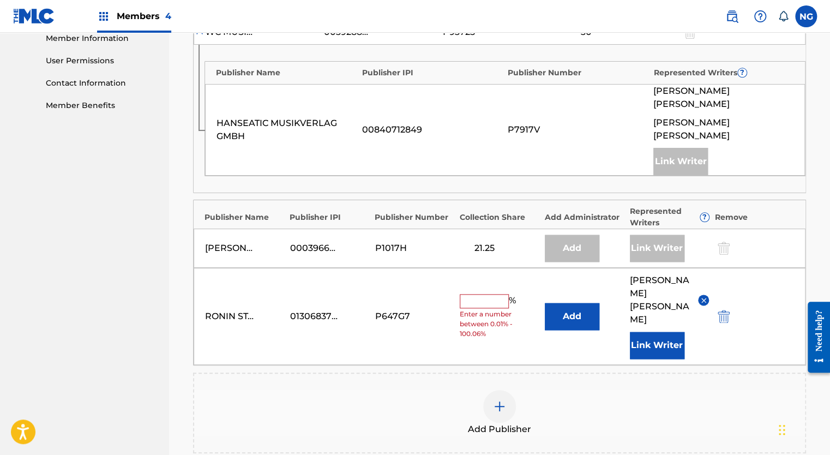
scroll to position [513, 0]
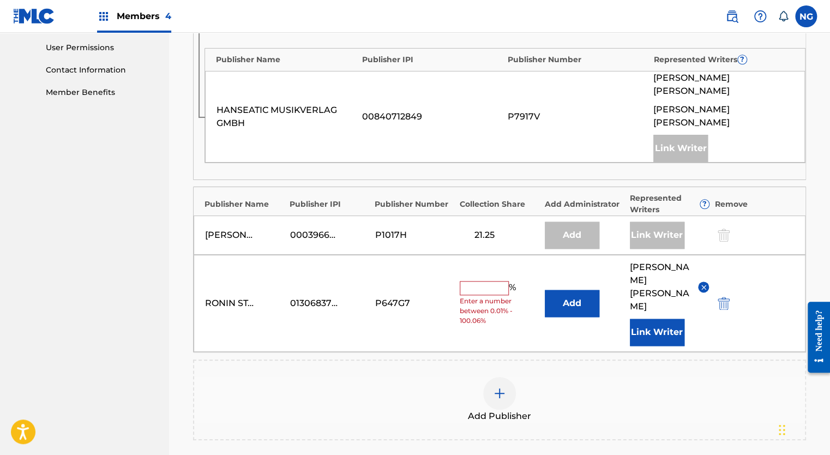
click at [480, 281] on input "text" at bounding box center [484, 288] width 49 height 14
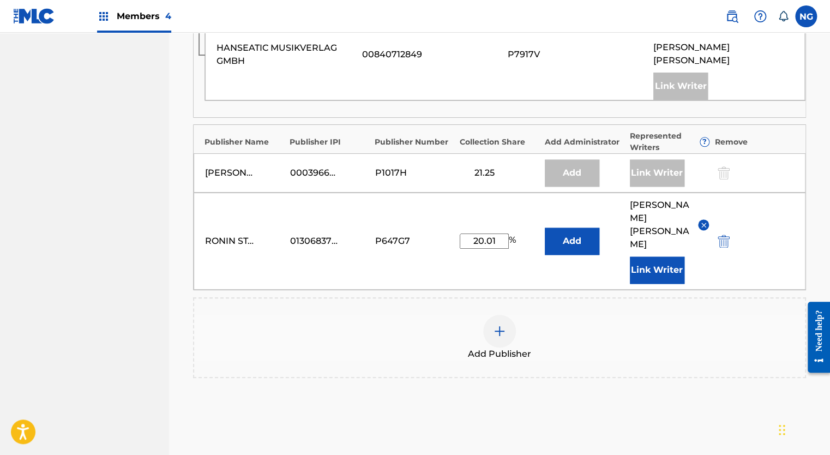
scroll to position [582, 0]
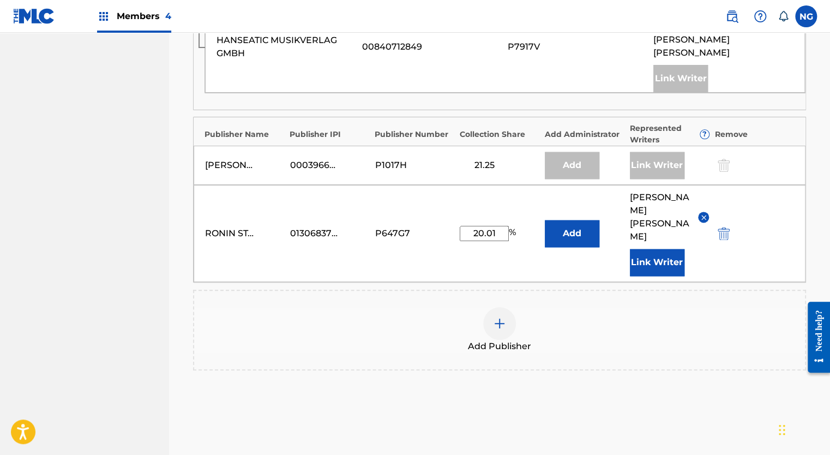
type input "20.01"
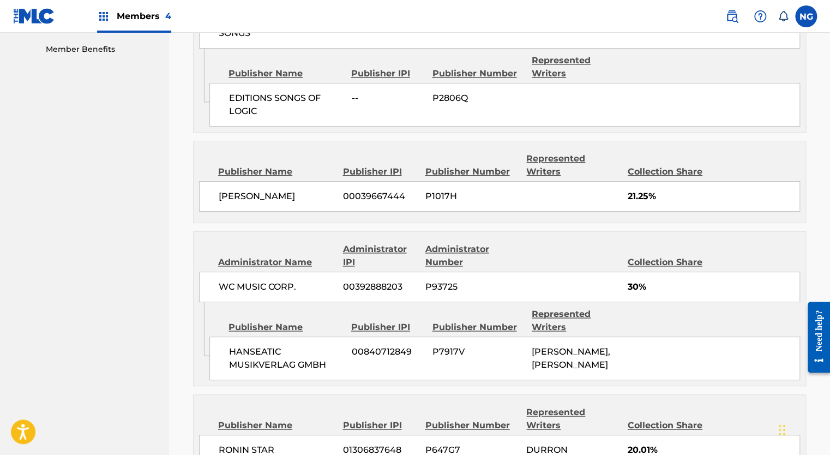
scroll to position [706, 0]
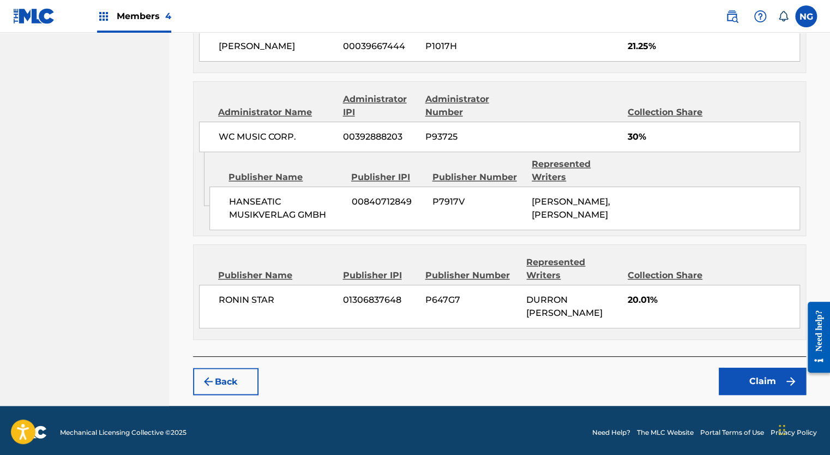
click at [759, 375] on button "Claim" at bounding box center [762, 380] width 87 height 27
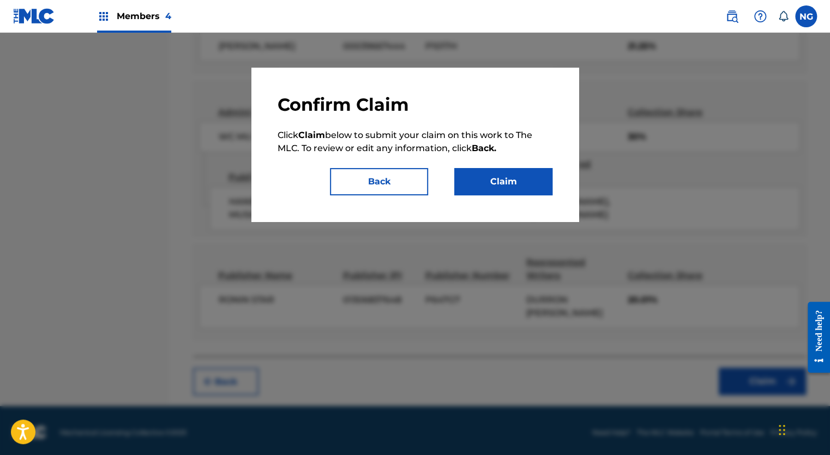
click at [523, 189] on button "Claim" at bounding box center [503, 181] width 98 height 27
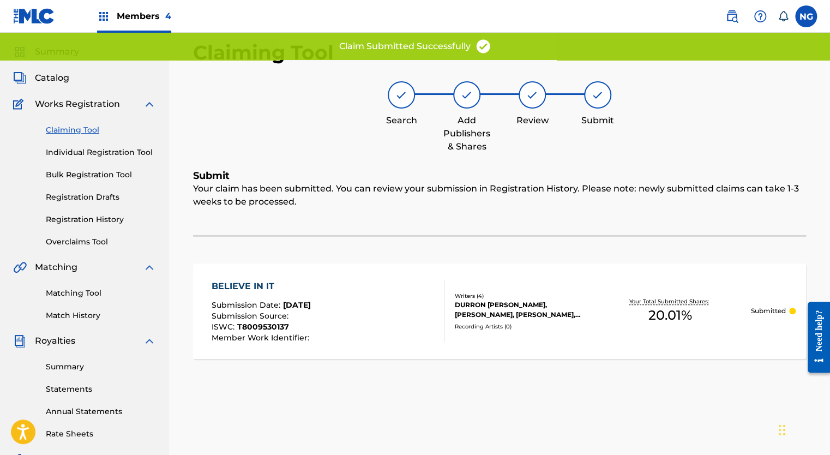
scroll to position [29, 0]
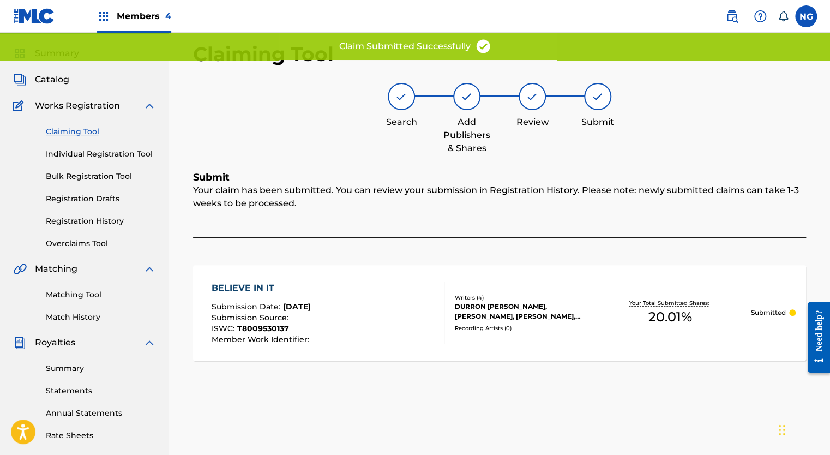
click at [70, 130] on link "Claiming Tool" at bounding box center [101, 131] width 110 height 11
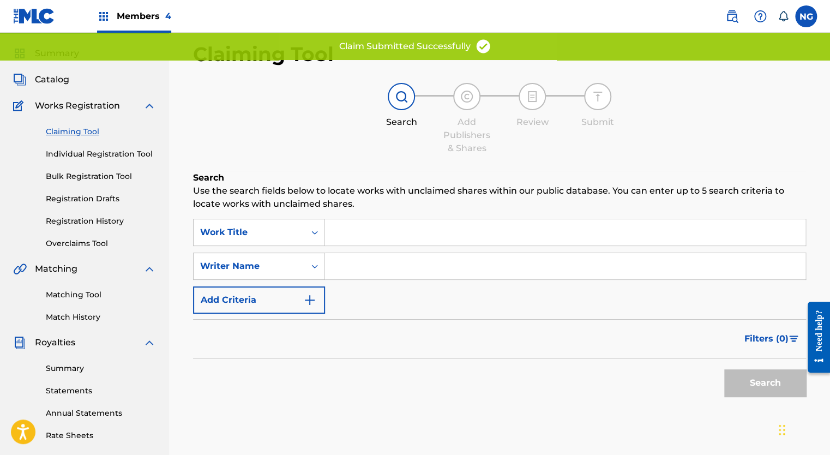
scroll to position [0, 0]
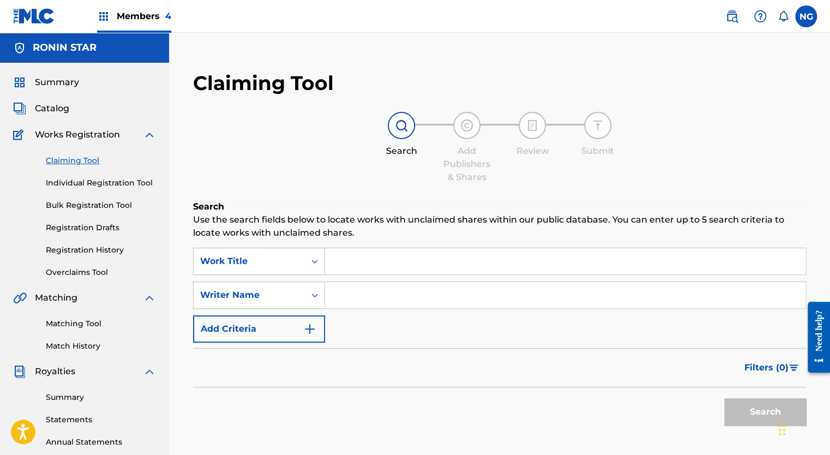
click at [353, 303] on input "Search Form" at bounding box center [565, 295] width 480 height 26
type input "[PERSON_NAME]"
click at [757, 417] on button "Search" at bounding box center [765, 411] width 82 height 27
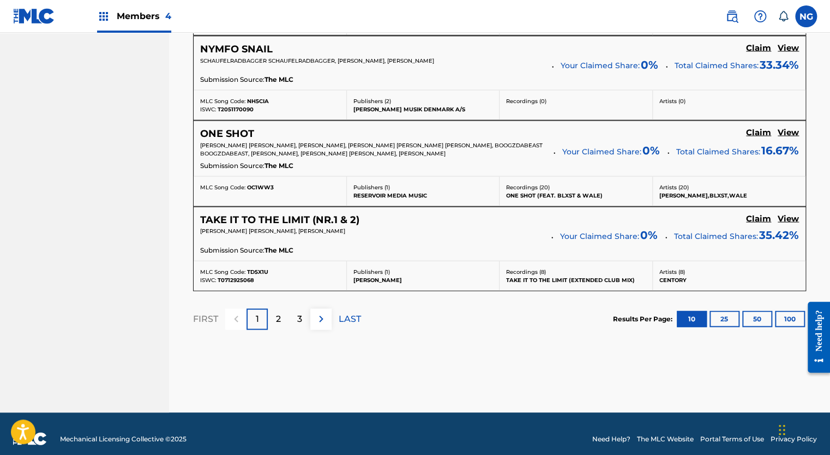
scroll to position [1011, 0]
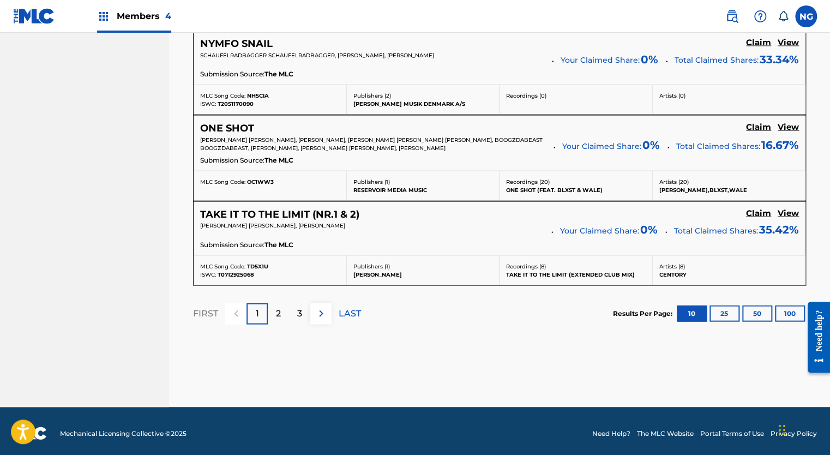
click at [274, 314] on div "2" at bounding box center [278, 313] width 21 height 21
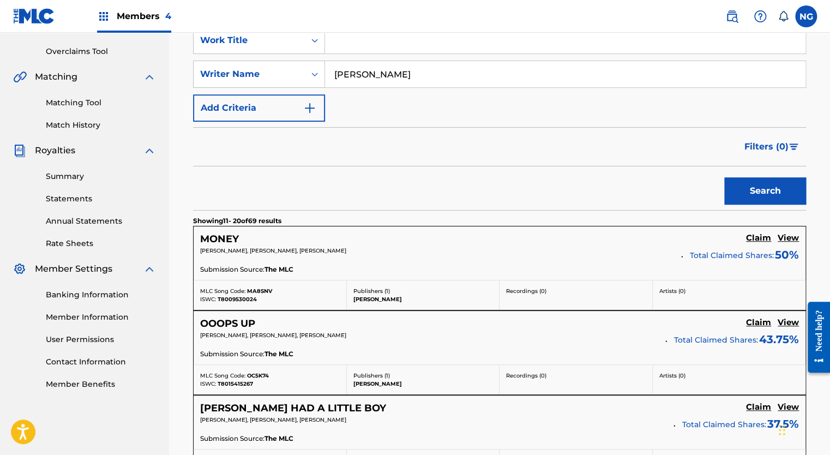
scroll to position [1007, 0]
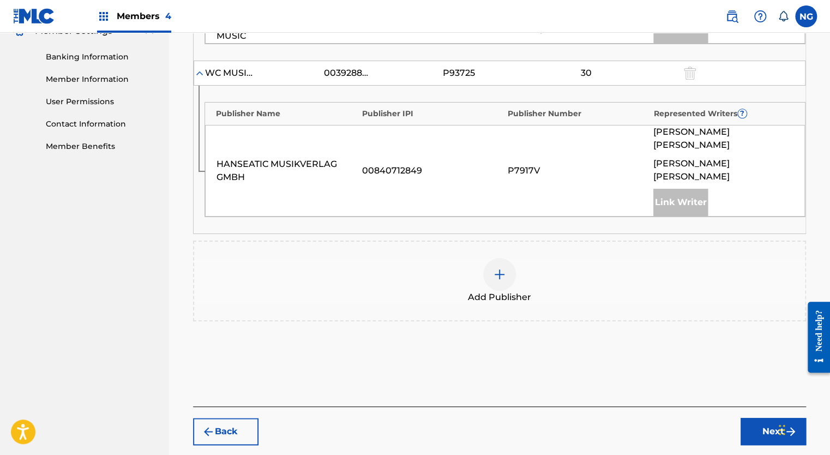
scroll to position [459, 0]
click at [502, 267] on img at bounding box center [499, 273] width 13 height 13
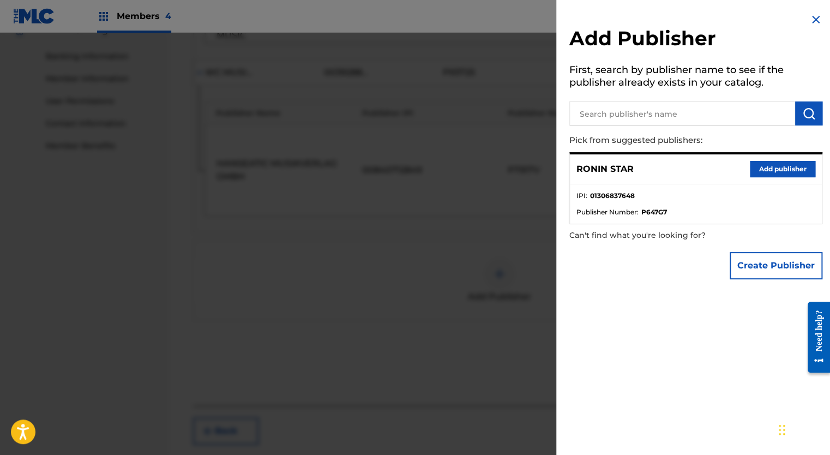
click at [763, 173] on button "Add publisher" at bounding box center [782, 169] width 65 height 16
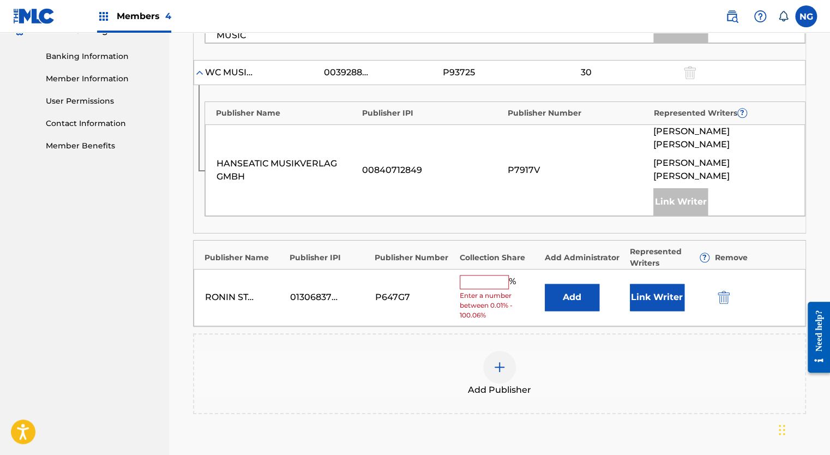
click at [644, 284] on button "Link Writer" at bounding box center [657, 297] width 55 height 27
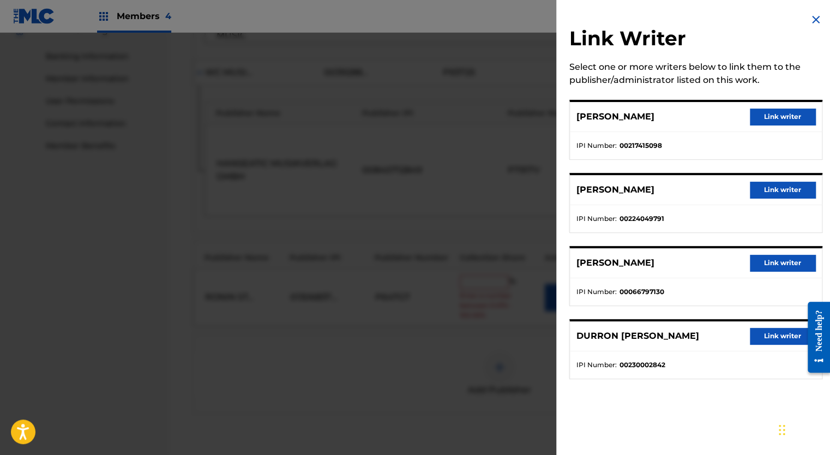
click at [769, 337] on button "Link writer" at bounding box center [782, 336] width 65 height 16
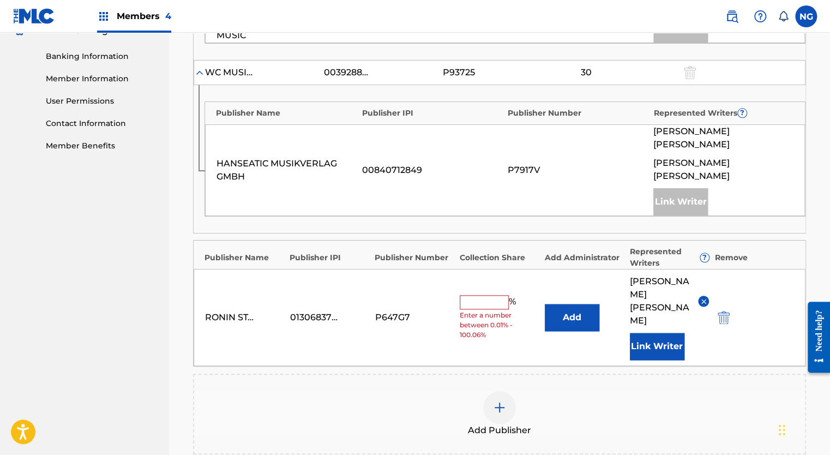
click at [475, 295] on input "text" at bounding box center [484, 302] width 49 height 14
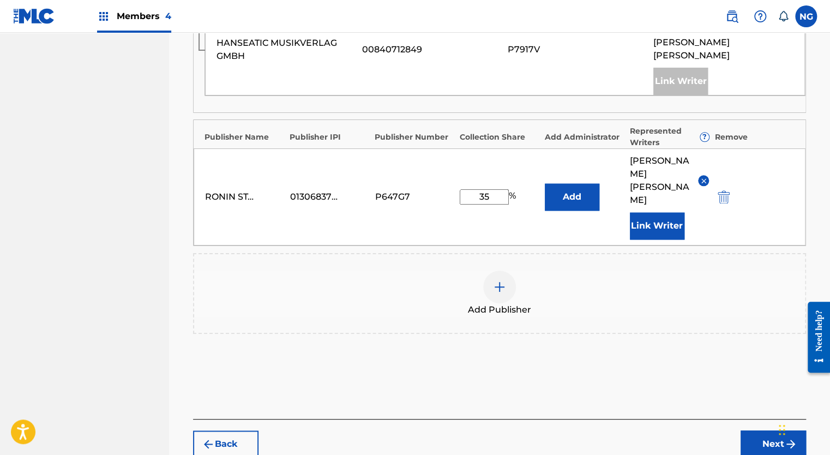
scroll to position [603, 0]
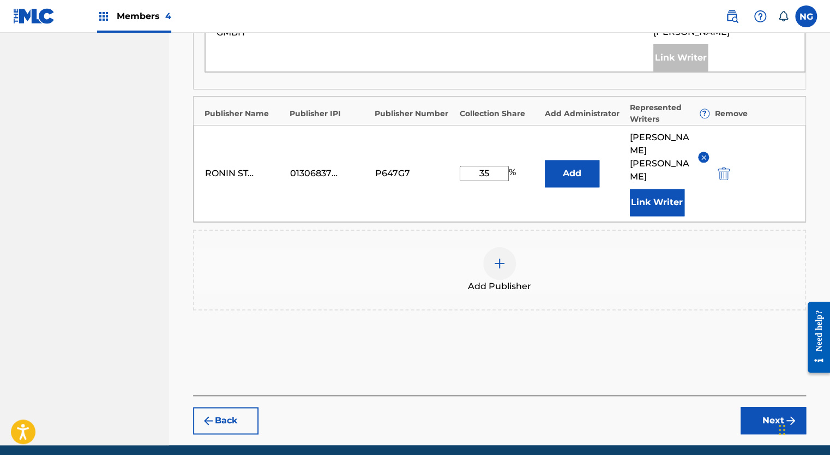
type input "35"
click at [768, 407] on button "Next" at bounding box center [772, 420] width 65 height 27
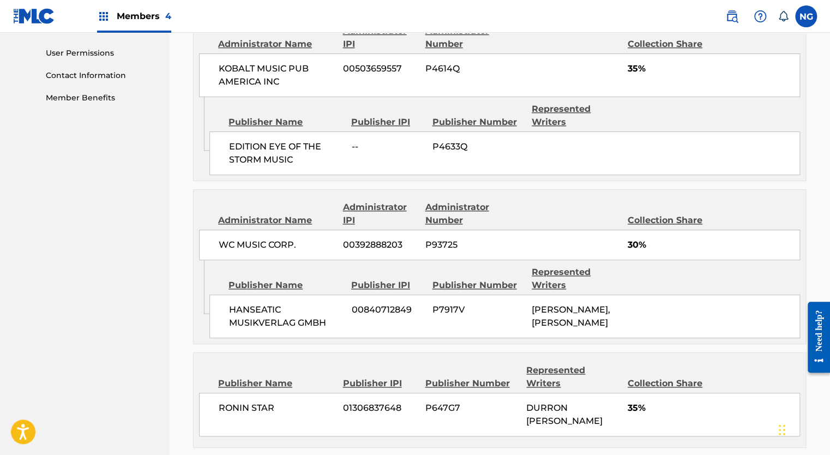
scroll to position [616, 0]
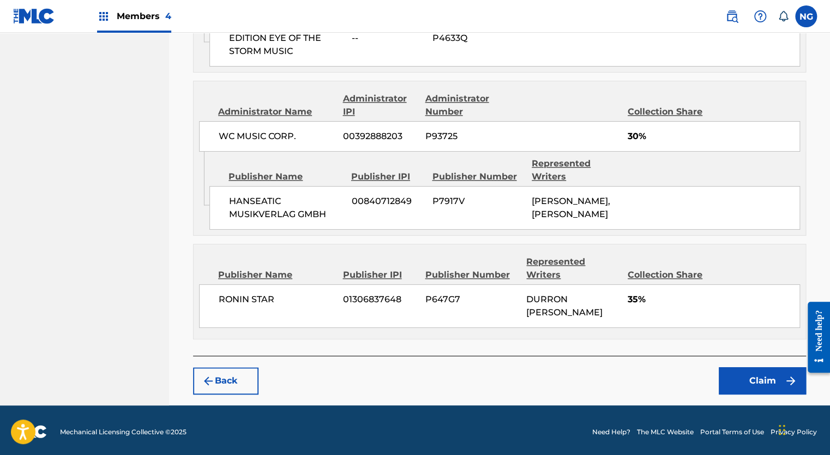
drag, startPoint x: 756, startPoint y: 378, endPoint x: 523, endPoint y: 374, distance: 232.9
click at [523, 374] on div "Back Claim" at bounding box center [499, 375] width 613 height 39
click at [746, 371] on button "Claim" at bounding box center [762, 380] width 87 height 27
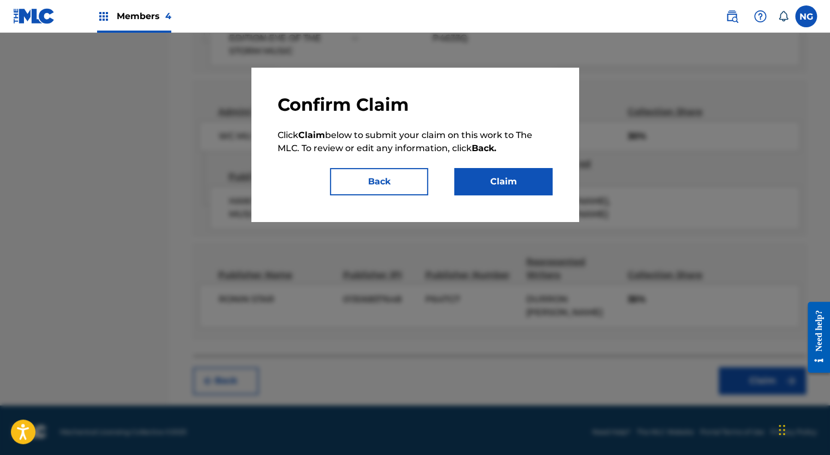
click at [528, 173] on button "Claim" at bounding box center [503, 181] width 98 height 27
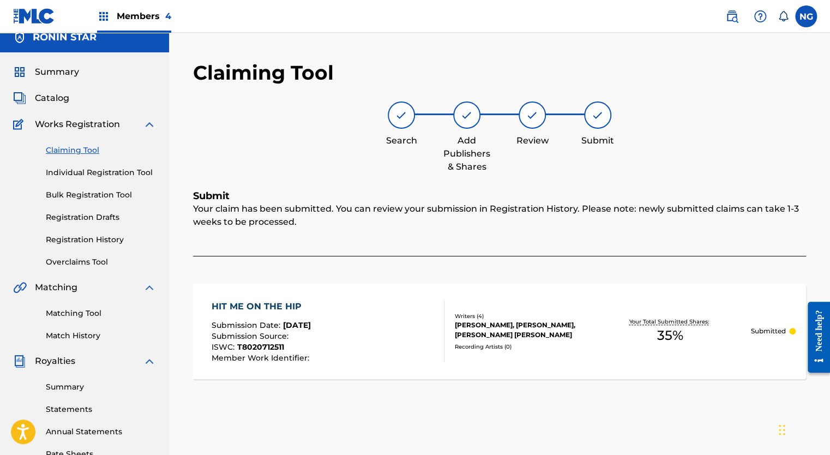
scroll to position [9, 0]
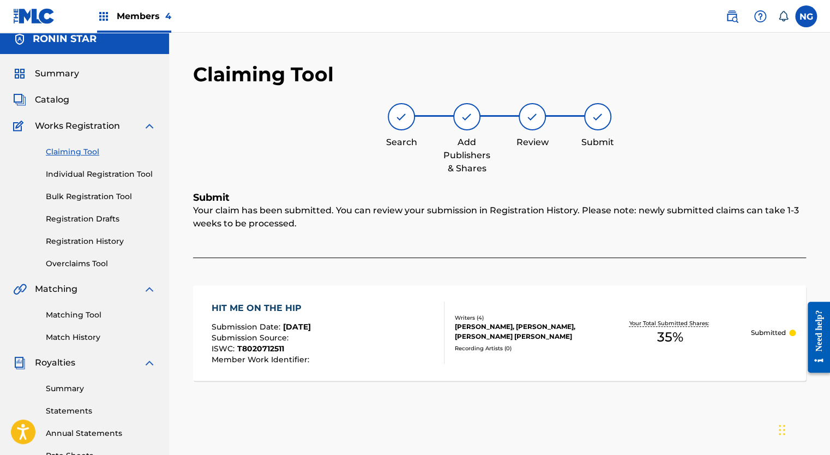
click at [76, 240] on link "Registration History" at bounding box center [101, 241] width 110 height 11
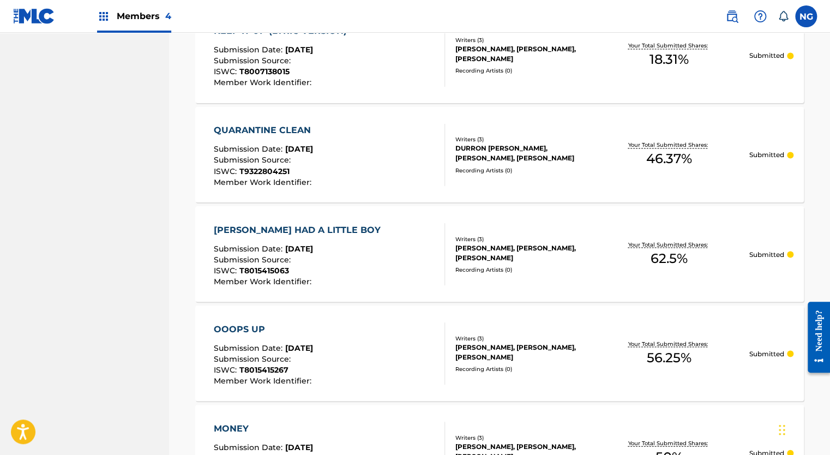
scroll to position [1038, 0]
